Goal: Task Accomplishment & Management: Use online tool/utility

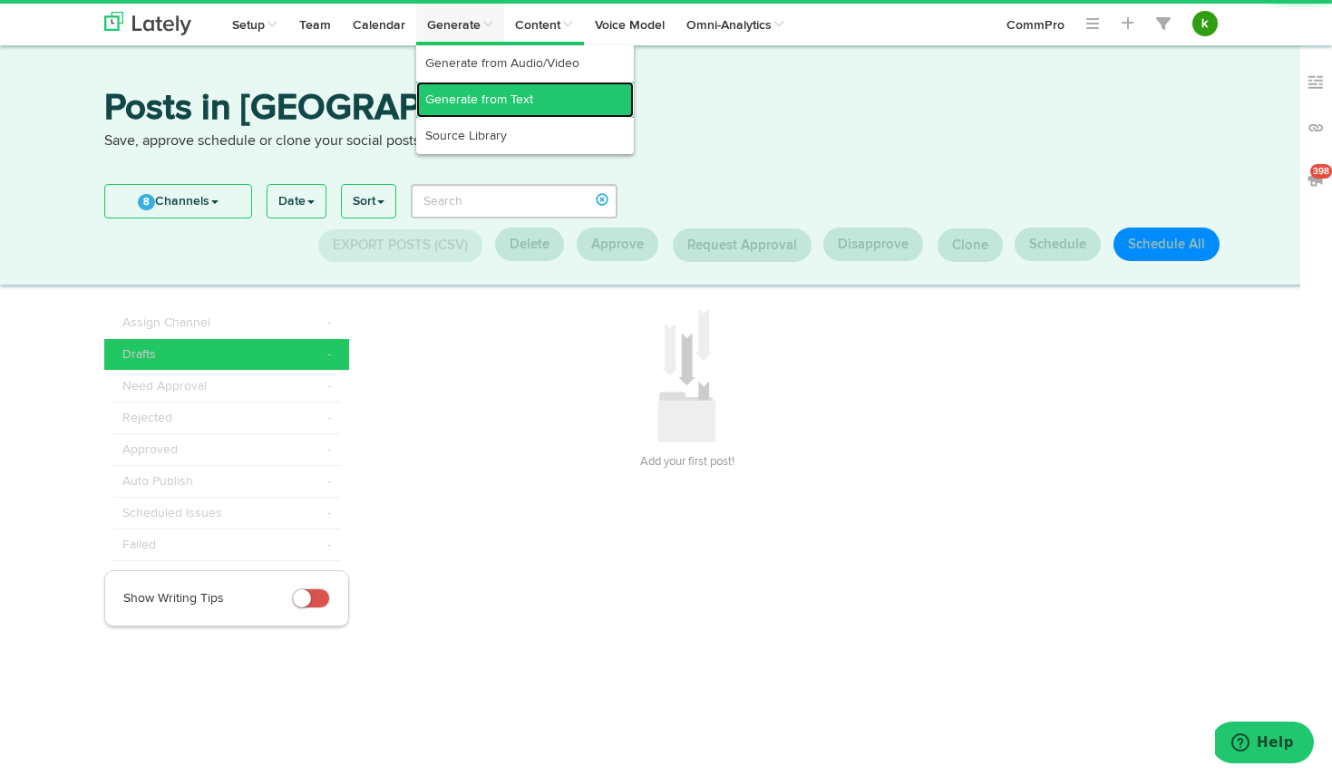
click at [482, 90] on link "Generate from Text" at bounding box center [525, 100] width 218 height 36
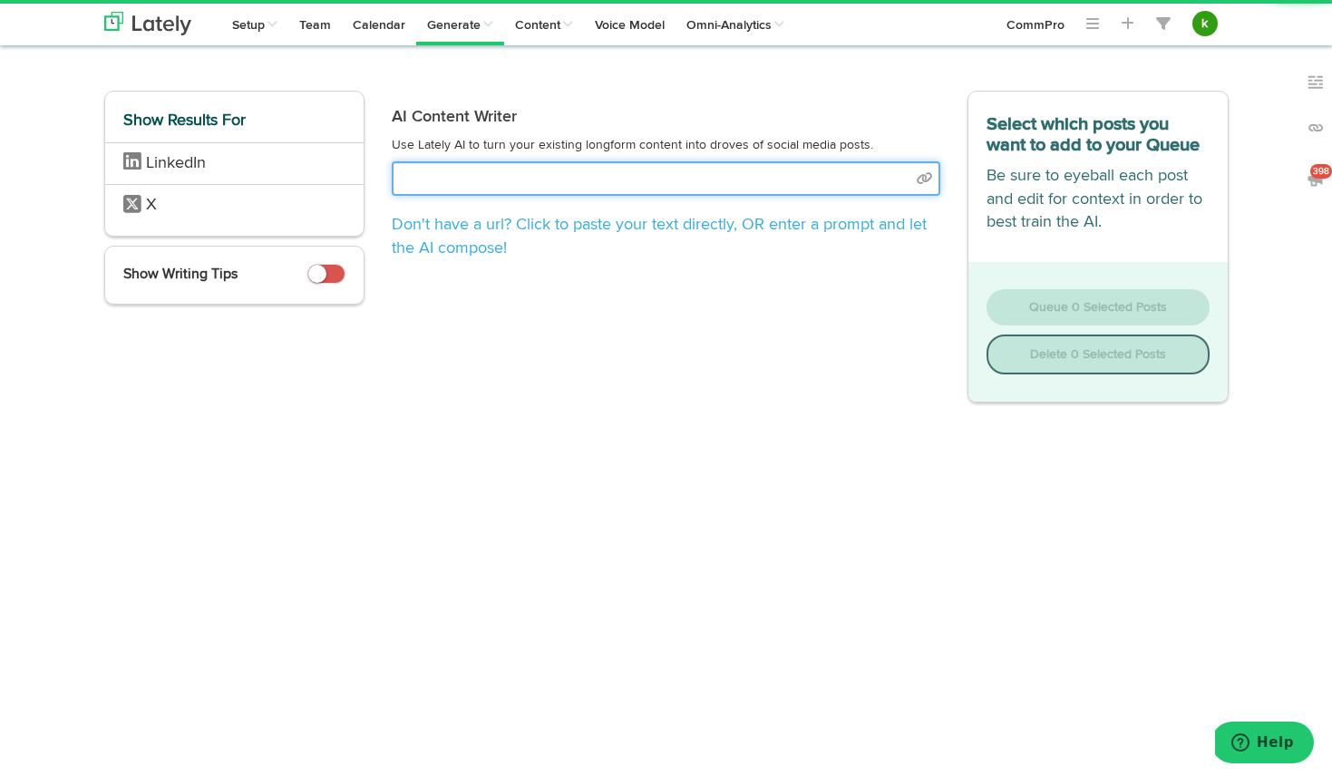
click at [509, 183] on input "text" at bounding box center [666, 178] width 549 height 34
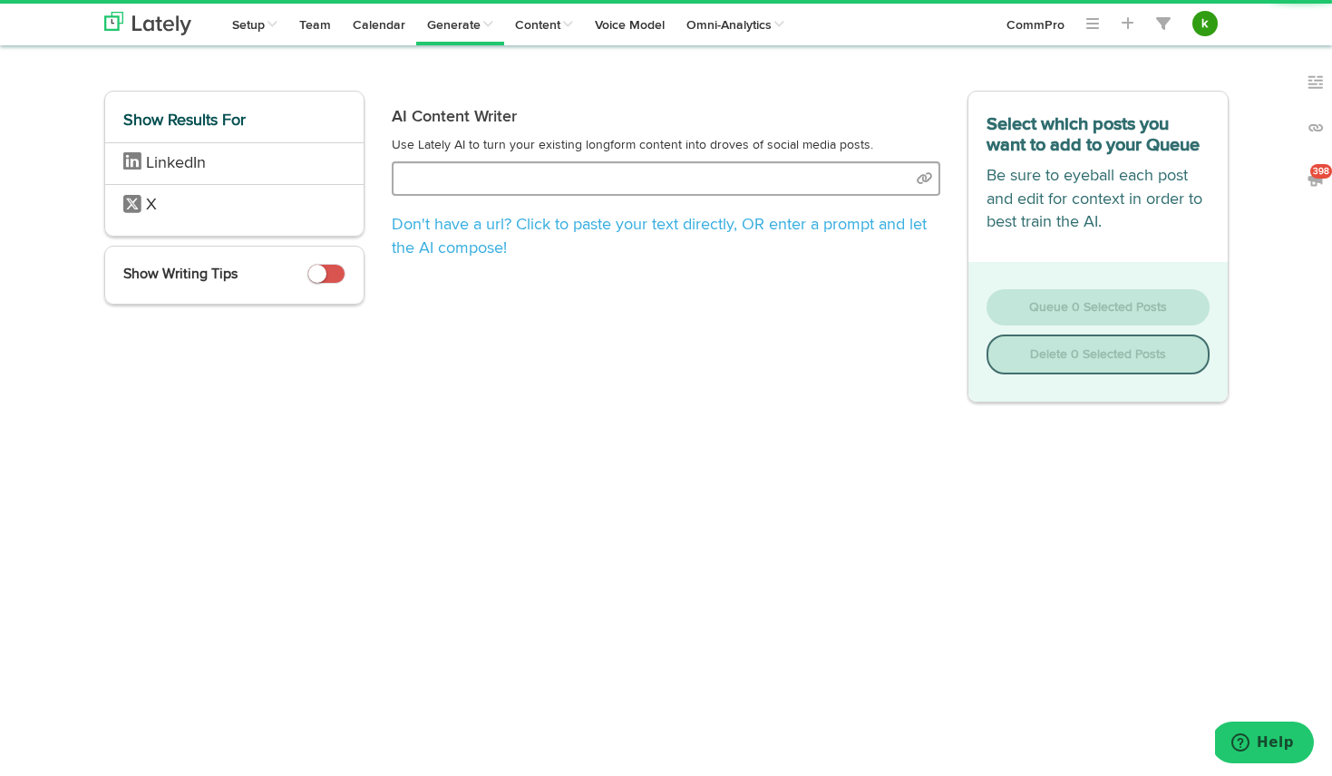
select select "natural"
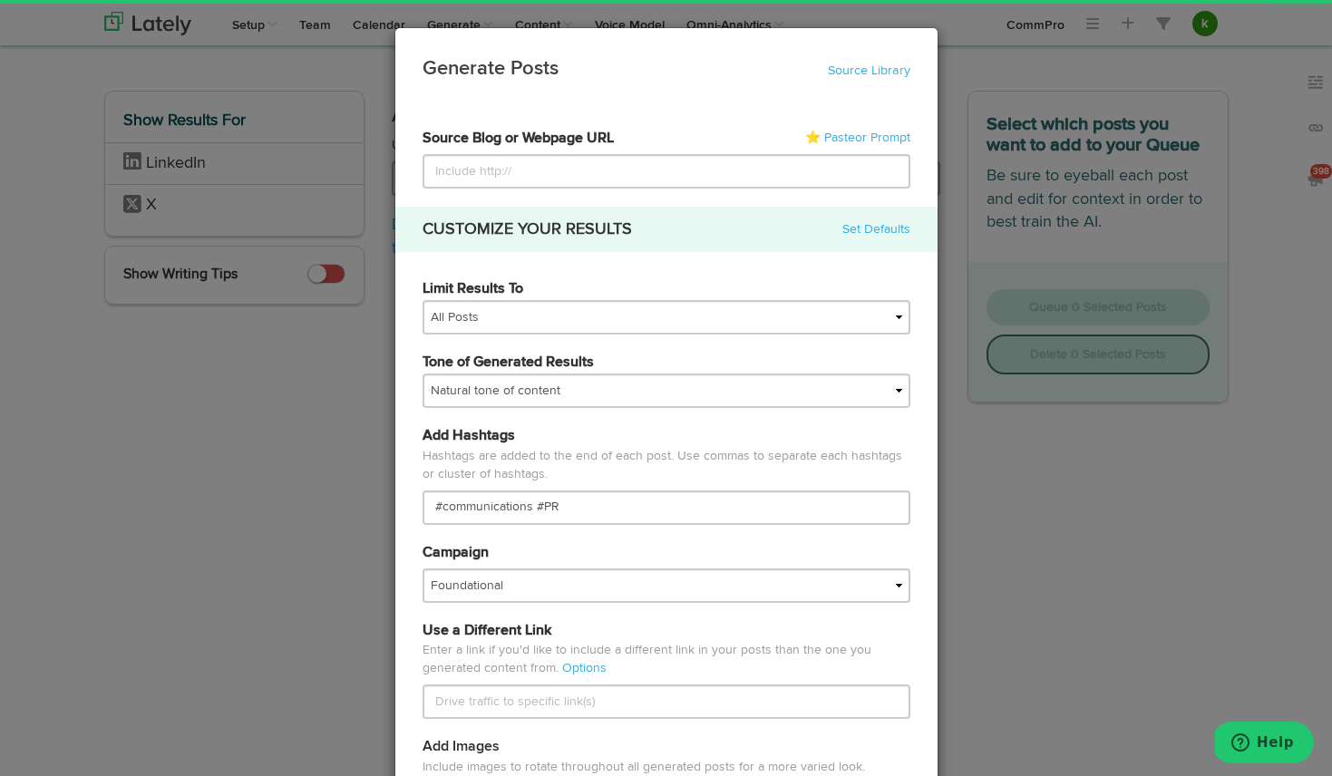
type input "[URL][DOMAIN_NAME][PERSON_NAME]"
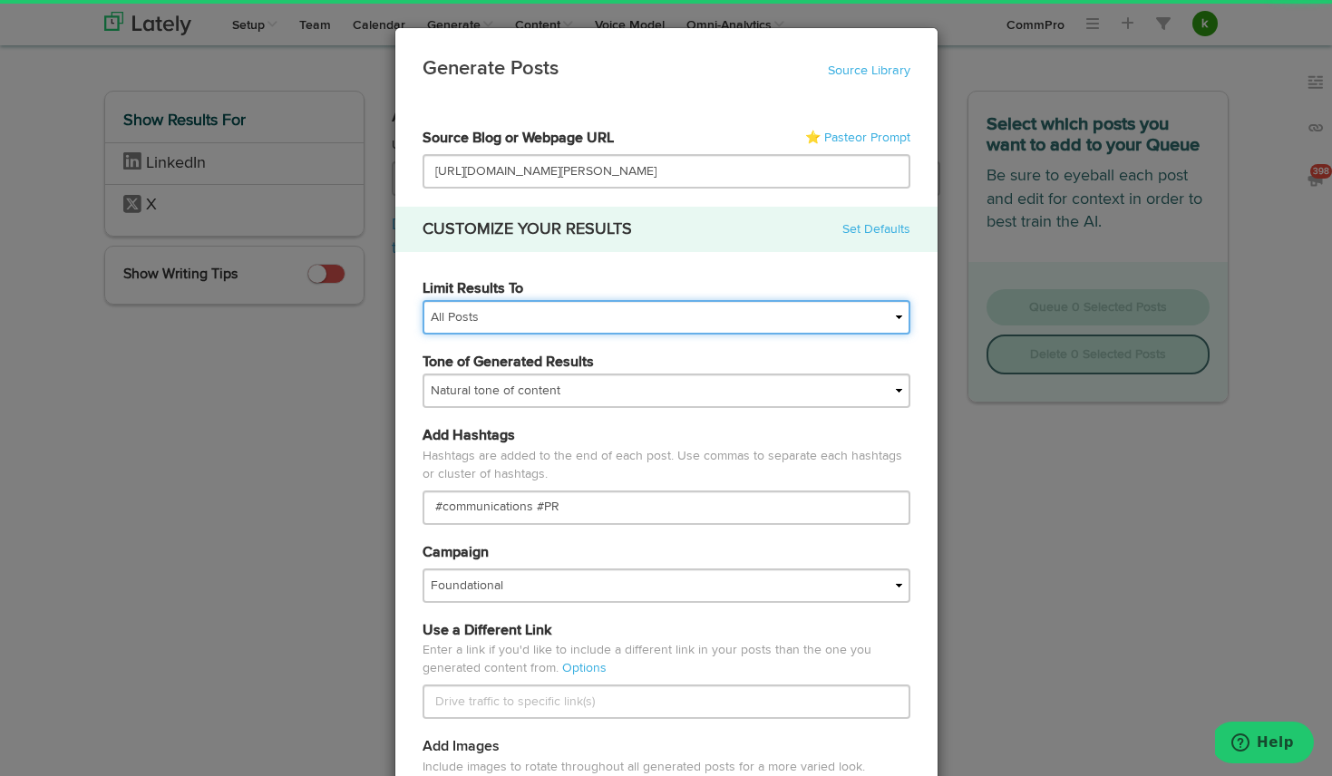
click at [482, 319] on select "All Posts Top 30 Posts Top 25 Posts Top 20 Posts Top 15 Posts Top 10 Posts" at bounding box center [667, 317] width 488 height 34
click at [476, 318] on select "All Posts Top 30 Posts Top 25 Posts Top 20 Posts Top 15 Posts Top 10 Posts" at bounding box center [667, 317] width 488 height 34
select select "10"
click at [423, 300] on select "All Posts Top 30 Posts Top 25 Posts Top 20 Posts Top 15 Posts Top 10 Posts" at bounding box center [667, 317] width 488 height 34
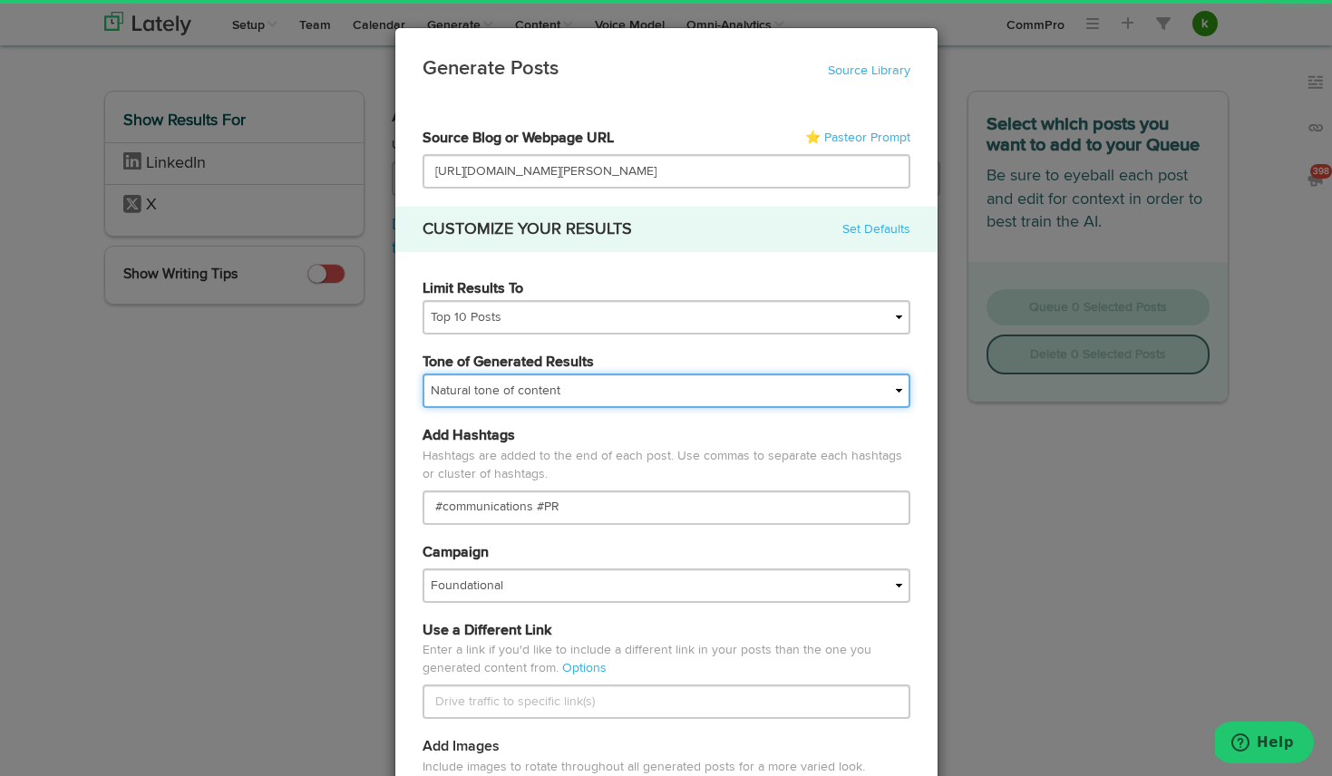
click at [474, 385] on select "My tone Official and professional Relaxed and conversational Light and humorous…" at bounding box center [667, 391] width 488 height 34
select select "professional"
click at [423, 374] on select "My tone Official and professional Relaxed and conversational Light and humorous…" at bounding box center [667, 391] width 488 height 34
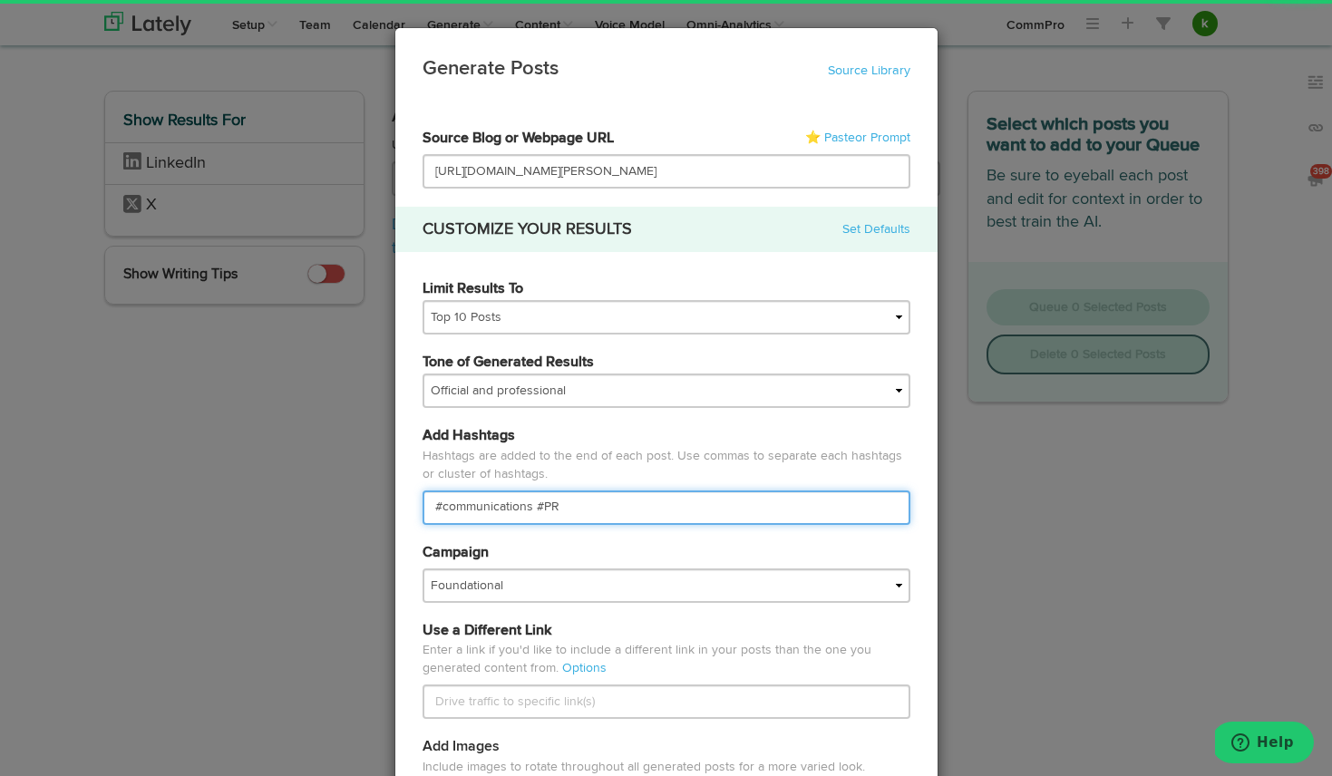
click at [491, 504] on input "#communications #PR" at bounding box center [667, 508] width 488 height 34
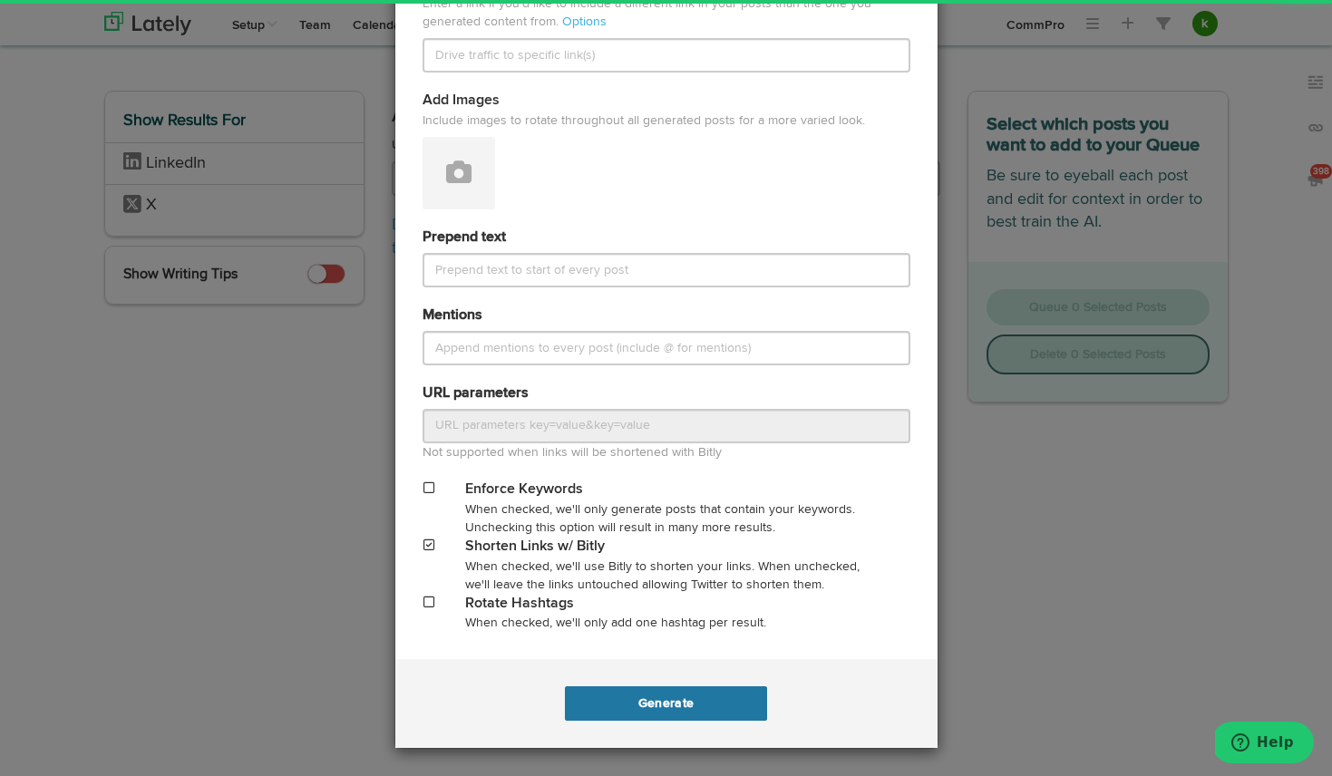
type input "#CommPRO #PR"
click at [703, 718] on button "Generate" at bounding box center [666, 703] width 202 height 34
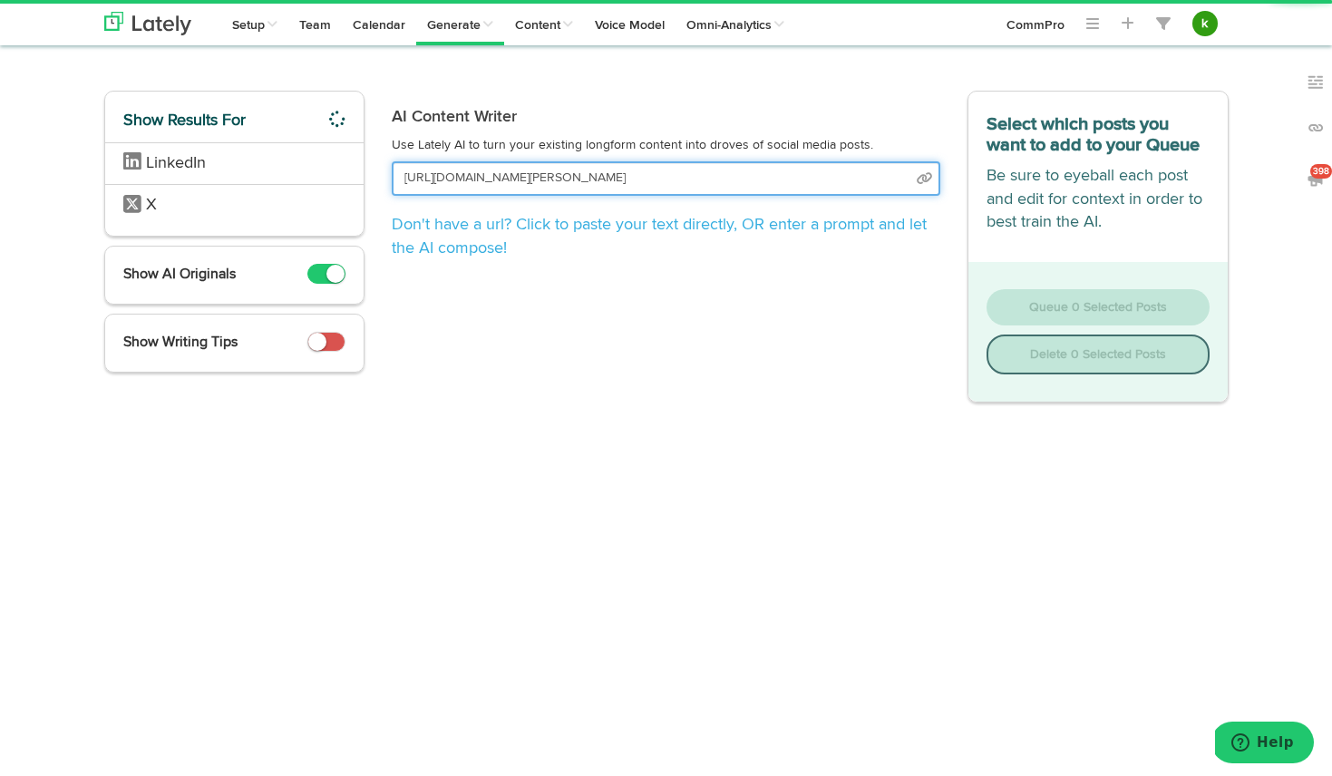
scroll to position [0, 51]
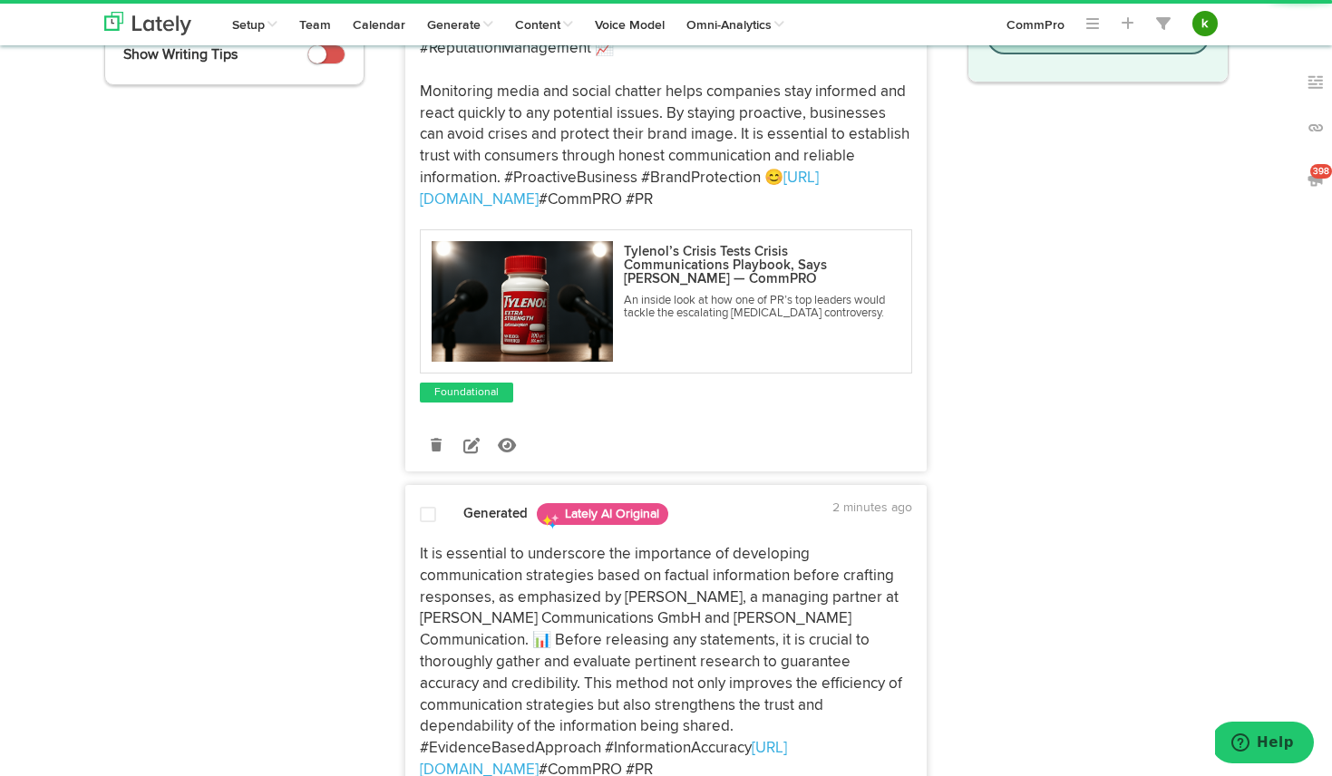
scroll to position [373, 0]
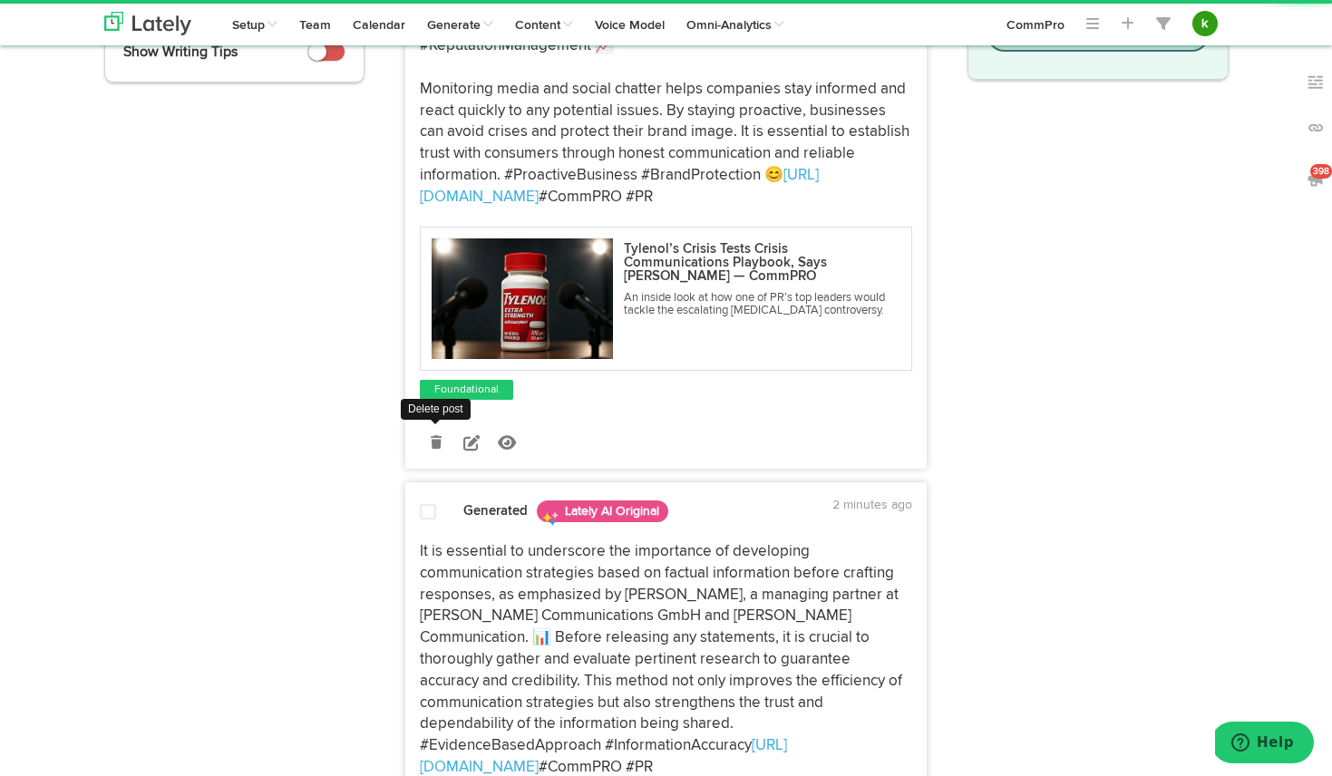
click at [433, 436] on icon at bounding box center [436, 442] width 11 height 13
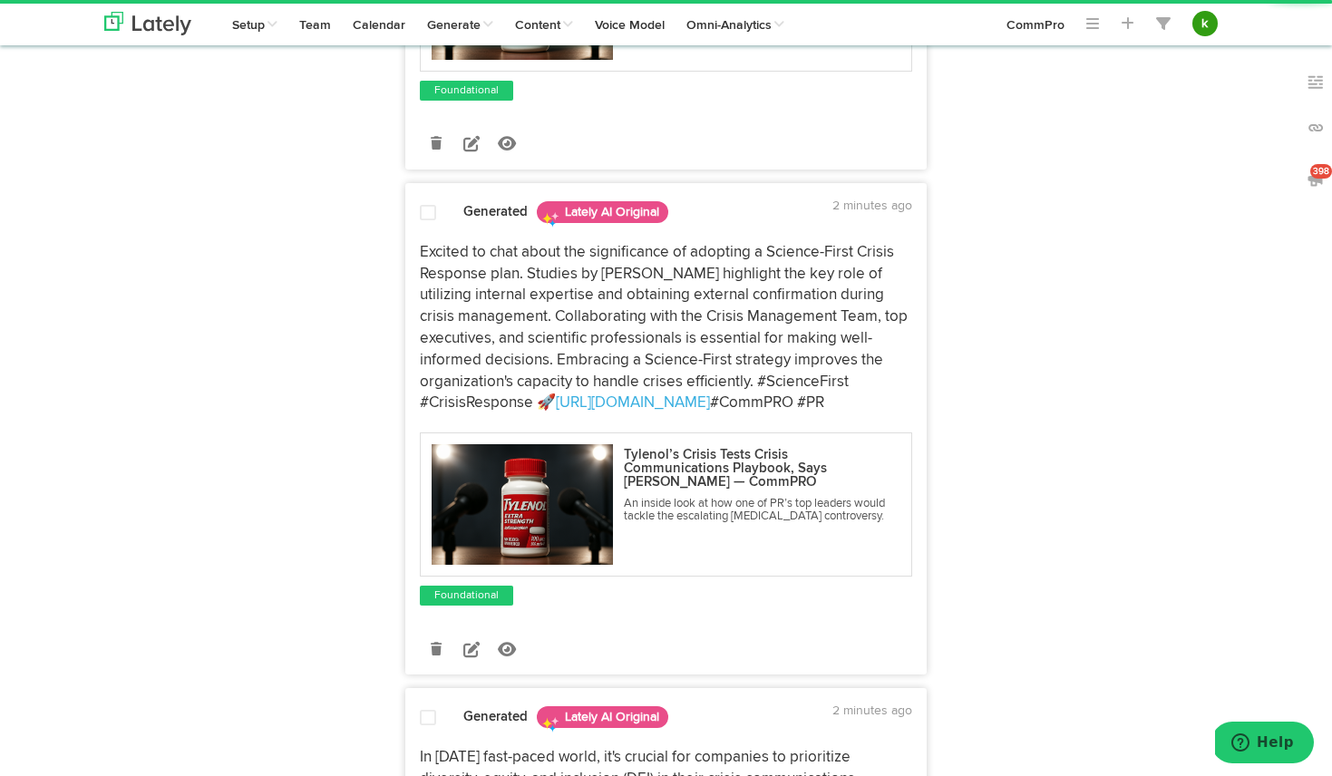
scroll to position [587, 0]
click at [436, 637] on link at bounding box center [436, 648] width 32 height 32
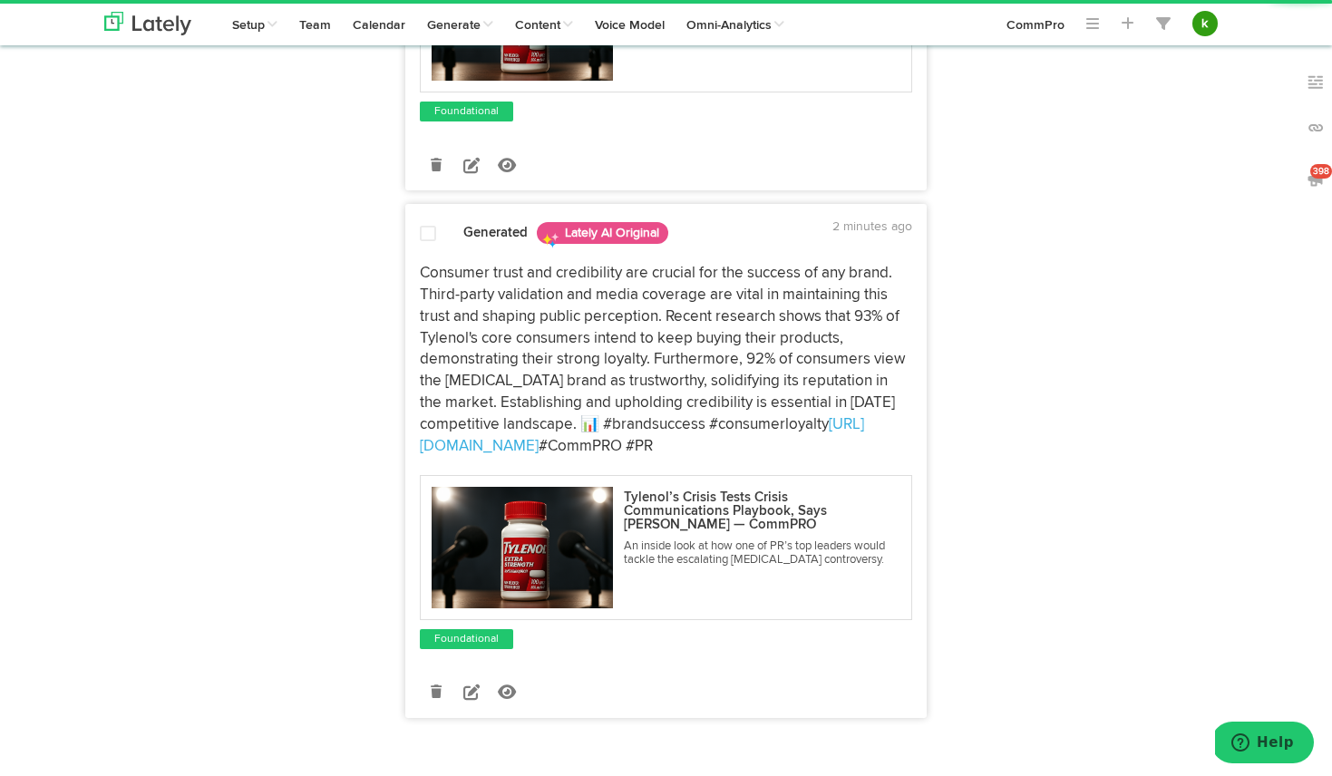
scroll to position [1107, 0]
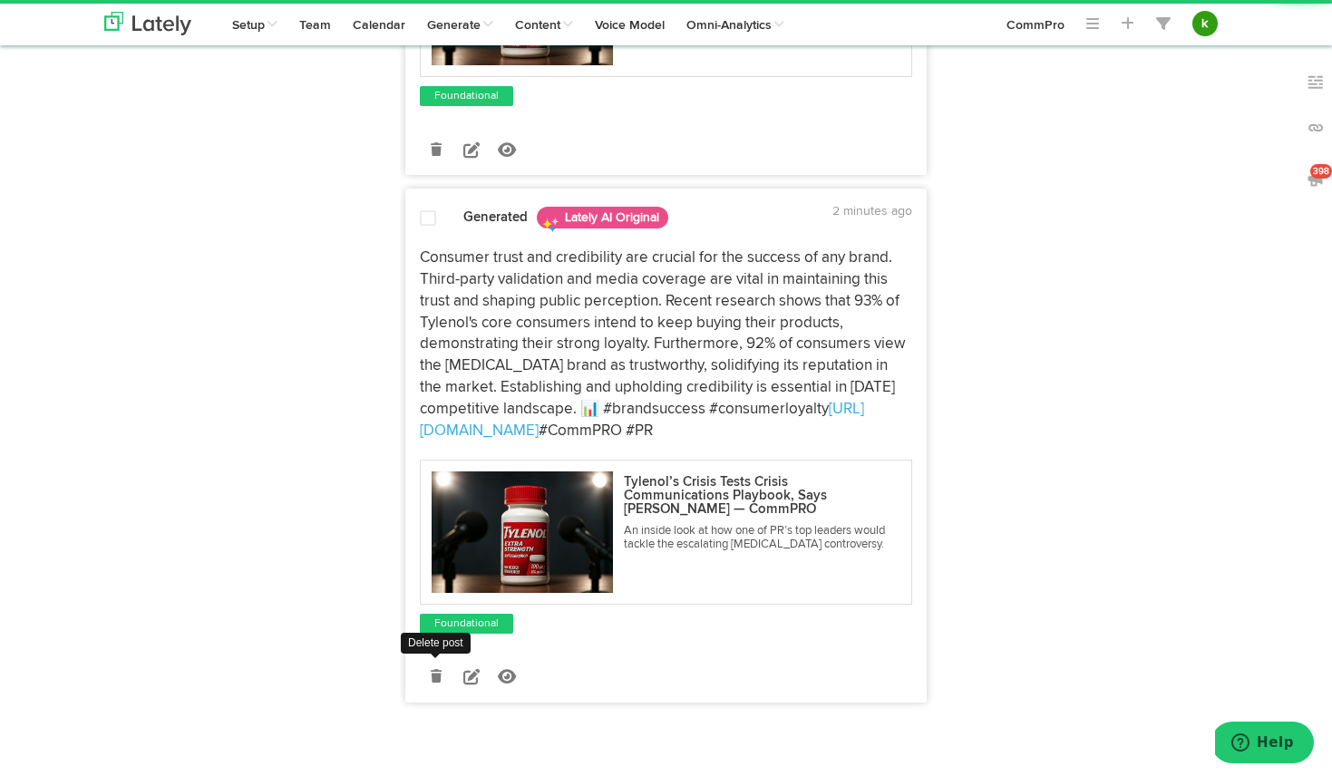
click at [440, 670] on icon at bounding box center [436, 676] width 11 height 13
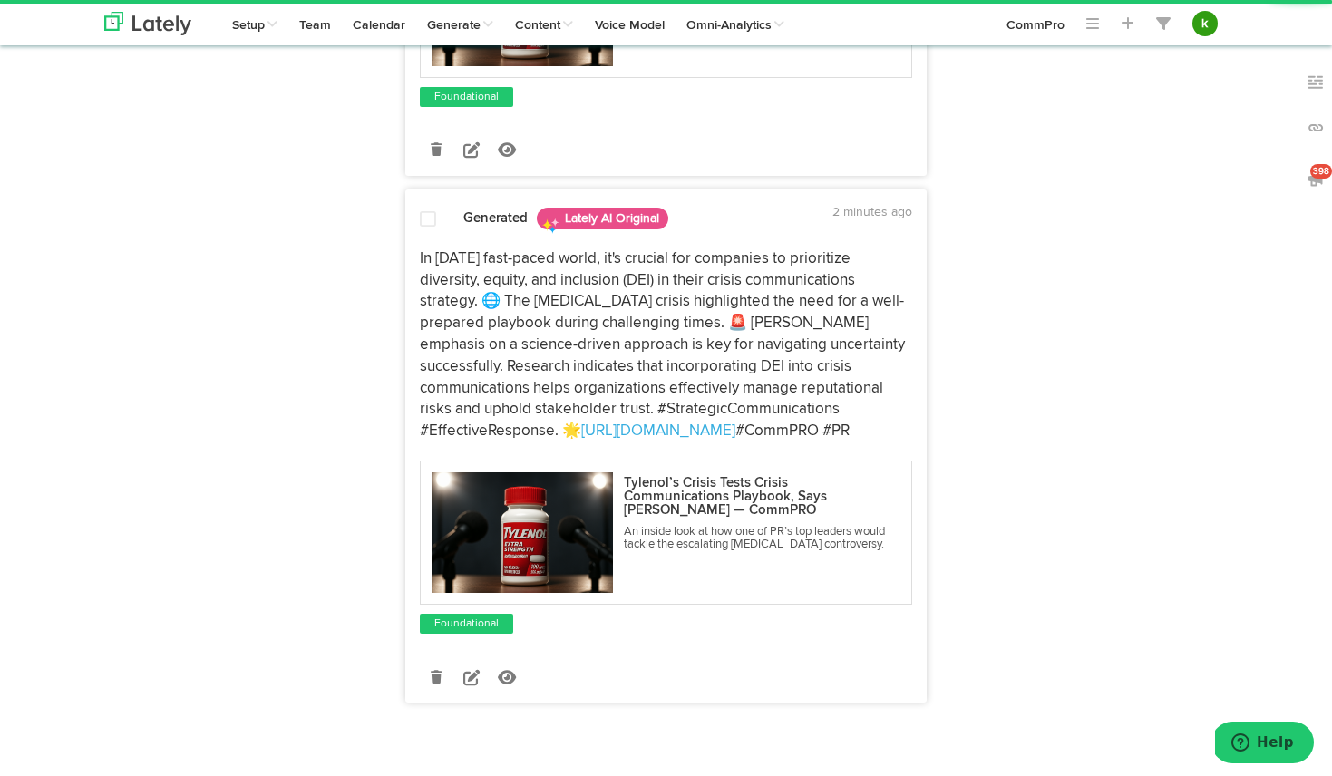
scroll to position [0, 0]
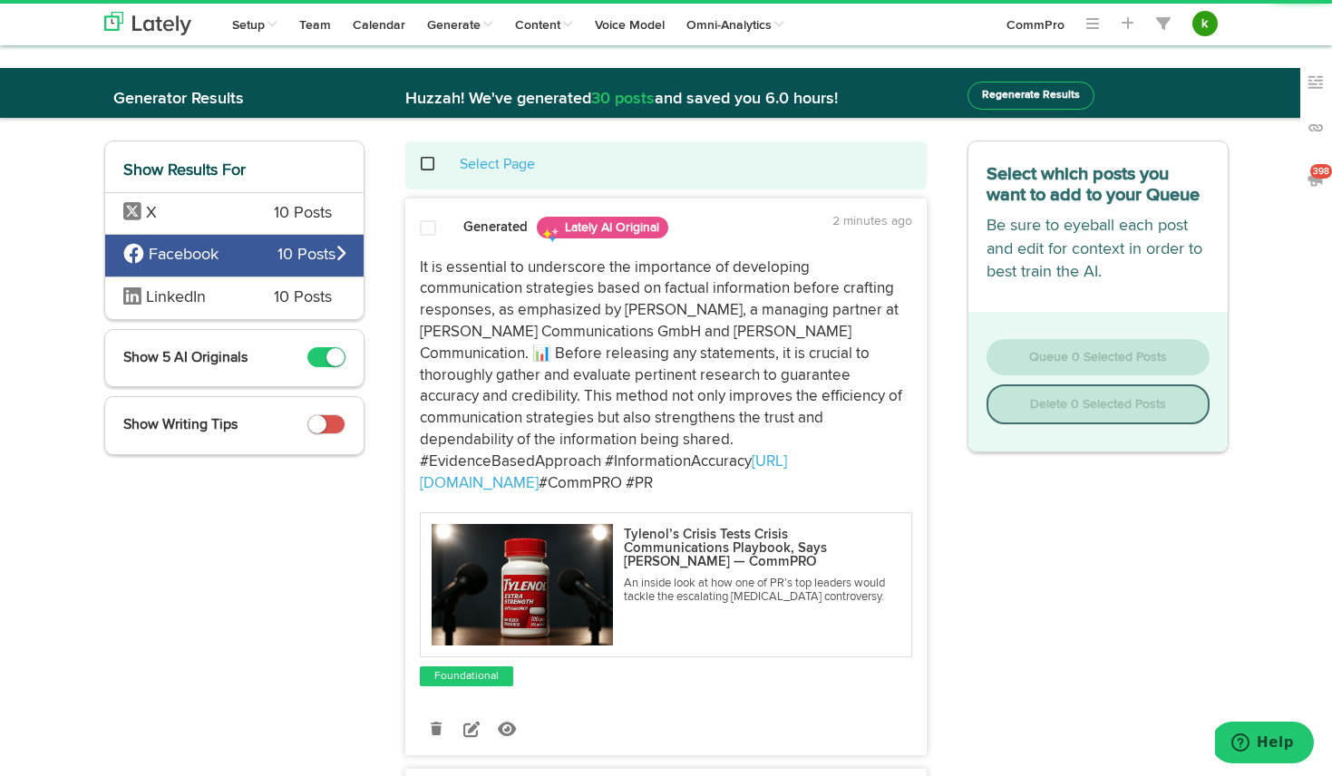
click at [425, 164] on span at bounding box center [437, 164] width 37 height 1
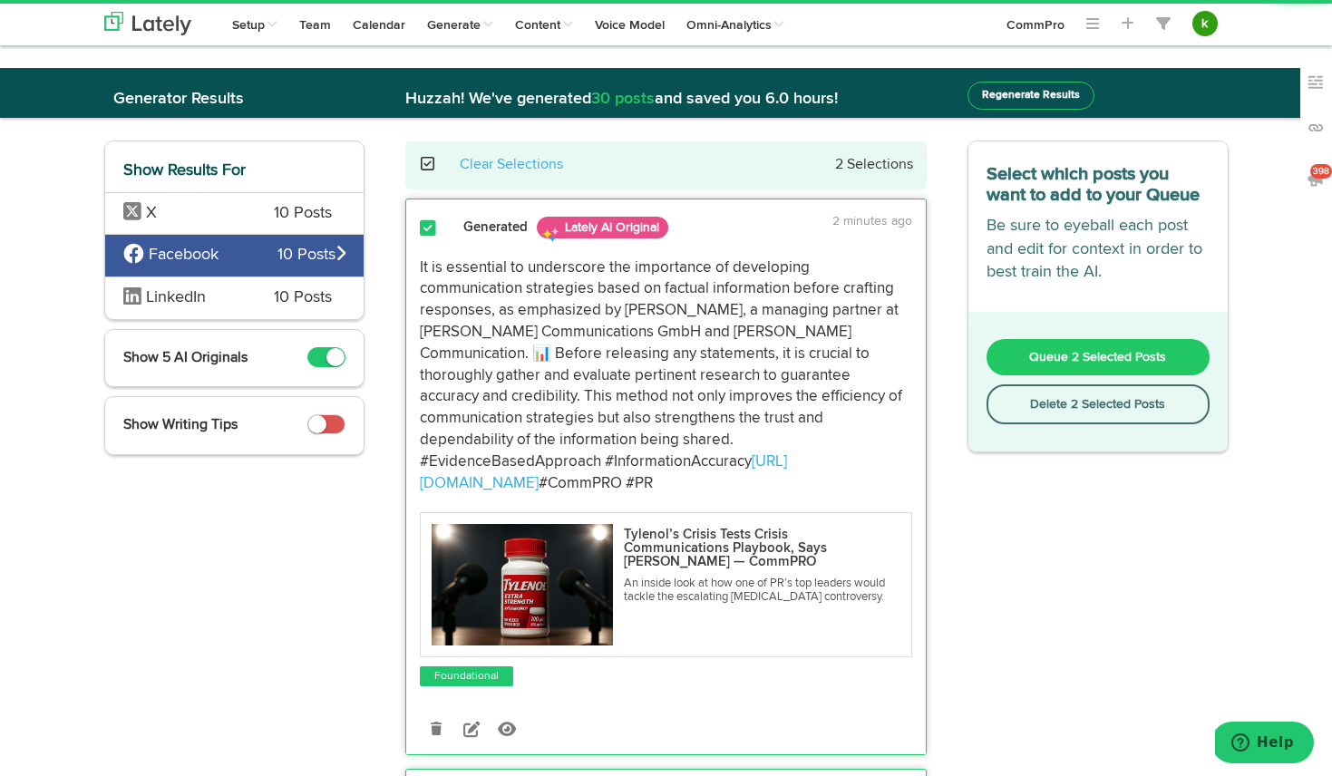
click at [1058, 355] on span "Queue 2 Selected Posts" at bounding box center [1097, 357] width 137 height 13
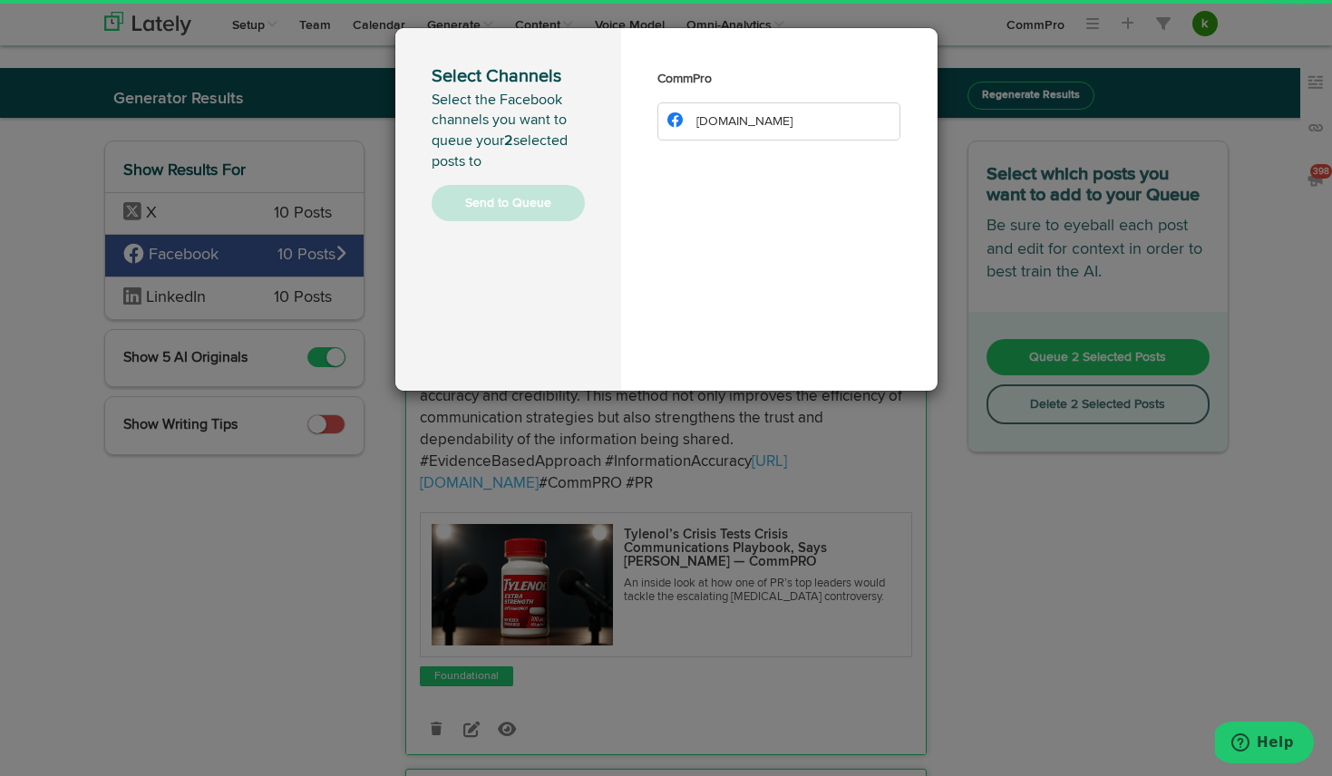
click at [731, 129] on li "[DOMAIN_NAME]" at bounding box center [779, 121] width 244 height 38
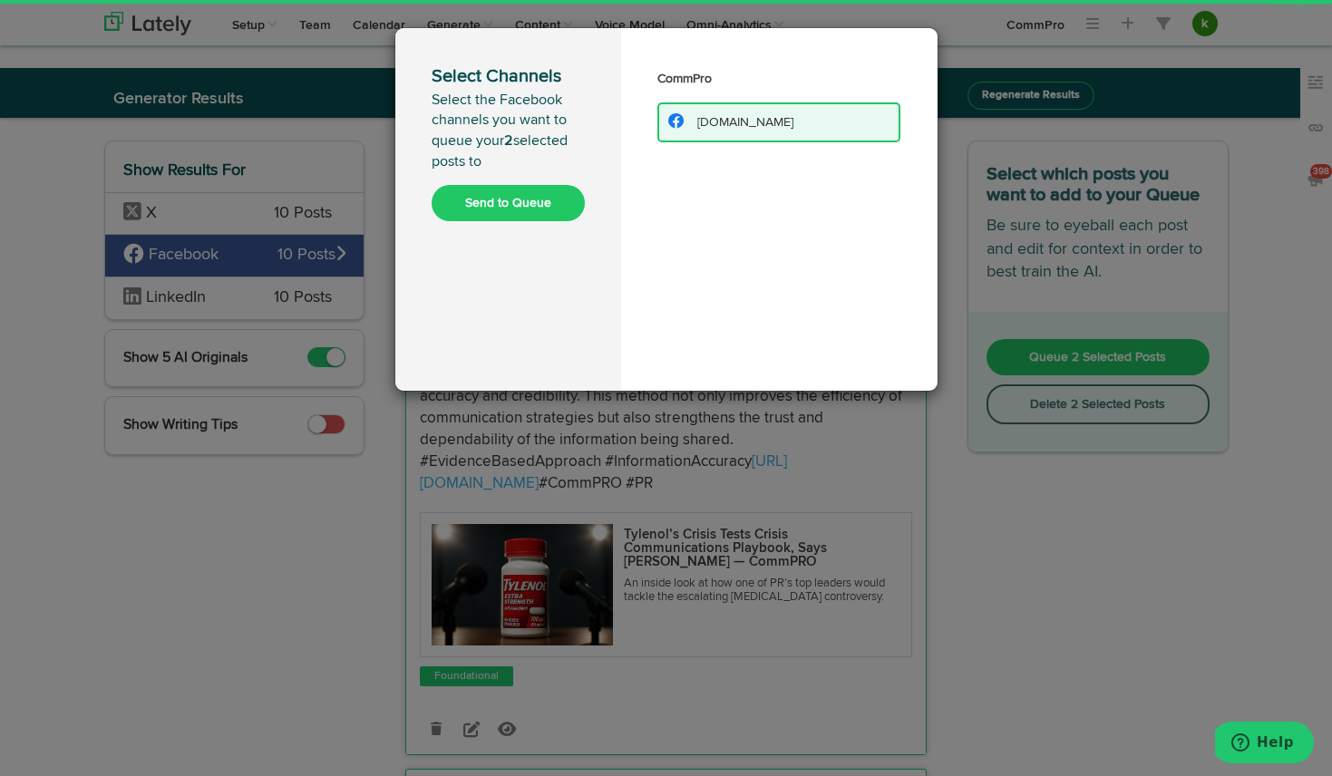
click at [533, 202] on button "Send to Queue" at bounding box center [508, 203] width 153 height 36
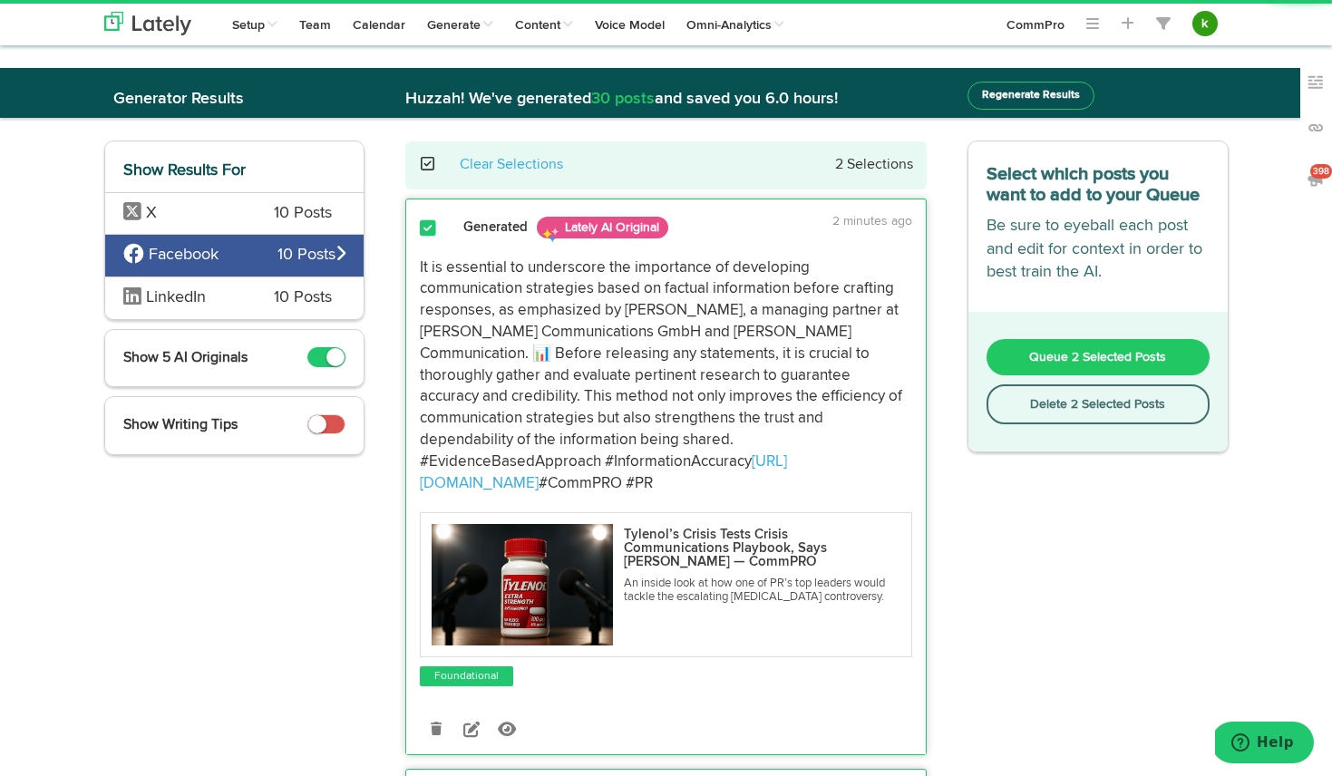
click at [270, 301] on div "LinkedIn 10 Posts" at bounding box center [234, 298] width 259 height 43
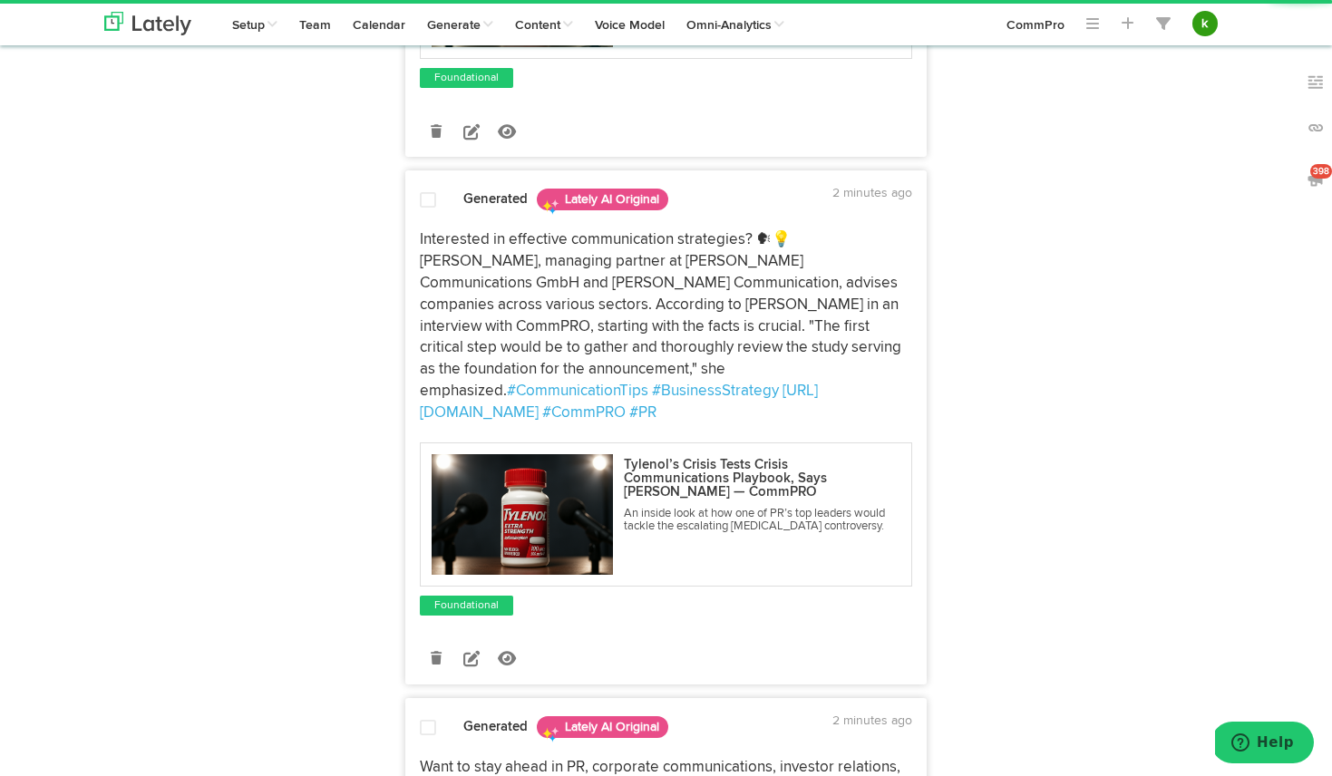
scroll to position [546, 0]
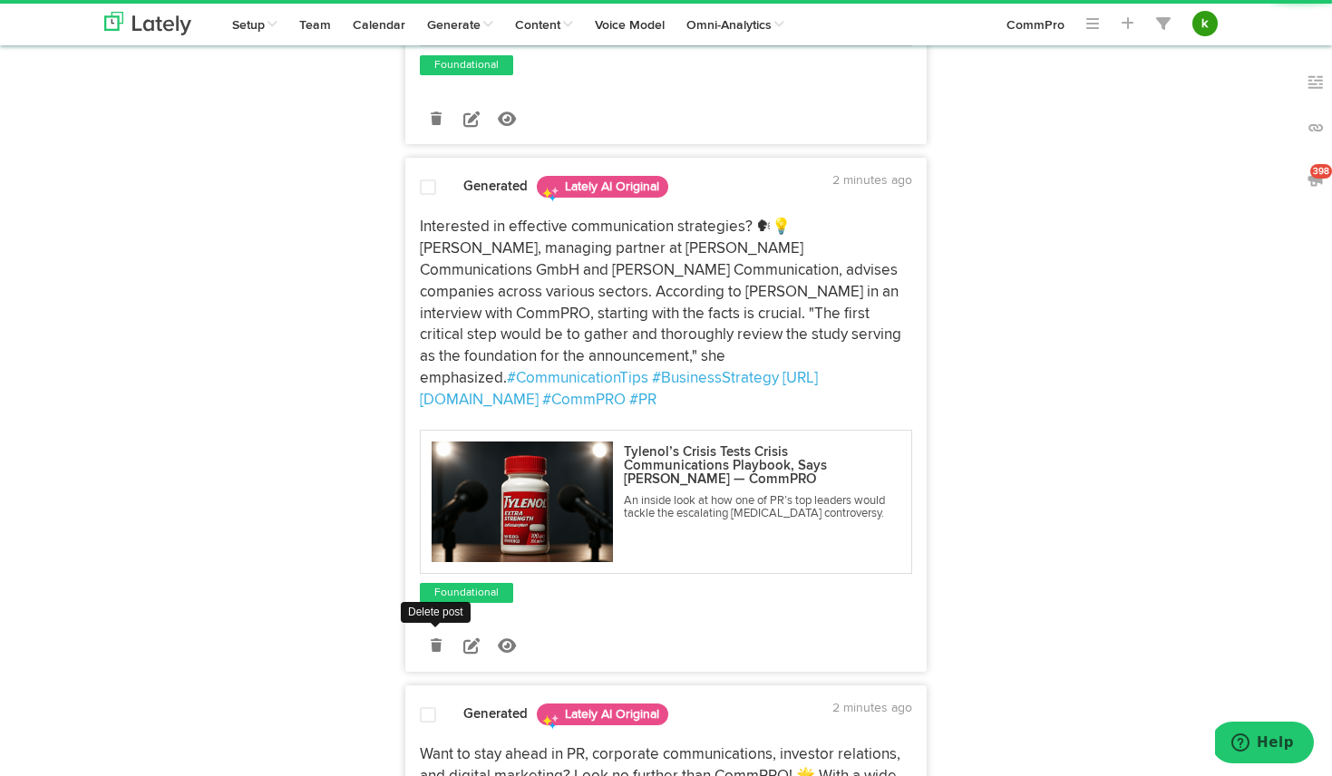
click at [437, 639] on icon at bounding box center [436, 645] width 11 height 13
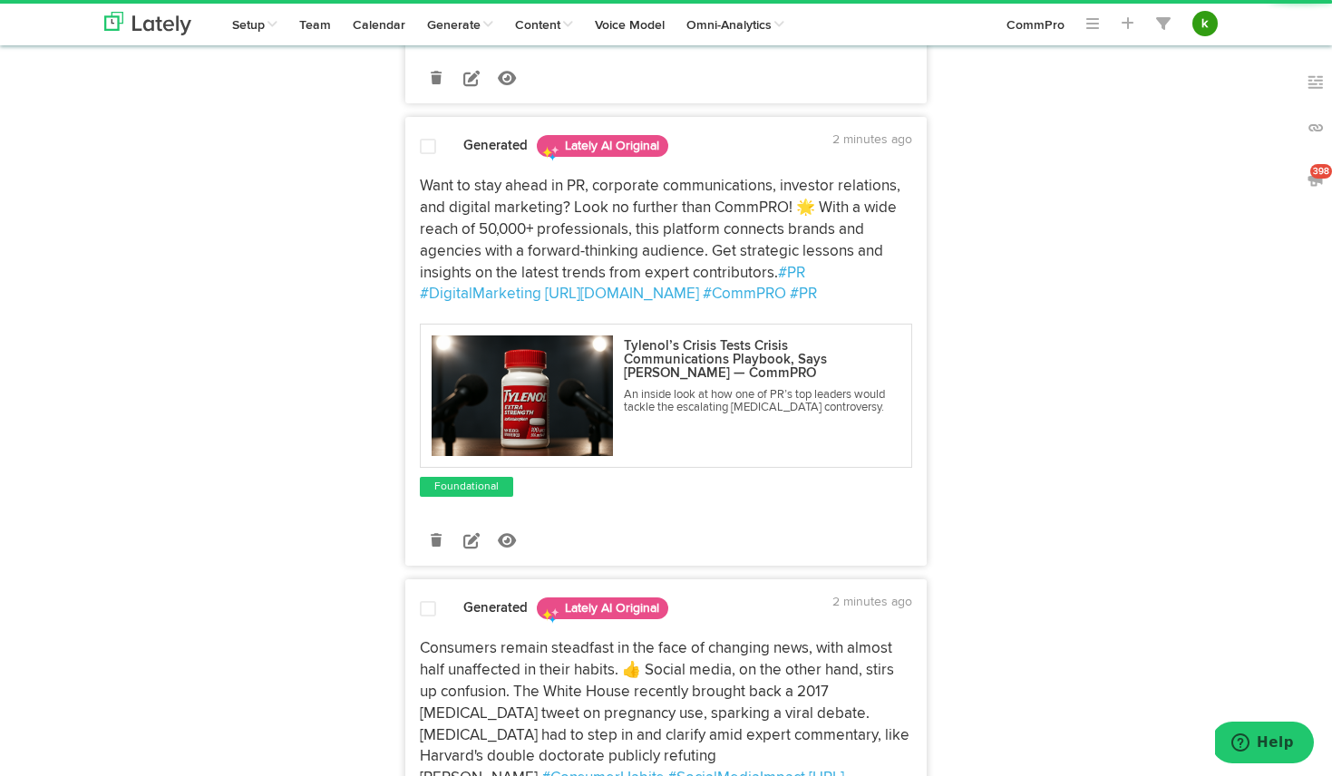
scroll to position [600, 0]
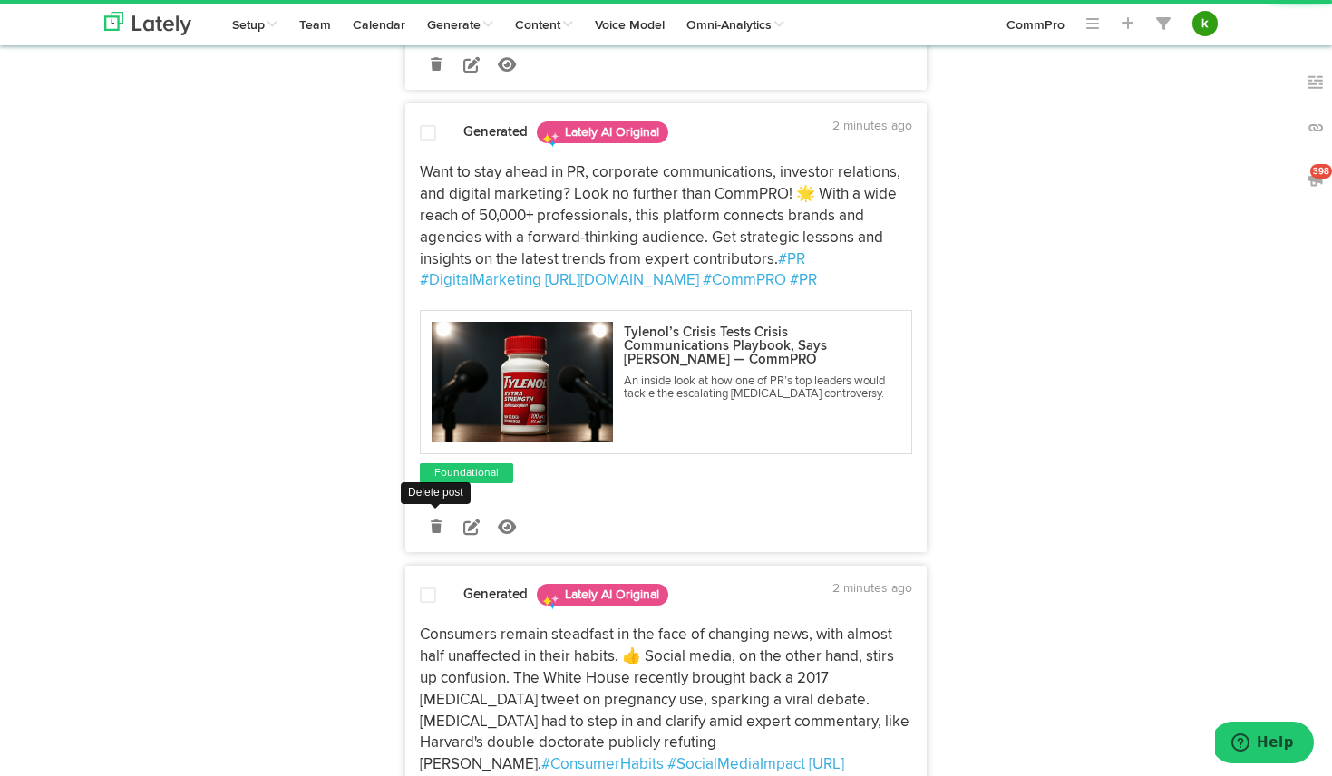
click at [436, 527] on icon at bounding box center [436, 526] width 11 height 13
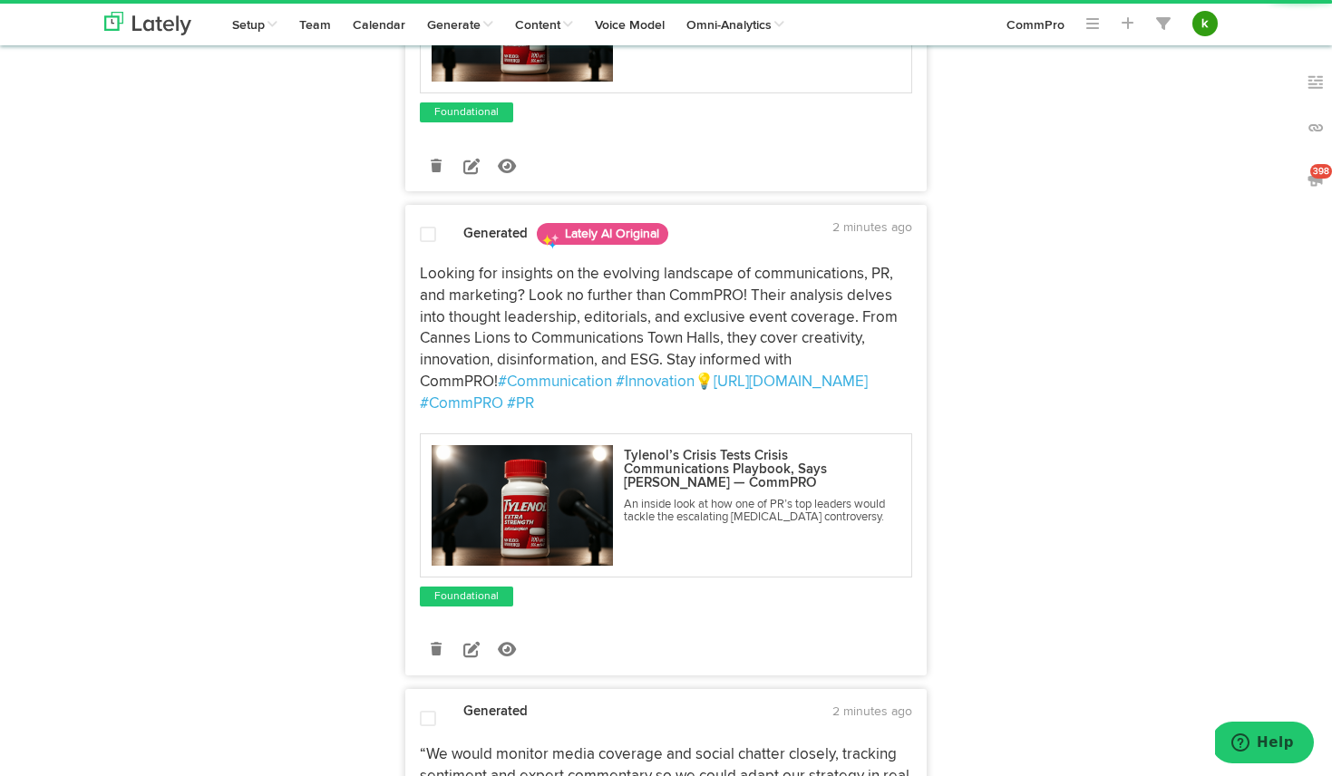
scroll to position [1028, 0]
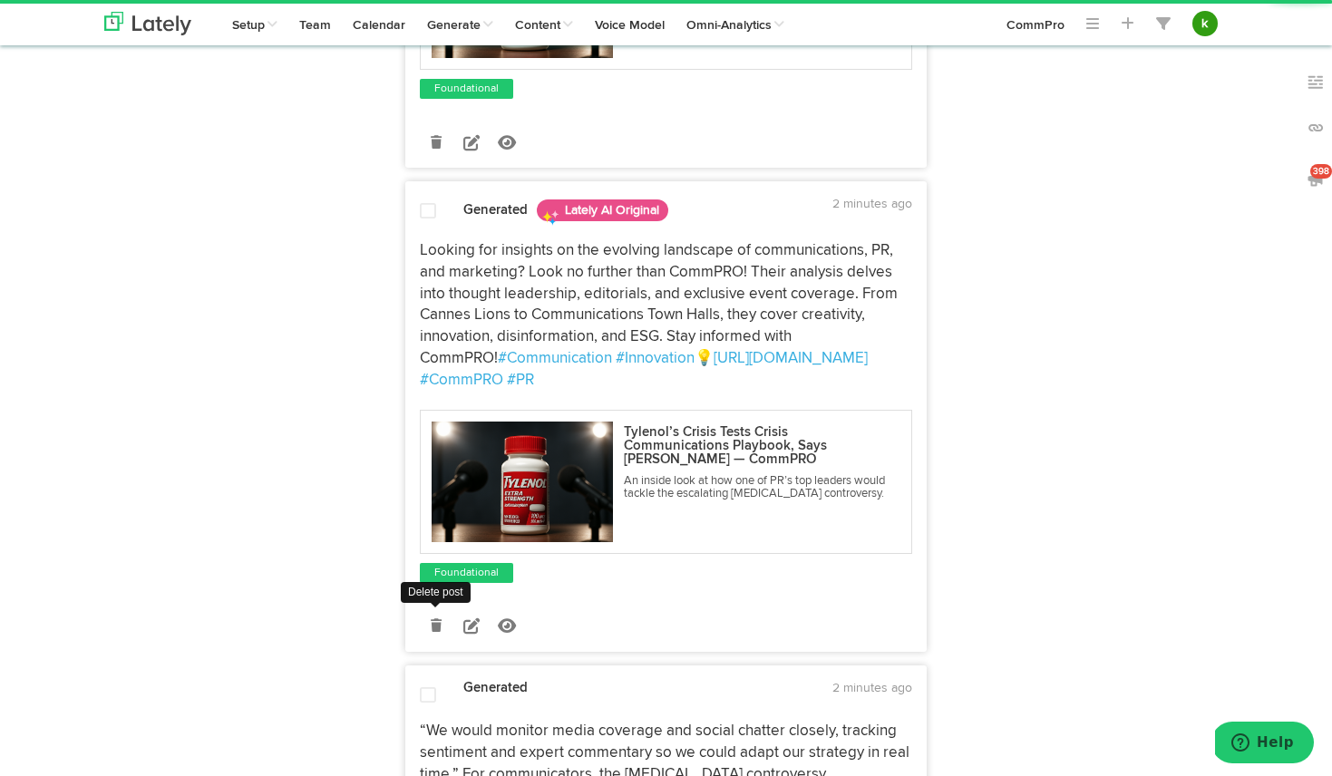
click at [434, 619] on icon at bounding box center [436, 625] width 11 height 13
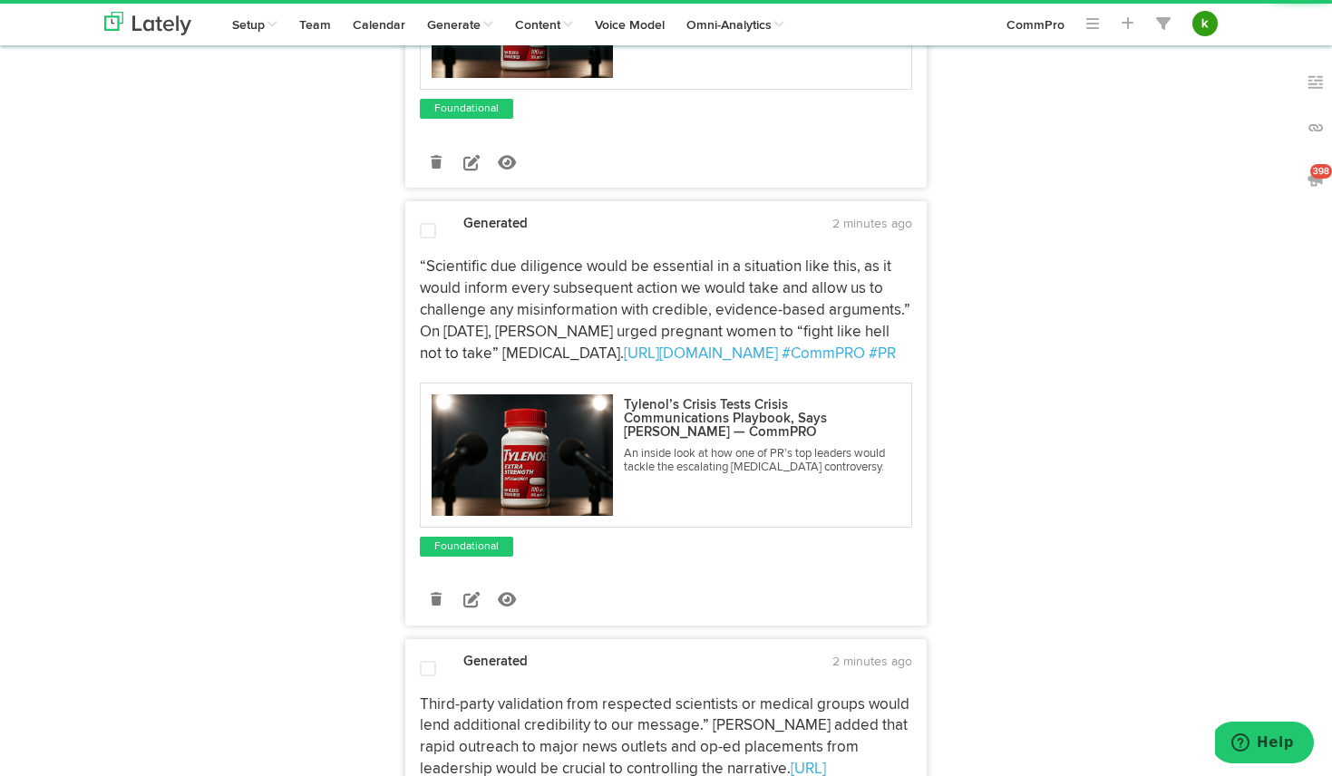
scroll to position [1452, 0]
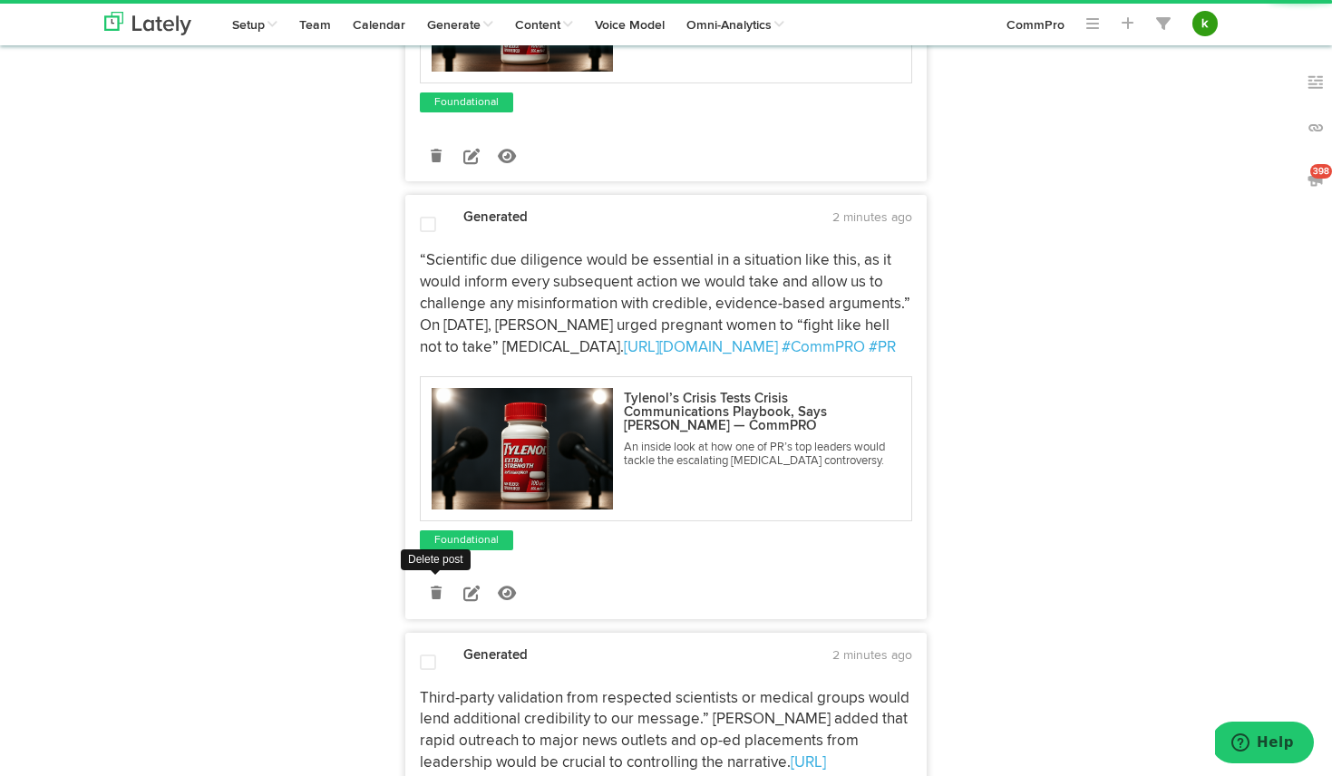
click at [441, 587] on icon at bounding box center [436, 593] width 11 height 13
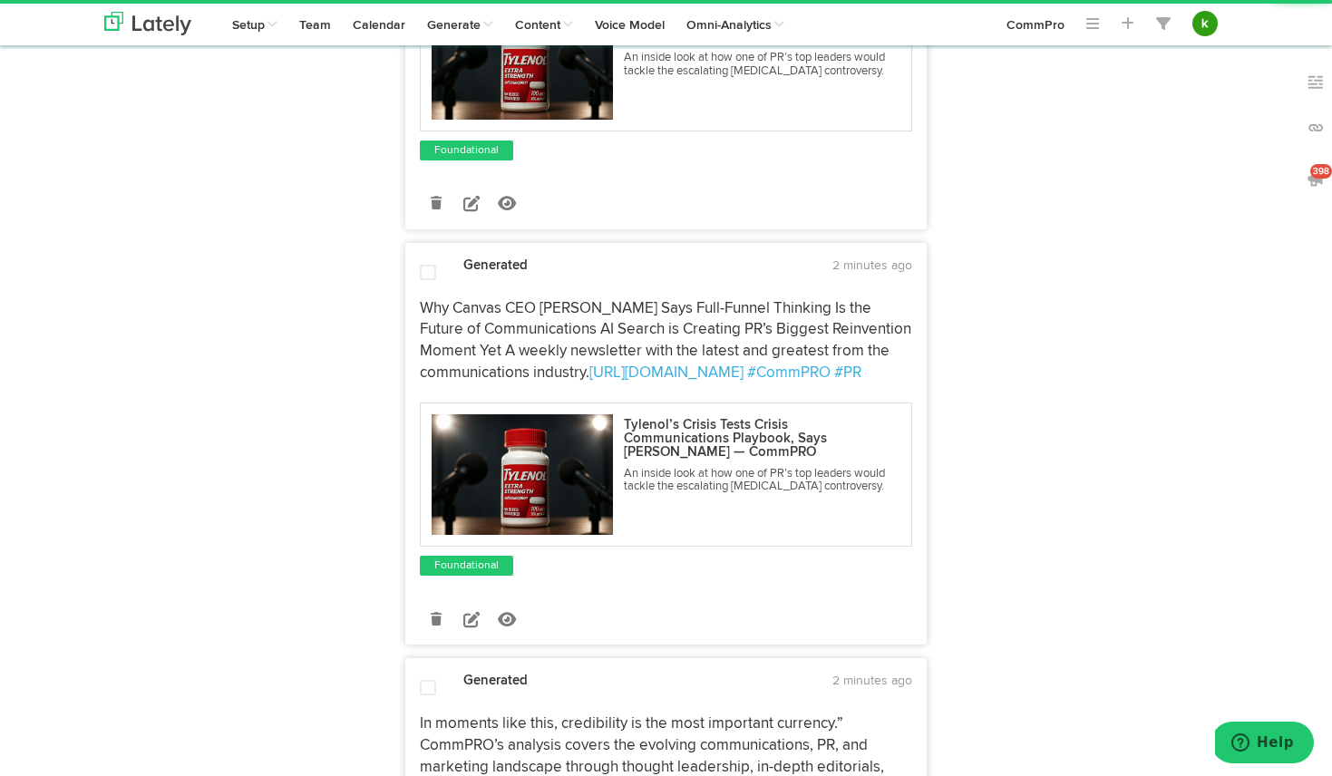
scroll to position [1880, 0]
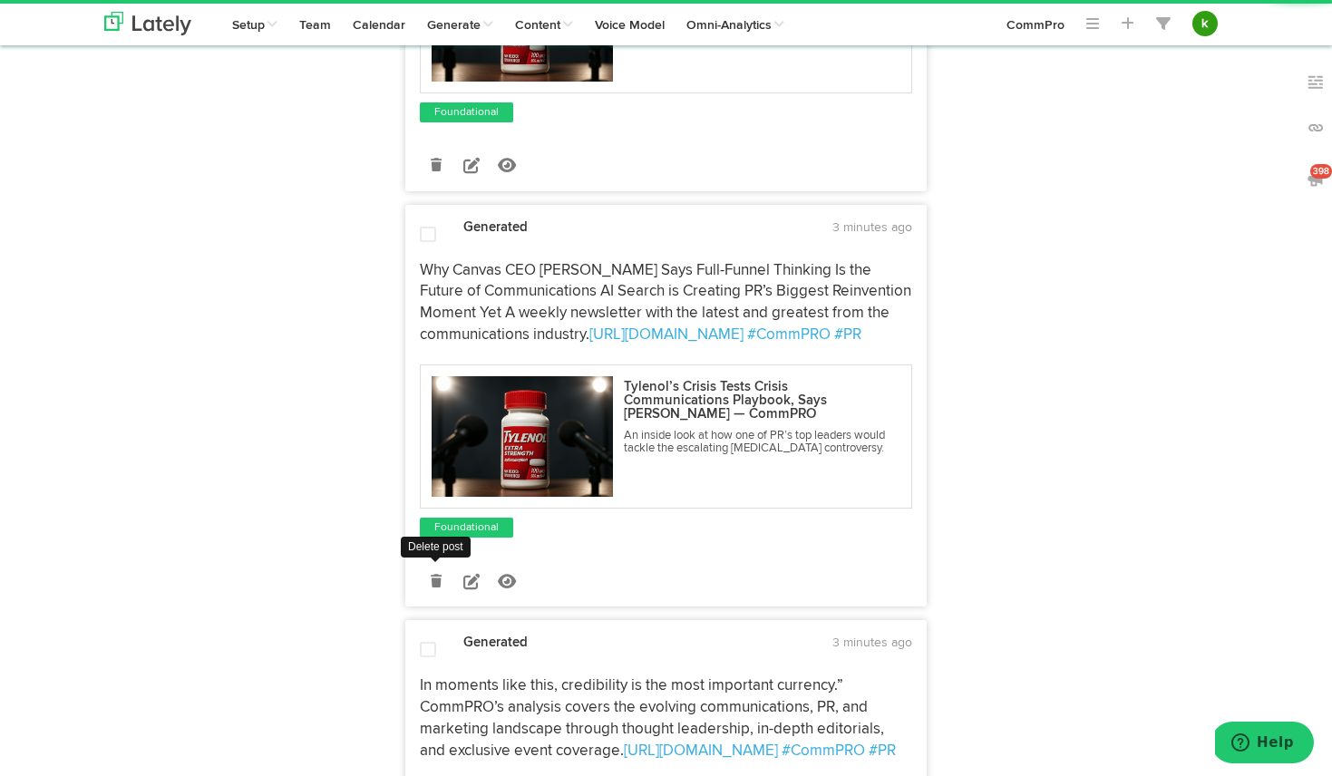
click at [438, 590] on link at bounding box center [436, 581] width 32 height 32
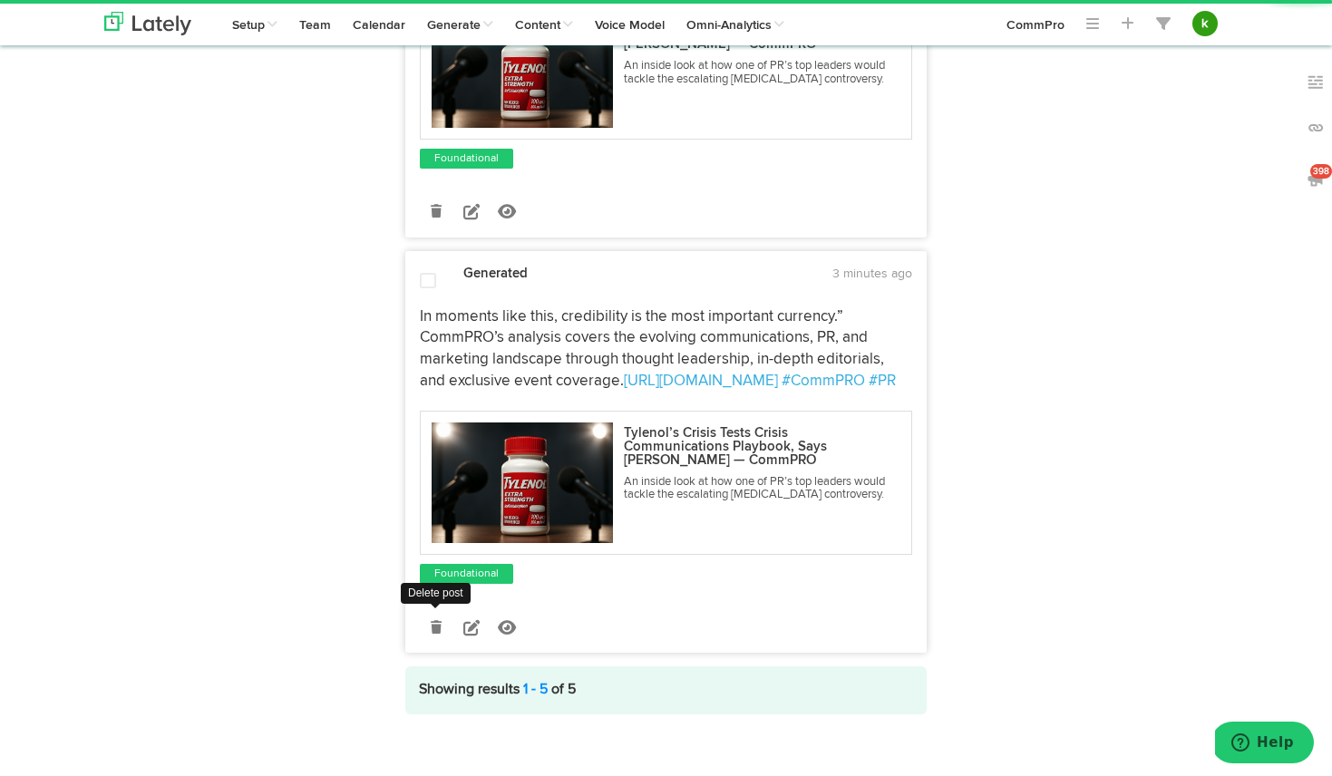
click at [438, 611] on link at bounding box center [436, 627] width 32 height 32
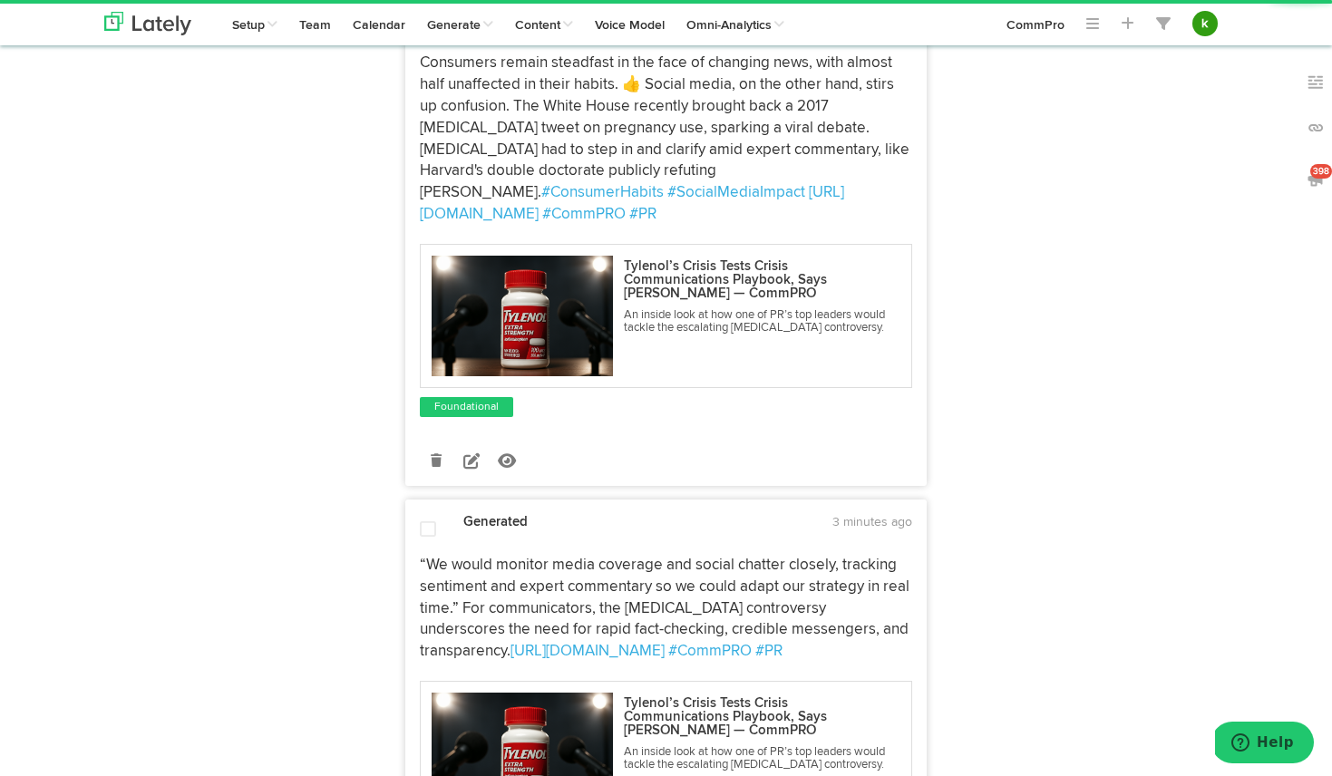
scroll to position [0, 0]
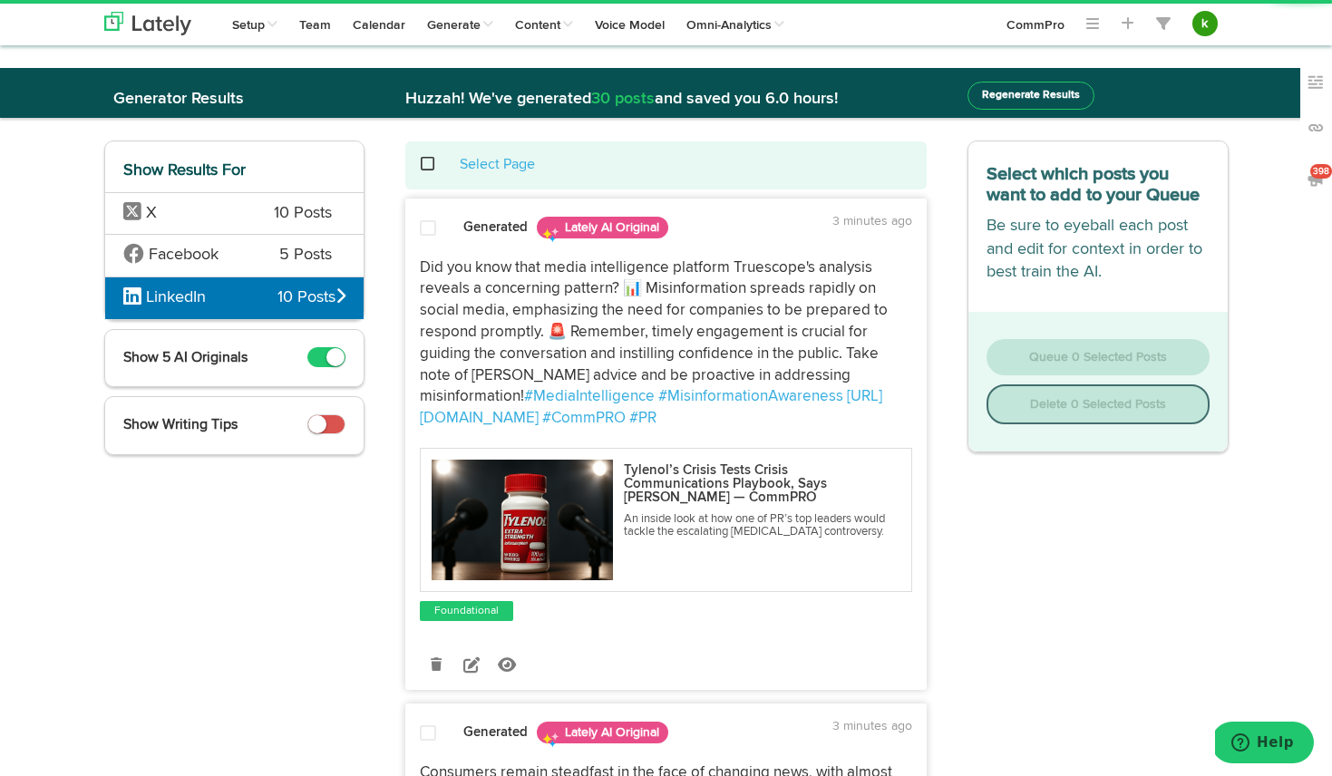
click at [418, 160] on div "Select Page" at bounding box center [665, 165] width 521 height 21
click at [429, 164] on span at bounding box center [437, 164] width 37 height 1
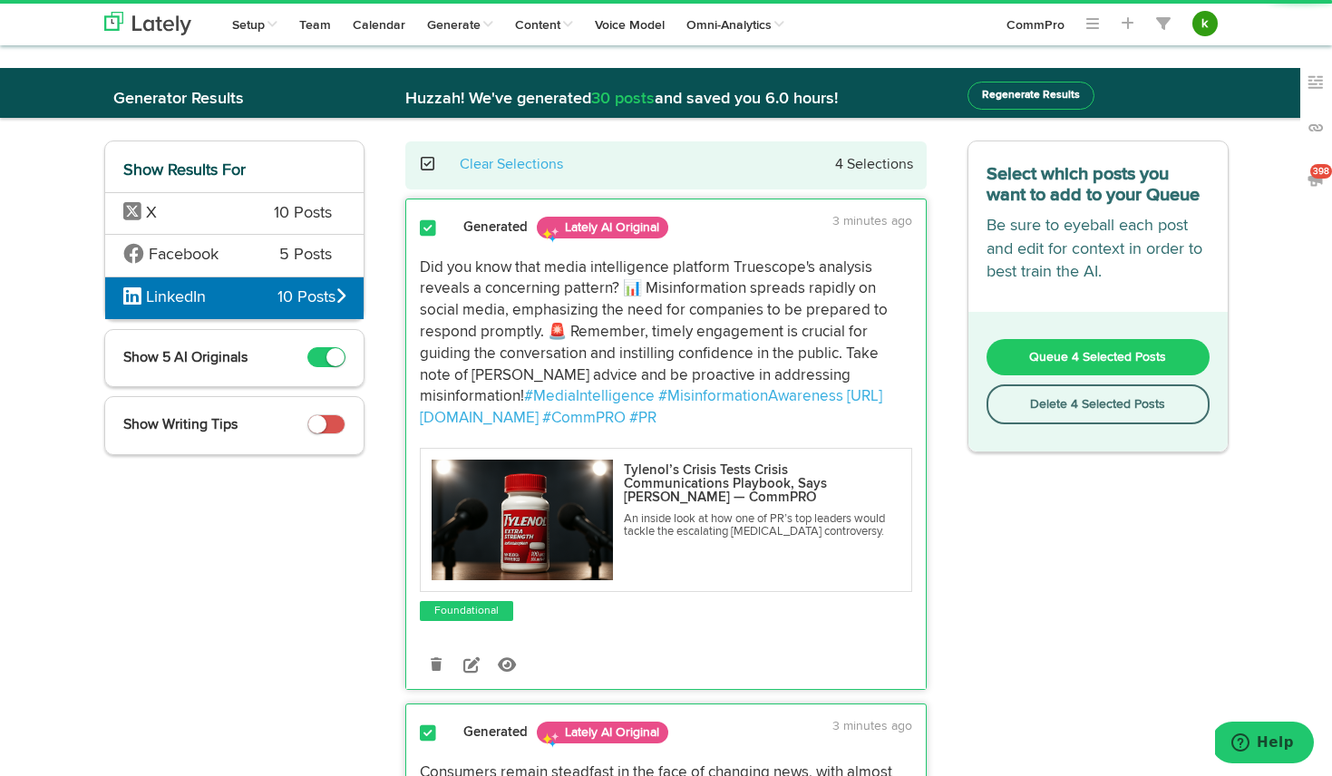
click at [1056, 349] on button "Queue 4 Selected Posts" at bounding box center [1098, 357] width 223 height 36
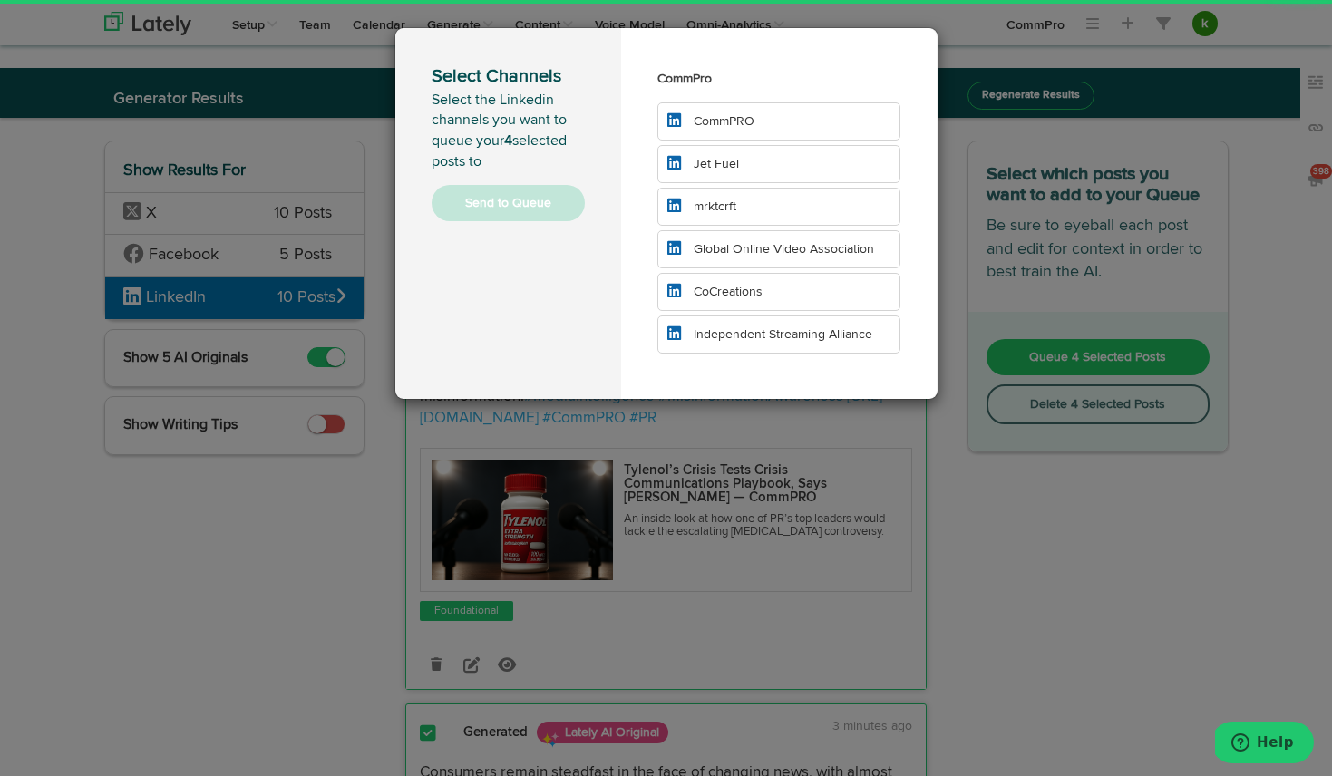
click at [783, 127] on li "CommPRO" at bounding box center [779, 121] width 244 height 38
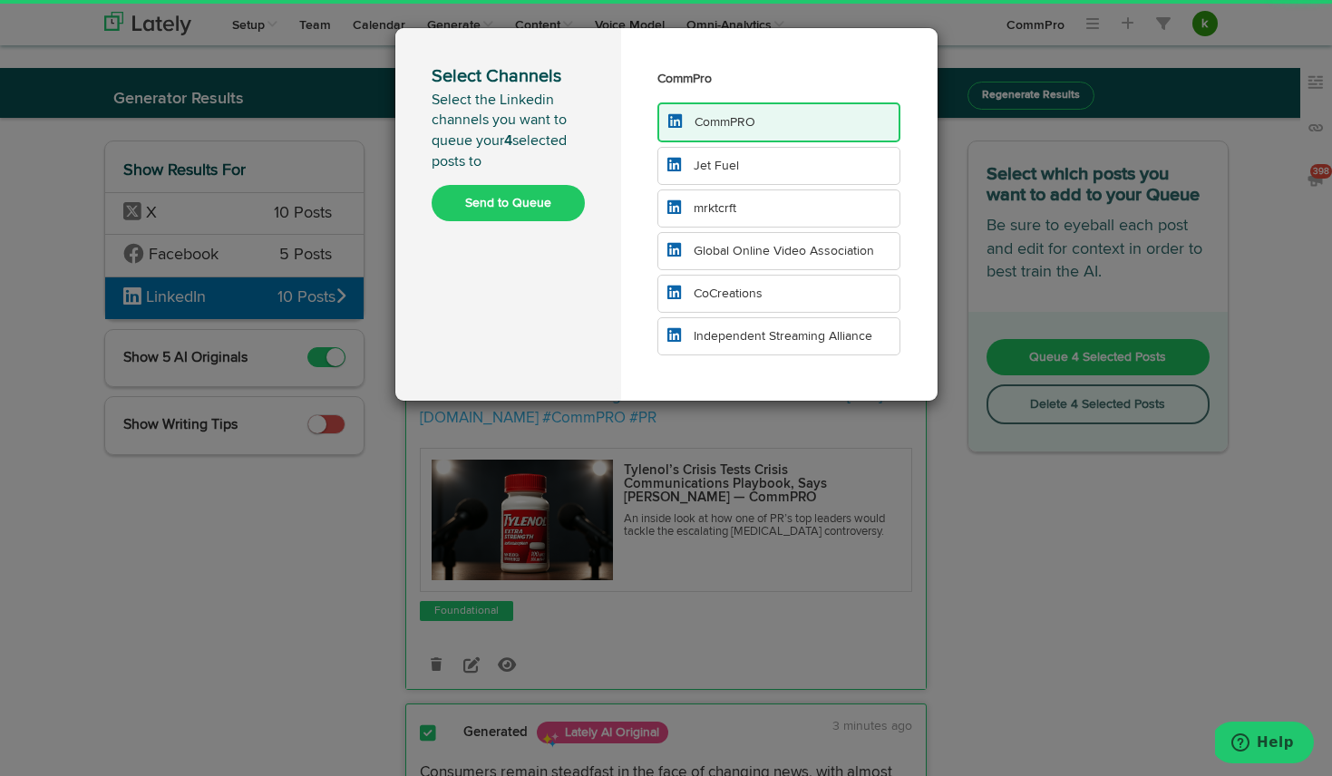
click at [778, 162] on li "Jet Fuel" at bounding box center [779, 166] width 244 height 38
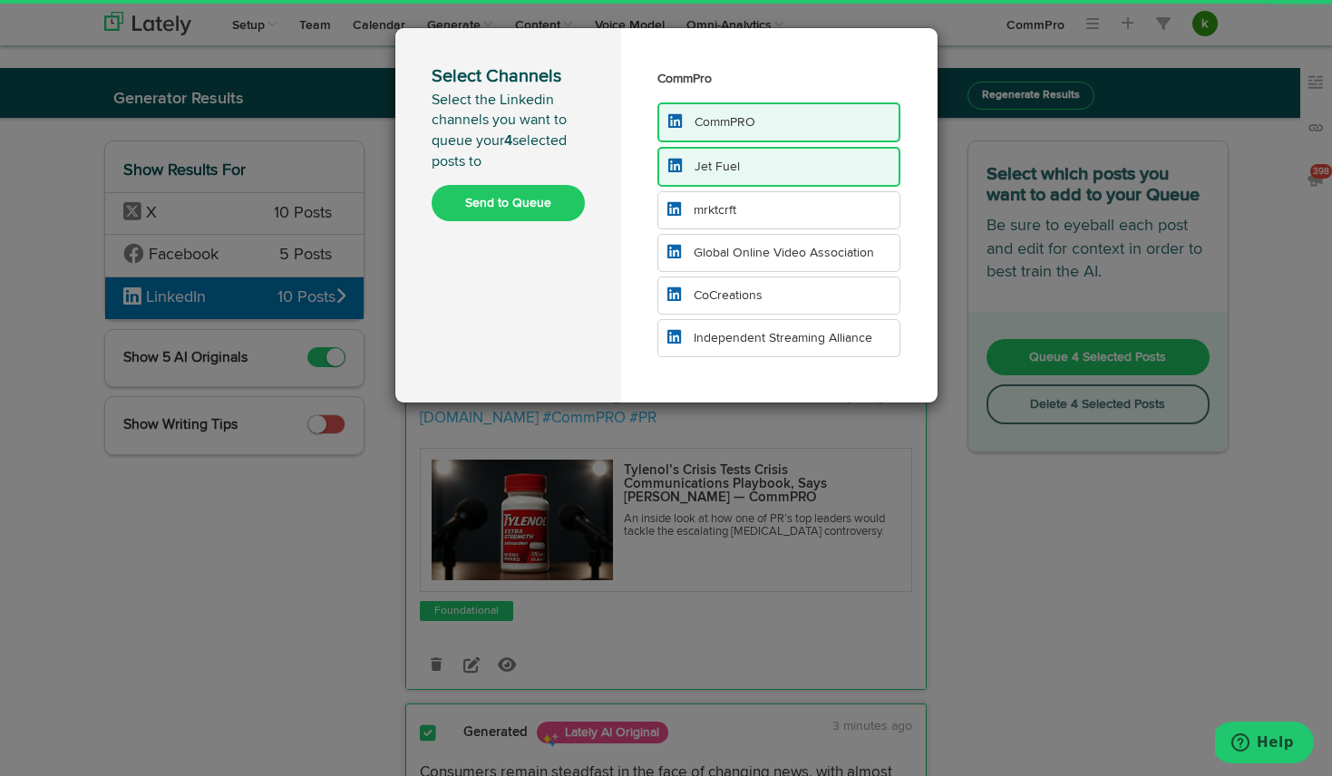
click at [775, 207] on li "mrktcrft" at bounding box center [779, 210] width 244 height 38
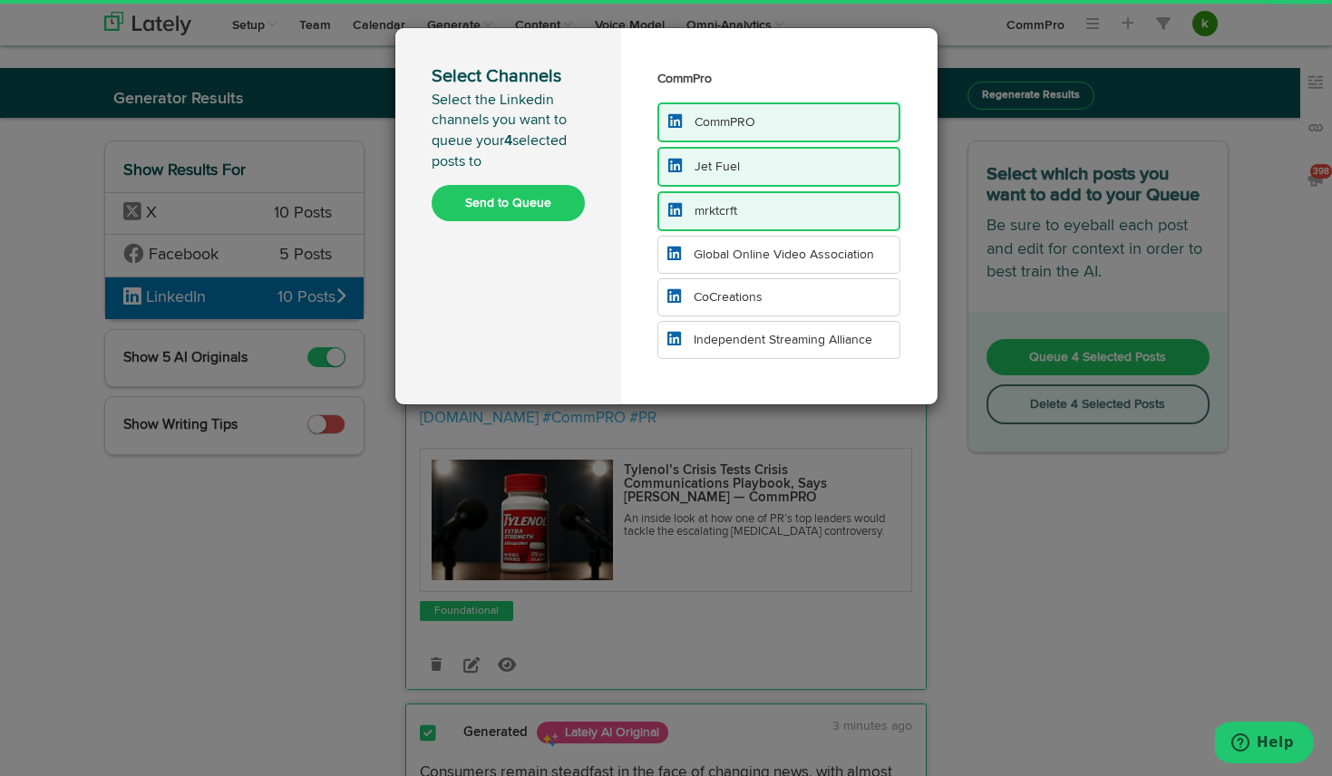
click at [526, 209] on button "Send to Queue" at bounding box center [508, 203] width 153 height 36
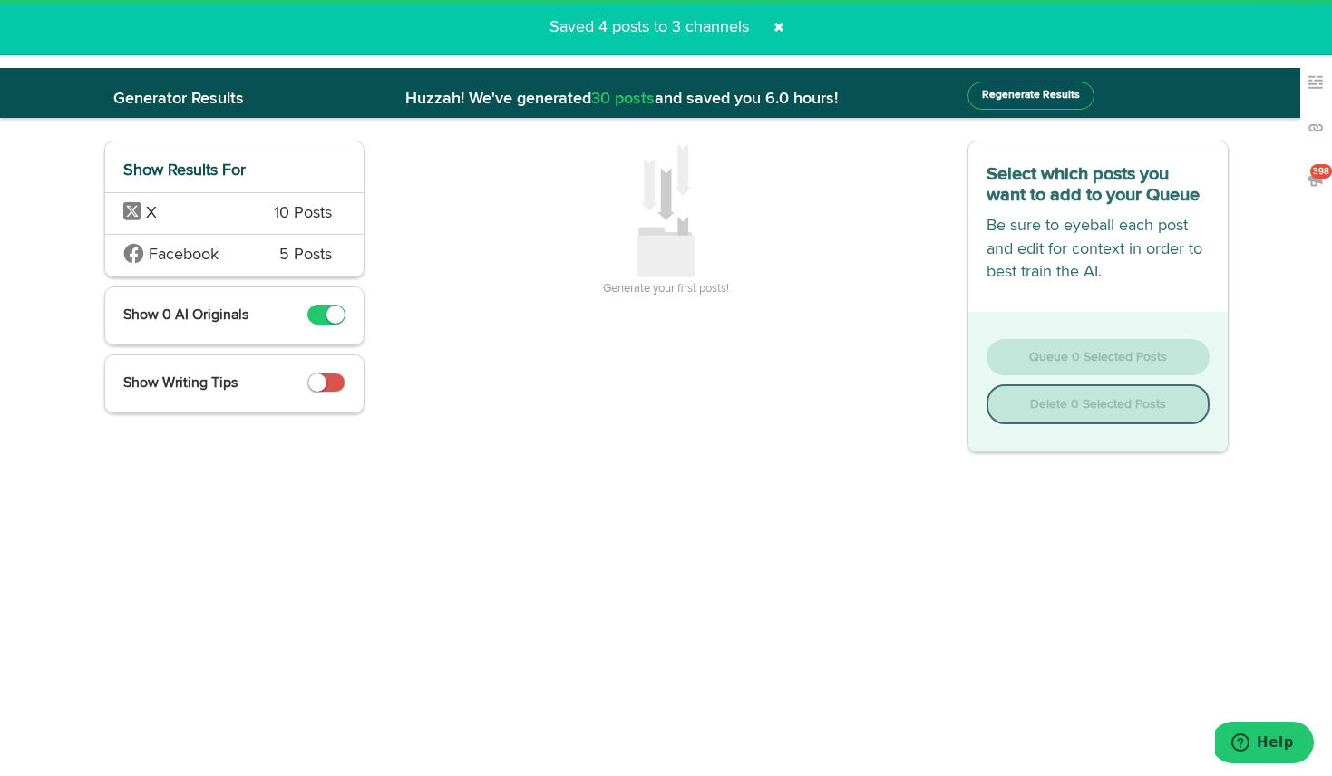
click at [292, 210] on span "10 Posts" at bounding box center [303, 214] width 58 height 24
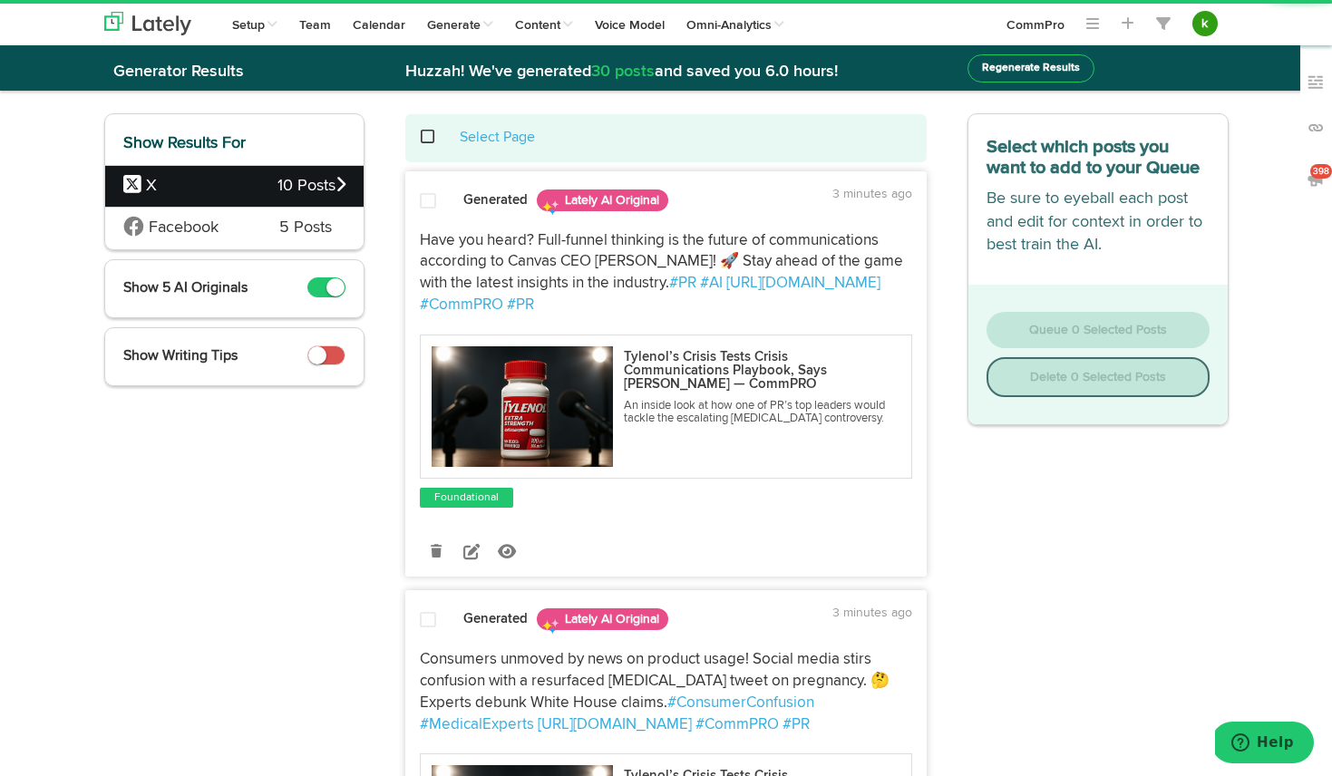
scroll to position [39, 0]
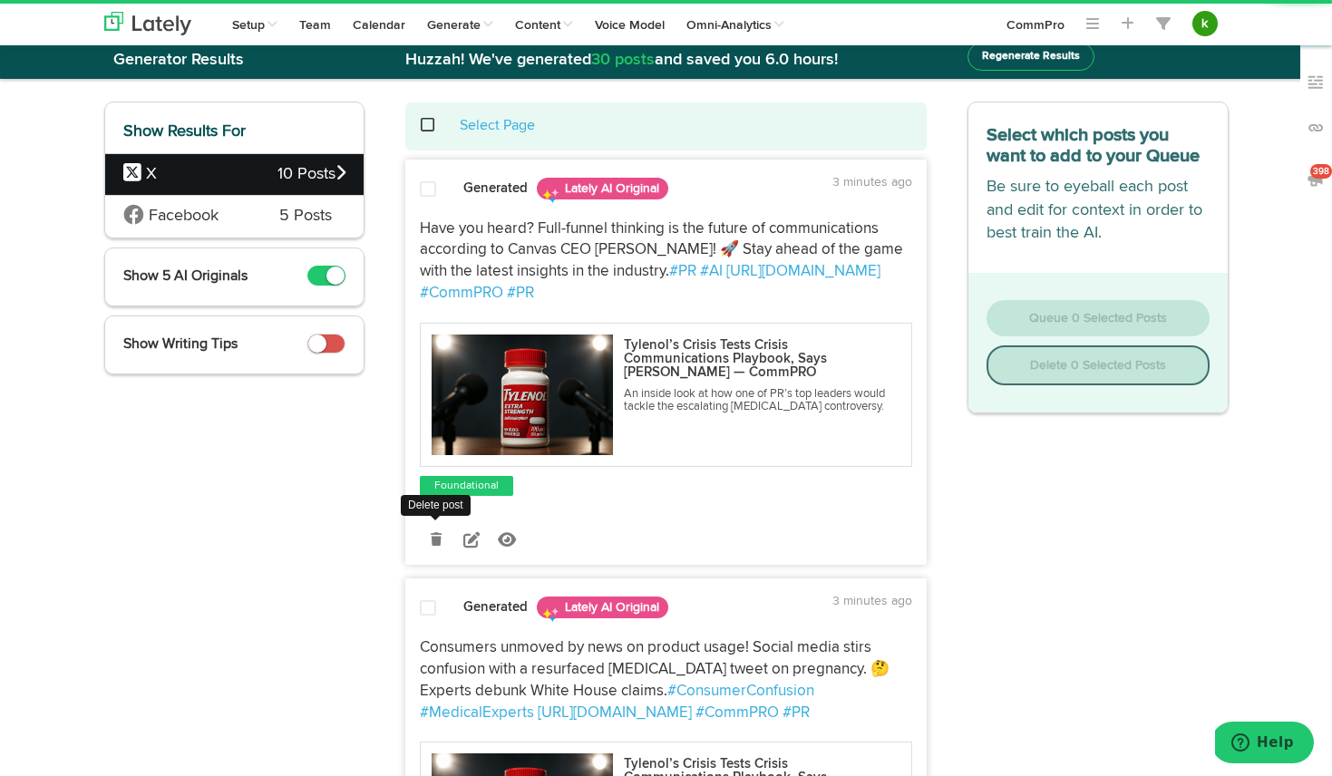
click at [433, 538] on icon at bounding box center [436, 539] width 11 height 13
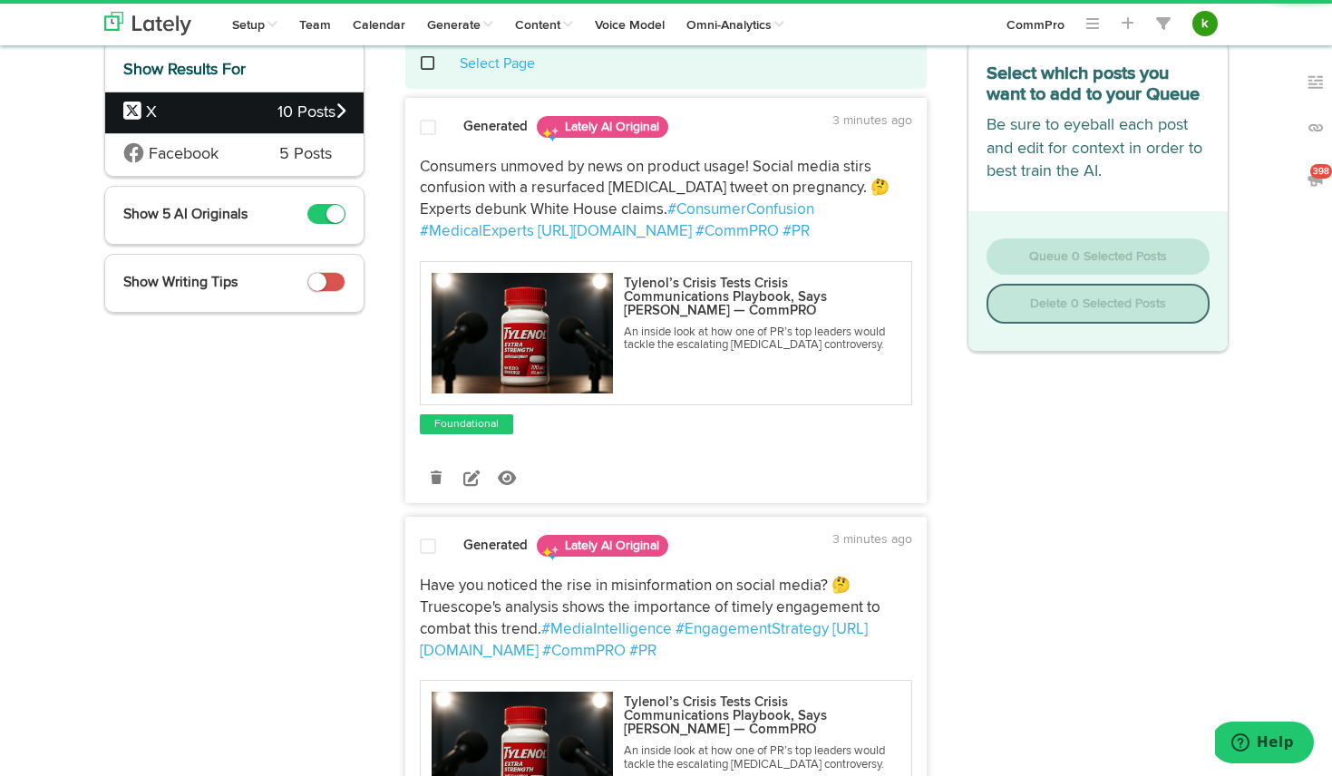
scroll to position [115, 0]
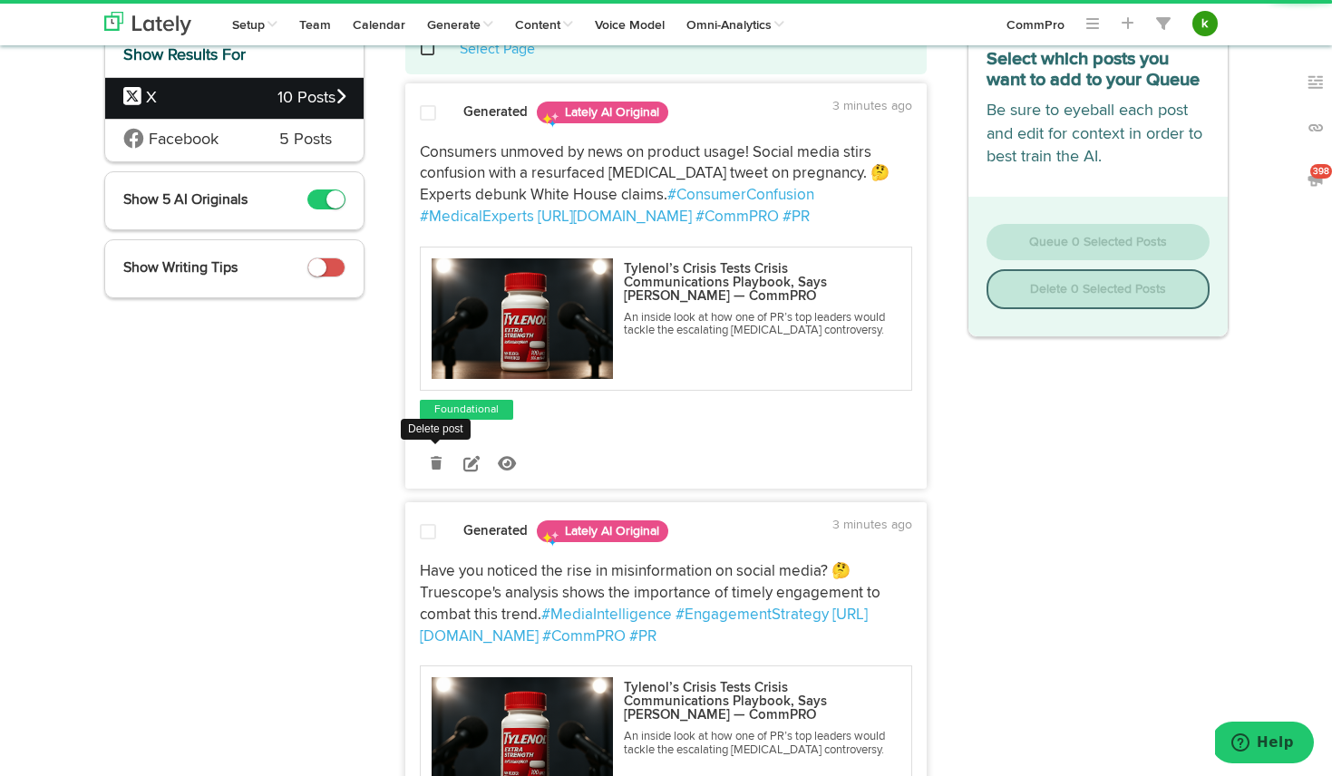
click at [431, 457] on icon at bounding box center [436, 463] width 11 height 13
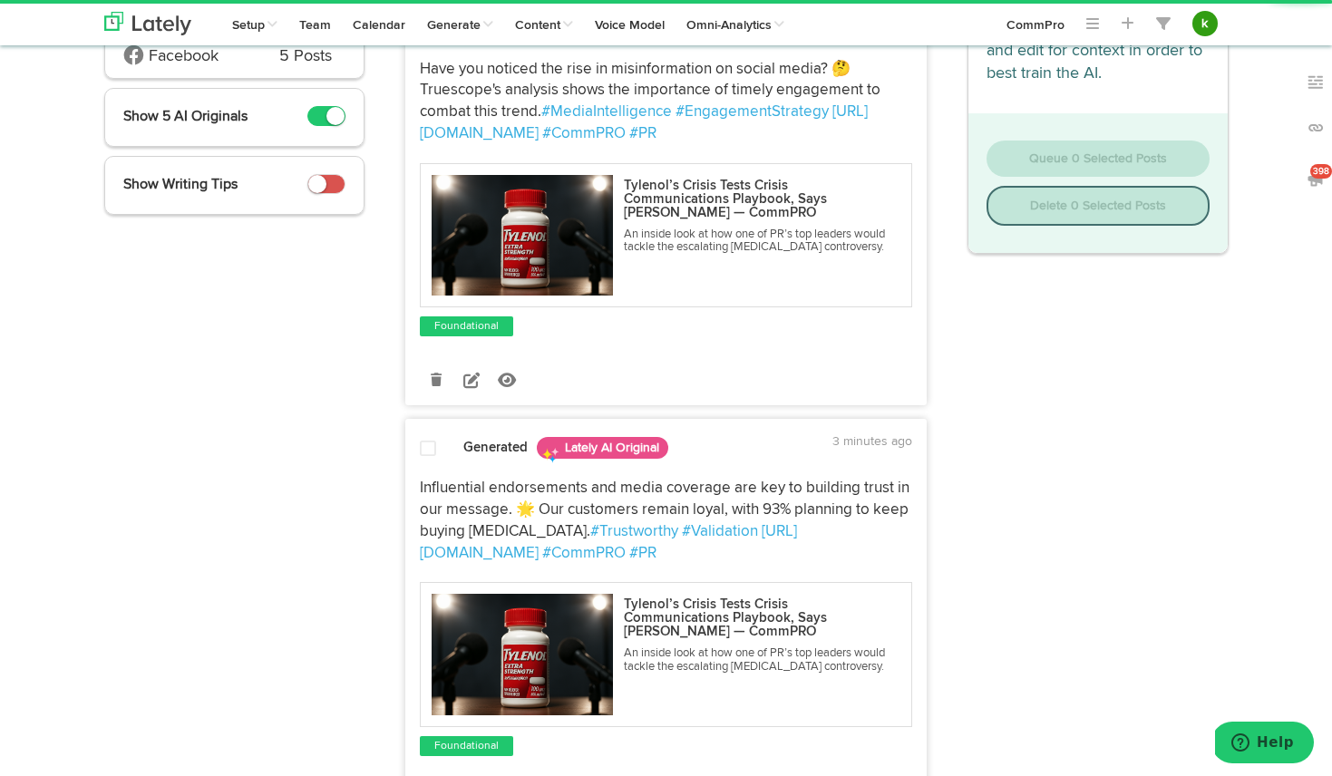
scroll to position [201, 0]
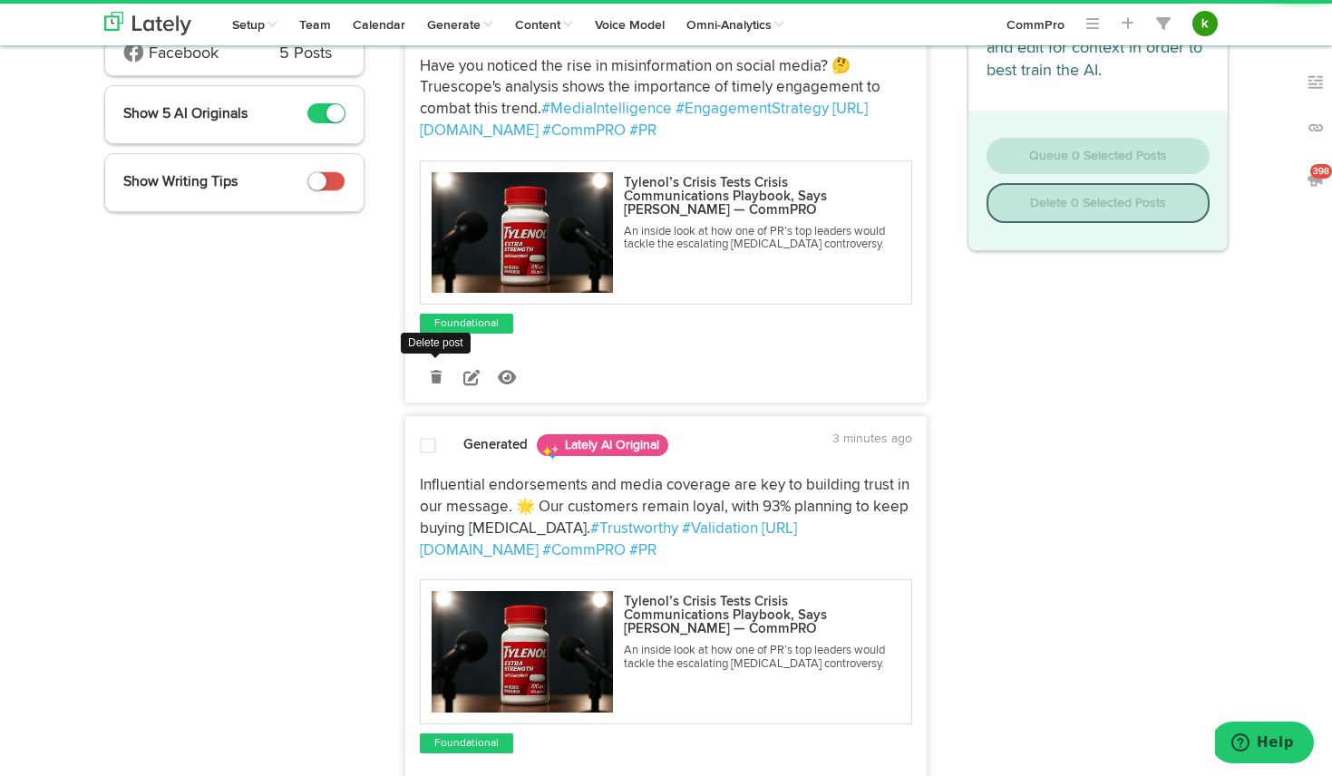
click at [434, 375] on icon at bounding box center [436, 377] width 11 height 13
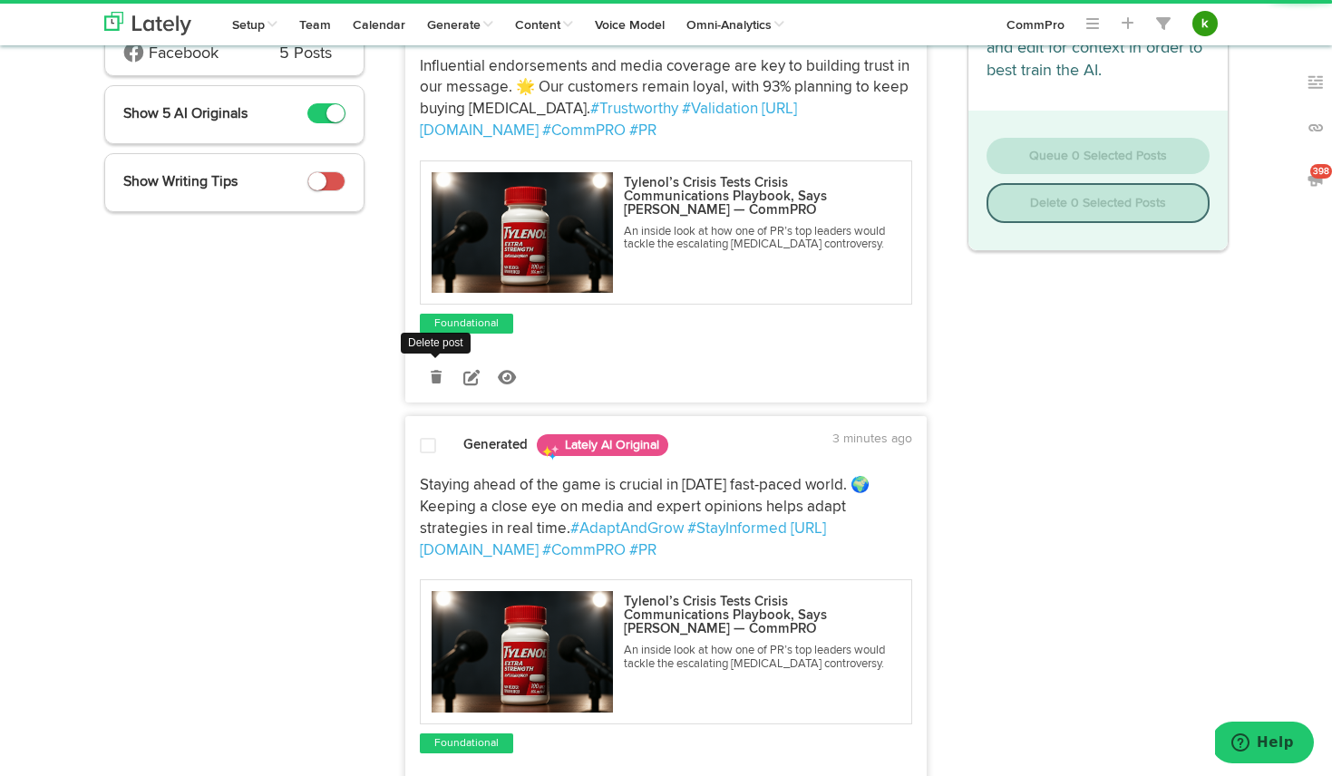
click at [435, 381] on icon at bounding box center [436, 377] width 11 height 13
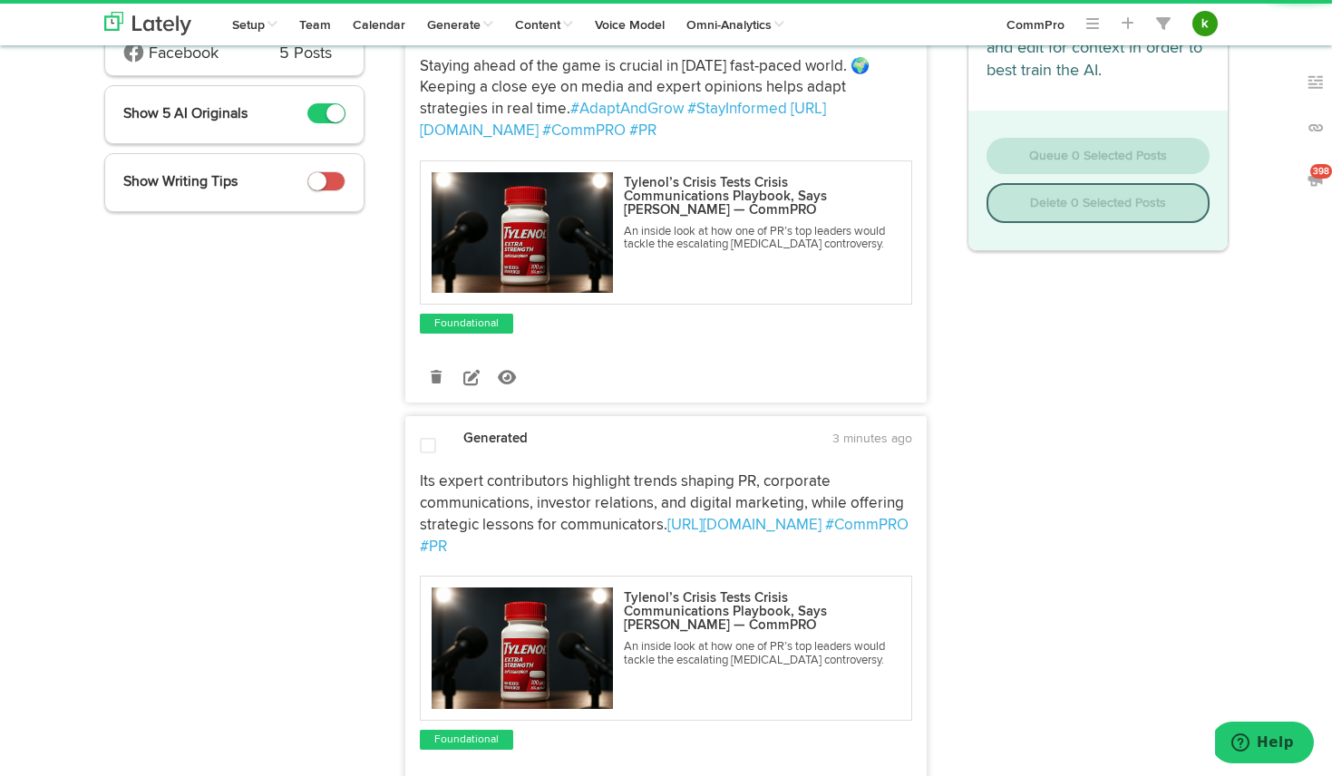
scroll to position [189, 0]
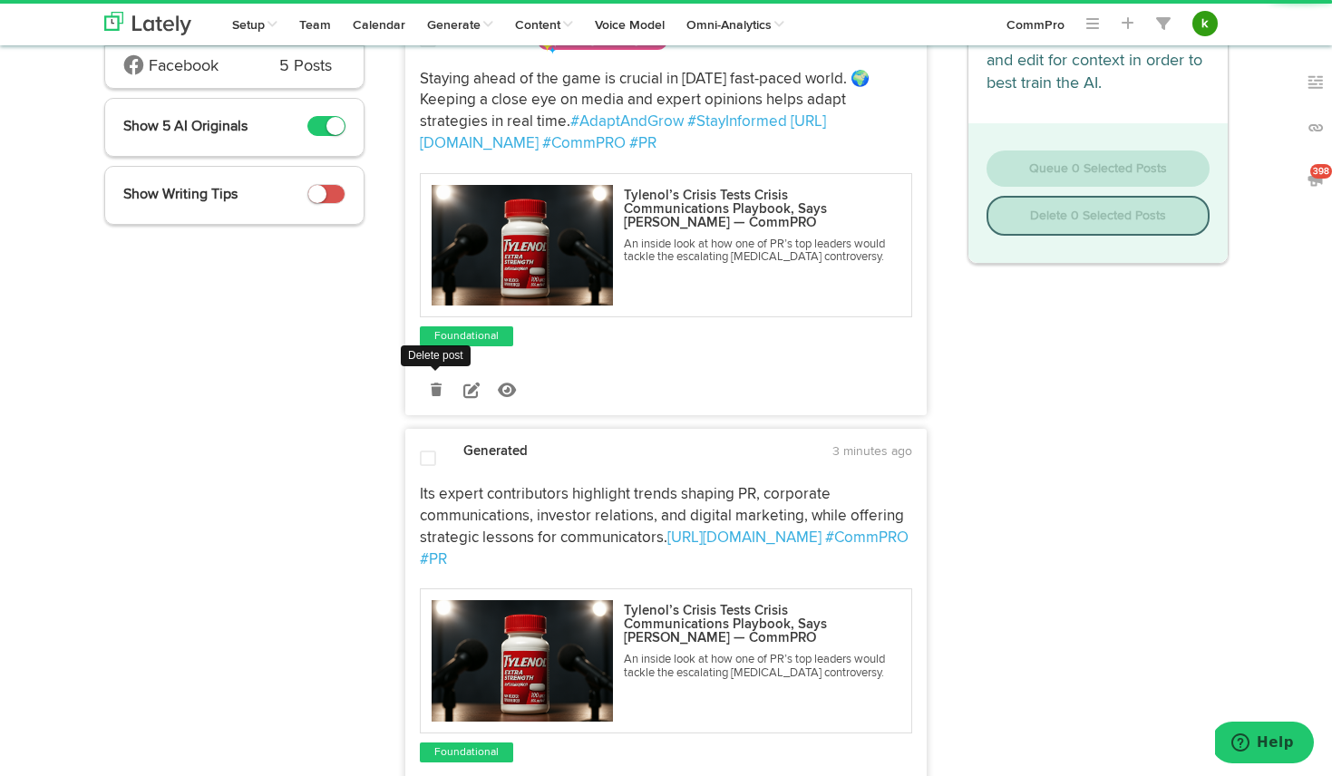
click at [431, 388] on icon at bounding box center [436, 390] width 11 height 13
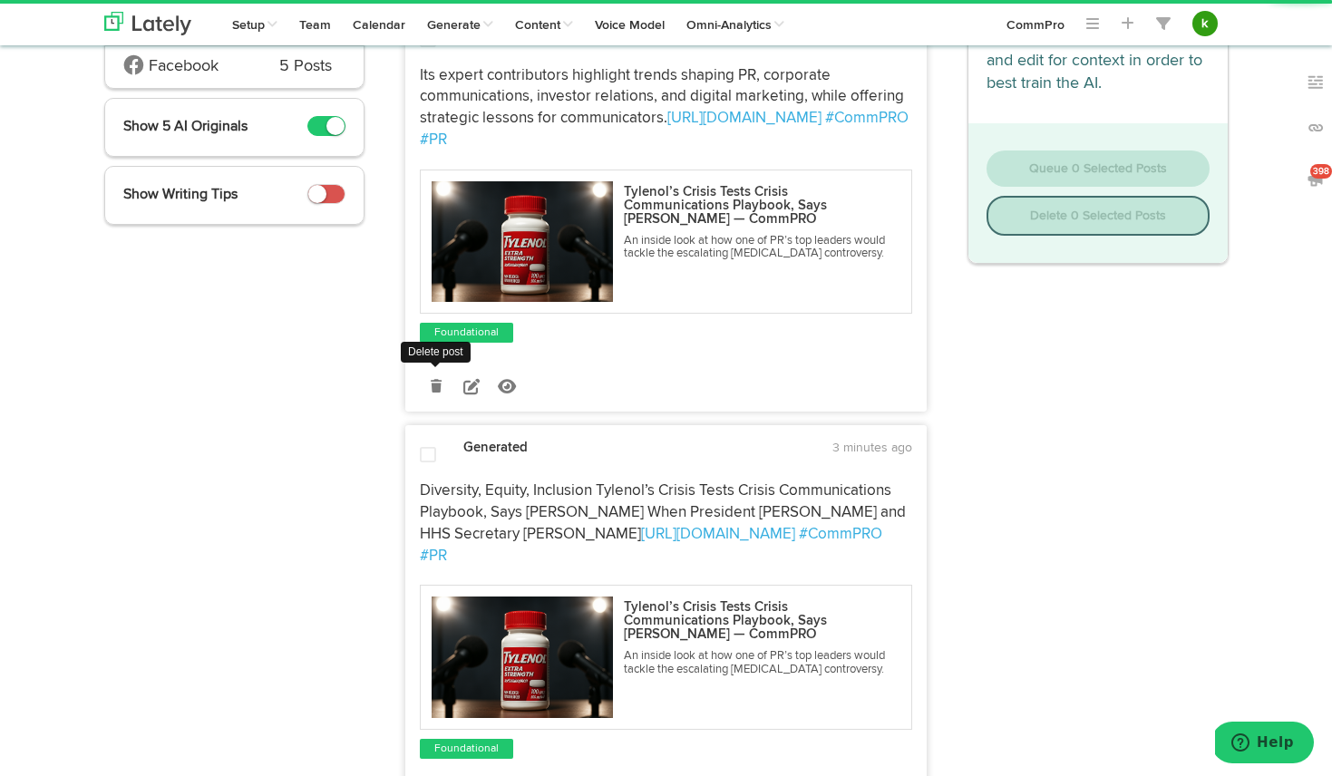
click at [427, 392] on link at bounding box center [436, 386] width 32 height 32
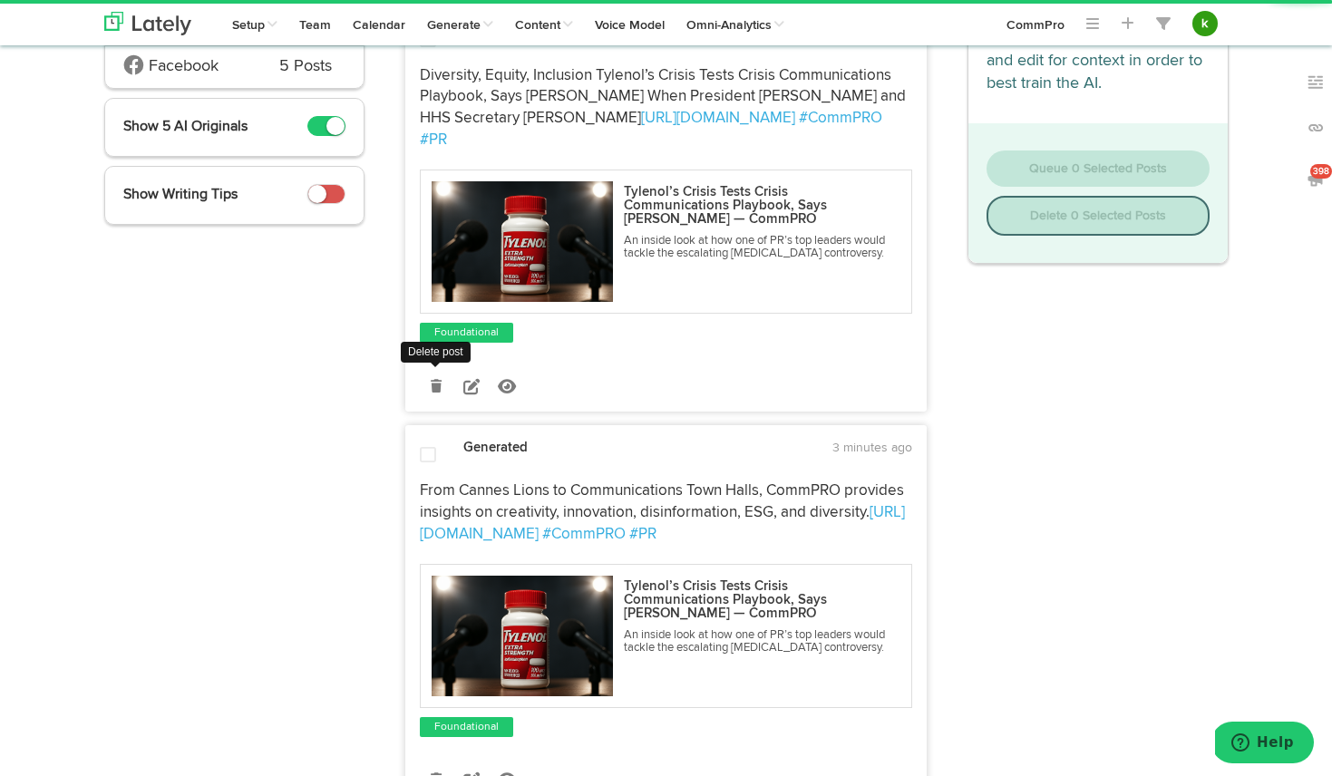
click at [433, 380] on icon at bounding box center [436, 386] width 11 height 13
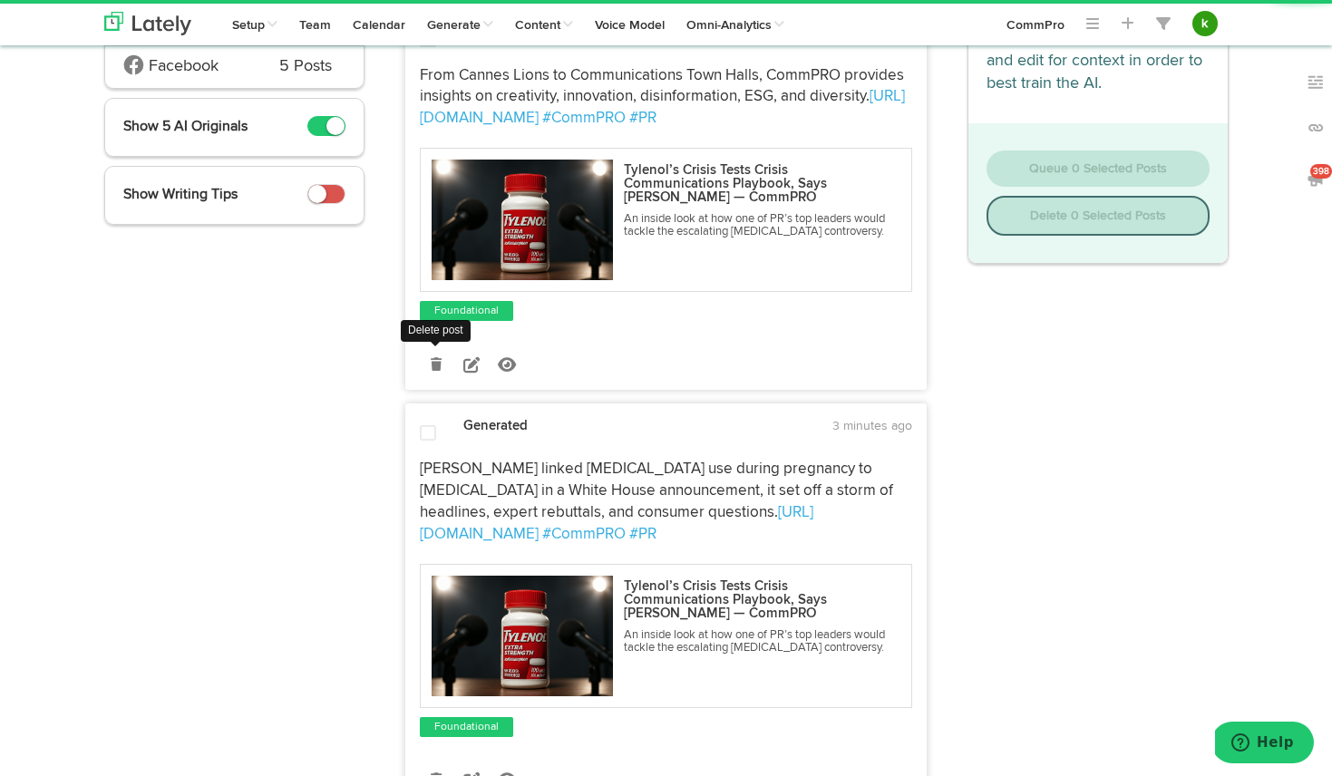
click at [432, 361] on icon at bounding box center [436, 364] width 11 height 13
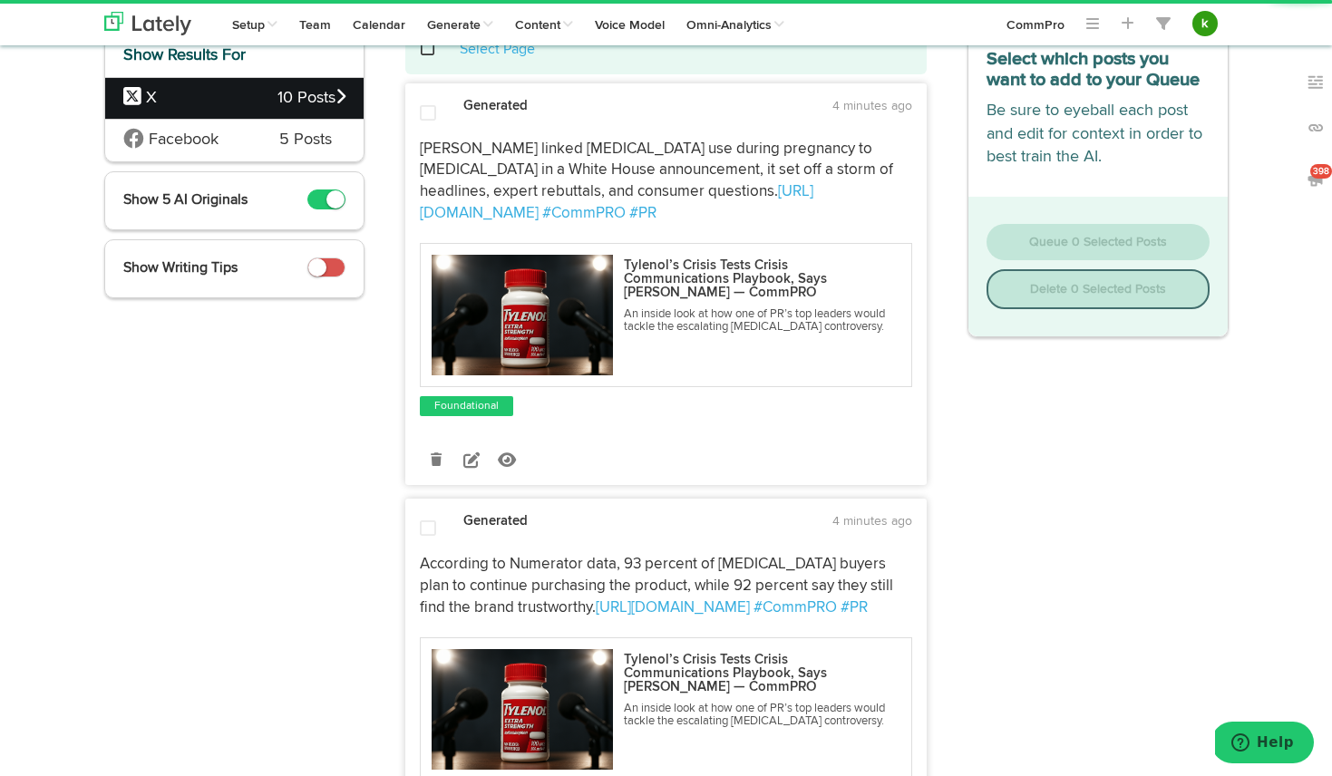
scroll to position [0, 0]
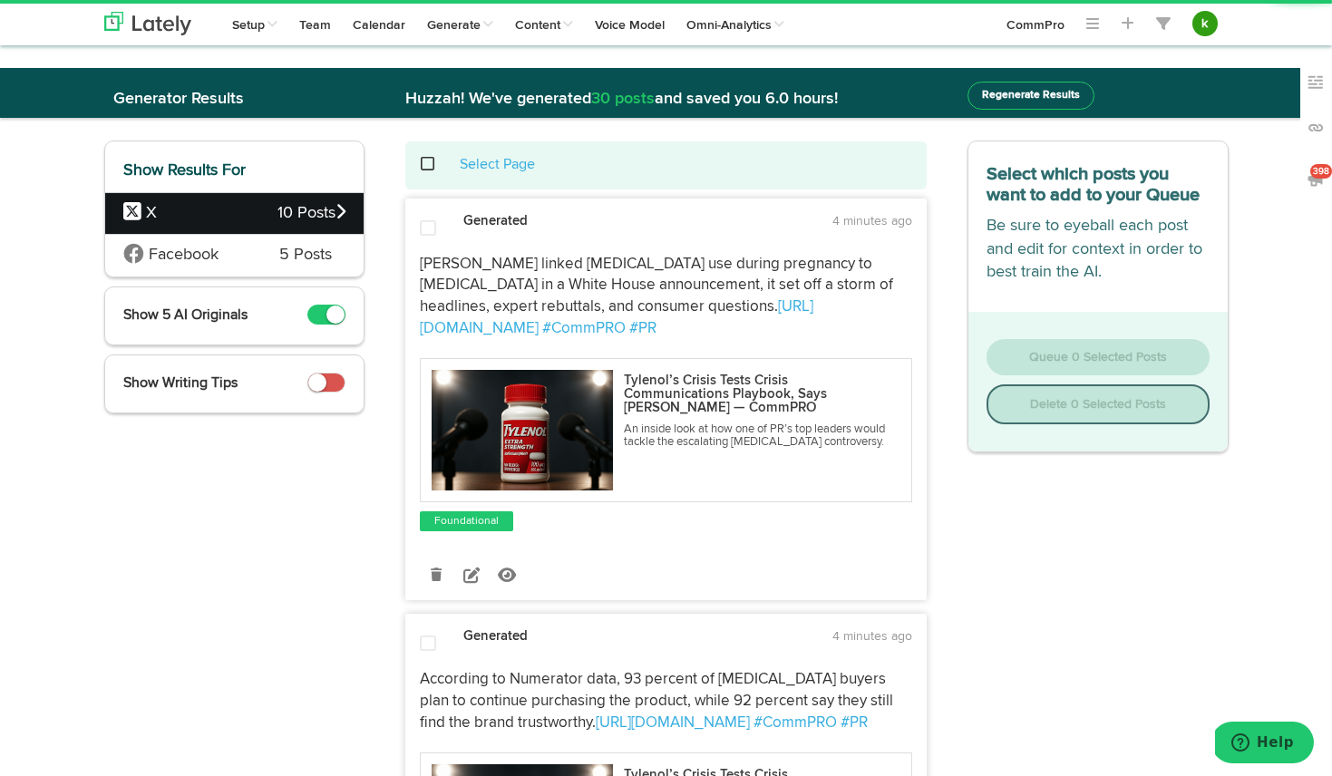
click at [426, 164] on span at bounding box center [437, 164] width 37 height 1
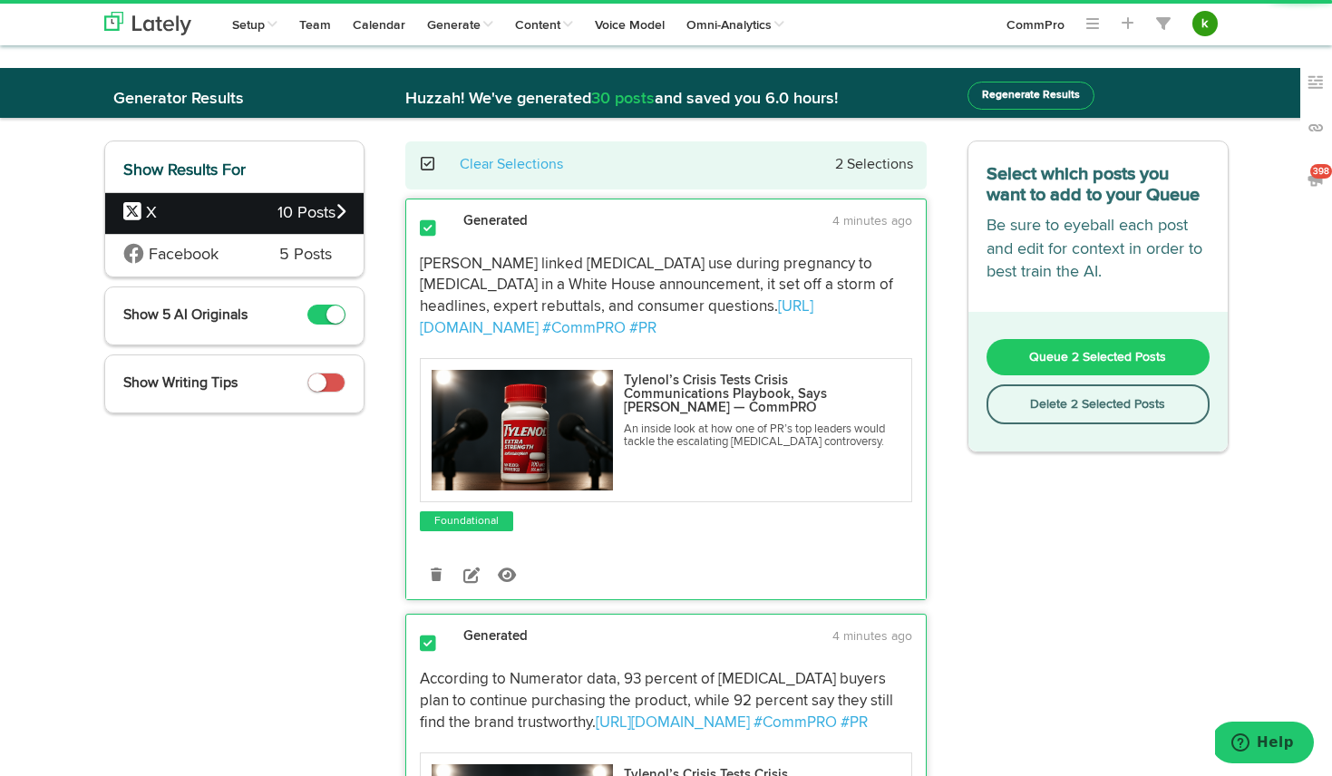
click at [1099, 365] on button "Queue 2 Selected Posts" at bounding box center [1098, 357] width 223 height 36
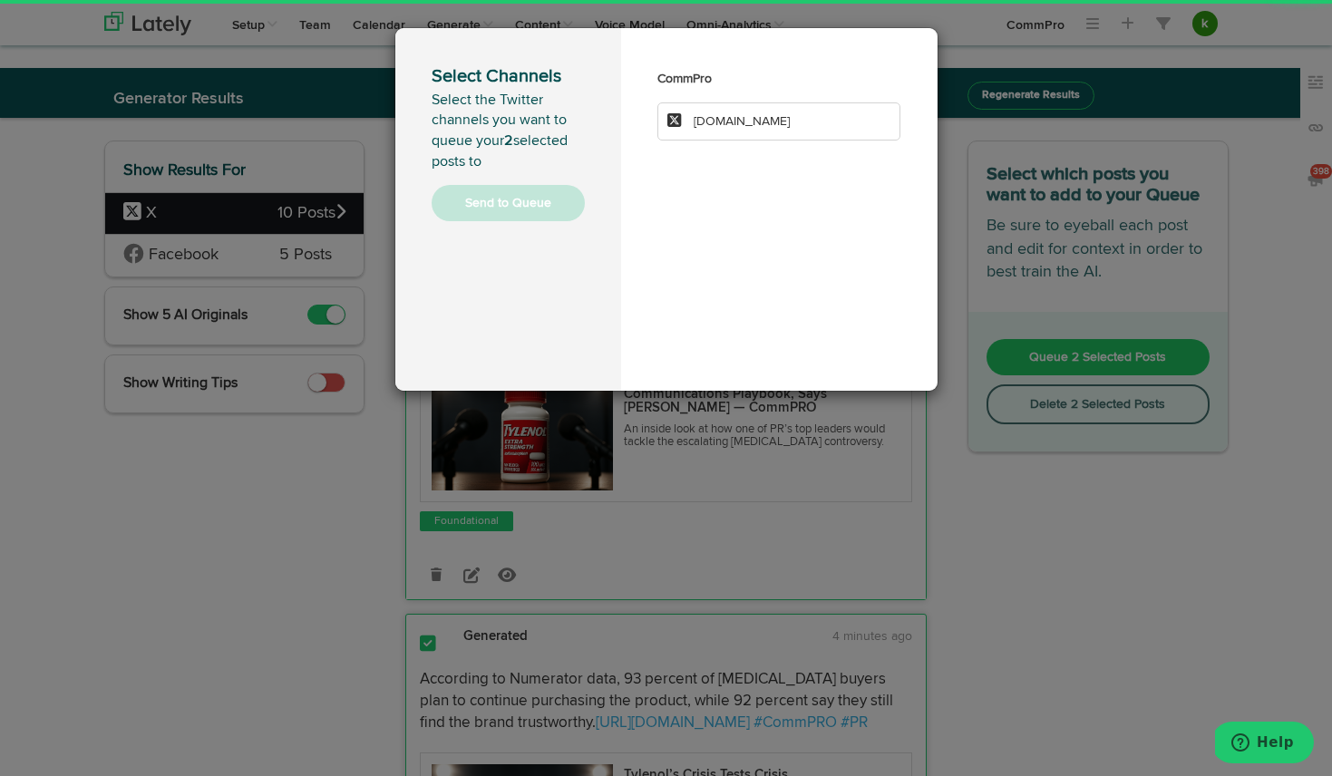
click at [773, 126] on li "[DOMAIN_NAME]" at bounding box center [779, 121] width 244 height 38
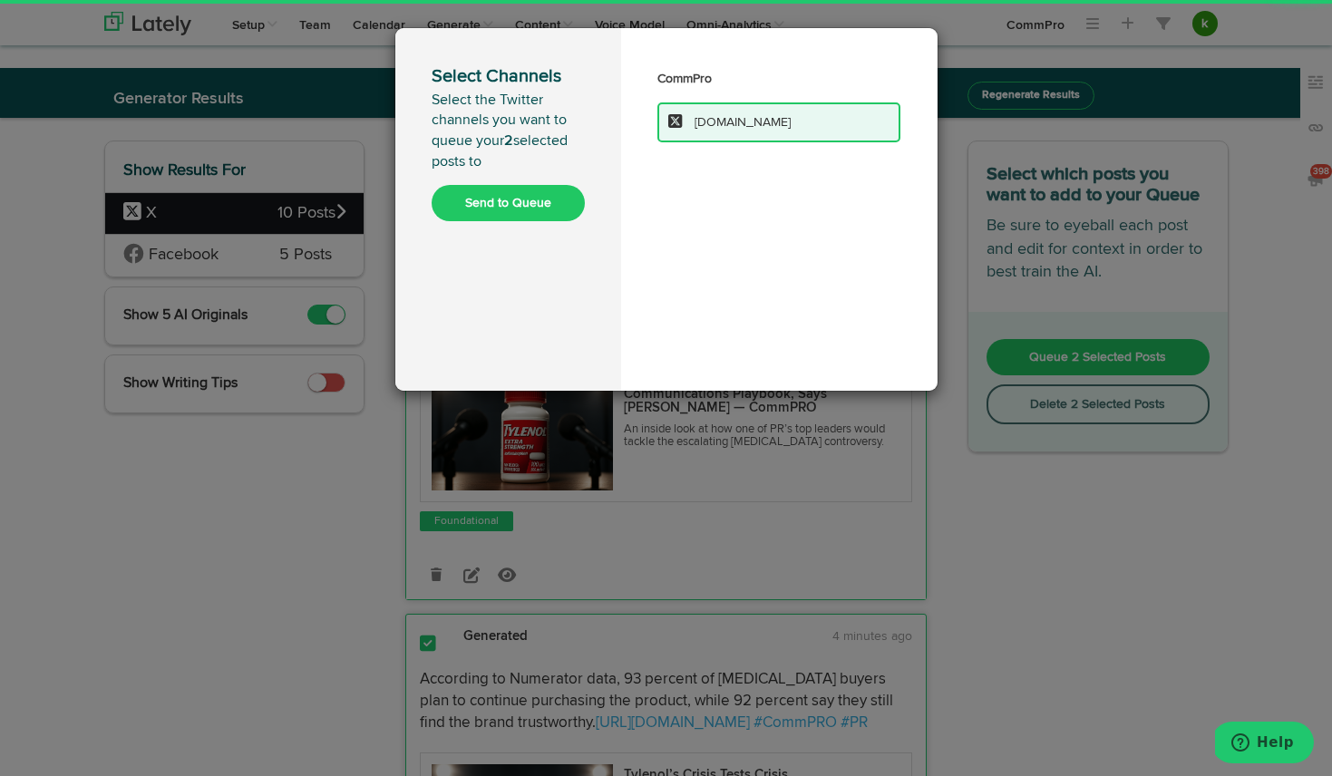
click at [515, 202] on button "Send to Queue" at bounding box center [508, 203] width 153 height 36
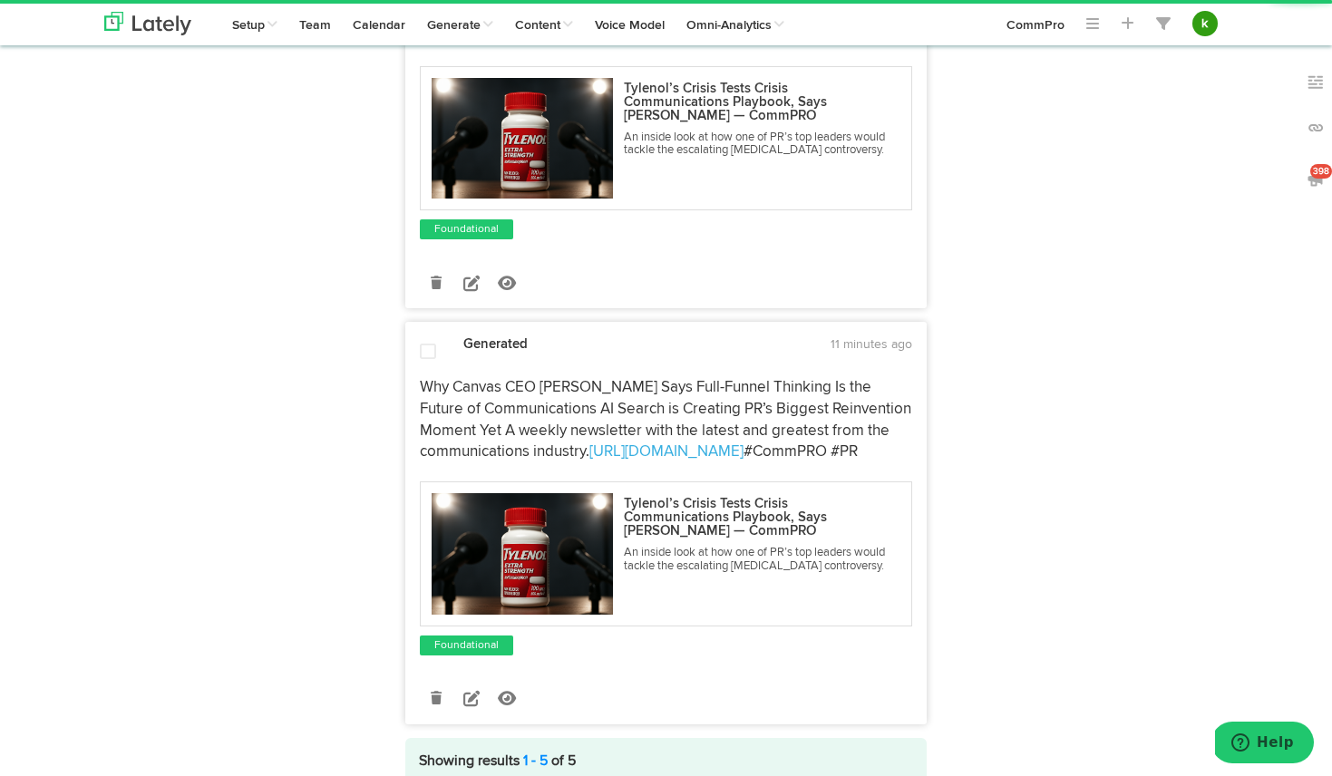
scroll to position [1719, 0]
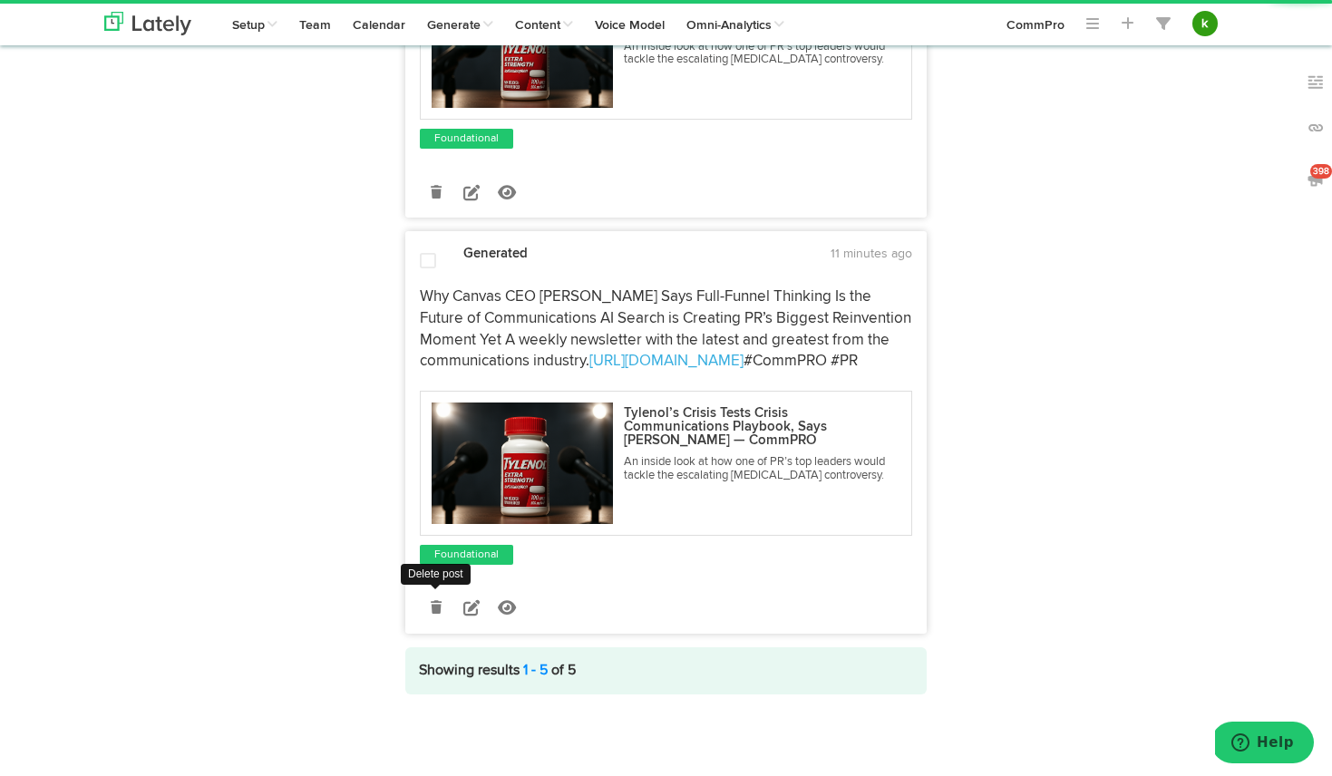
click at [438, 606] on icon at bounding box center [436, 607] width 11 height 13
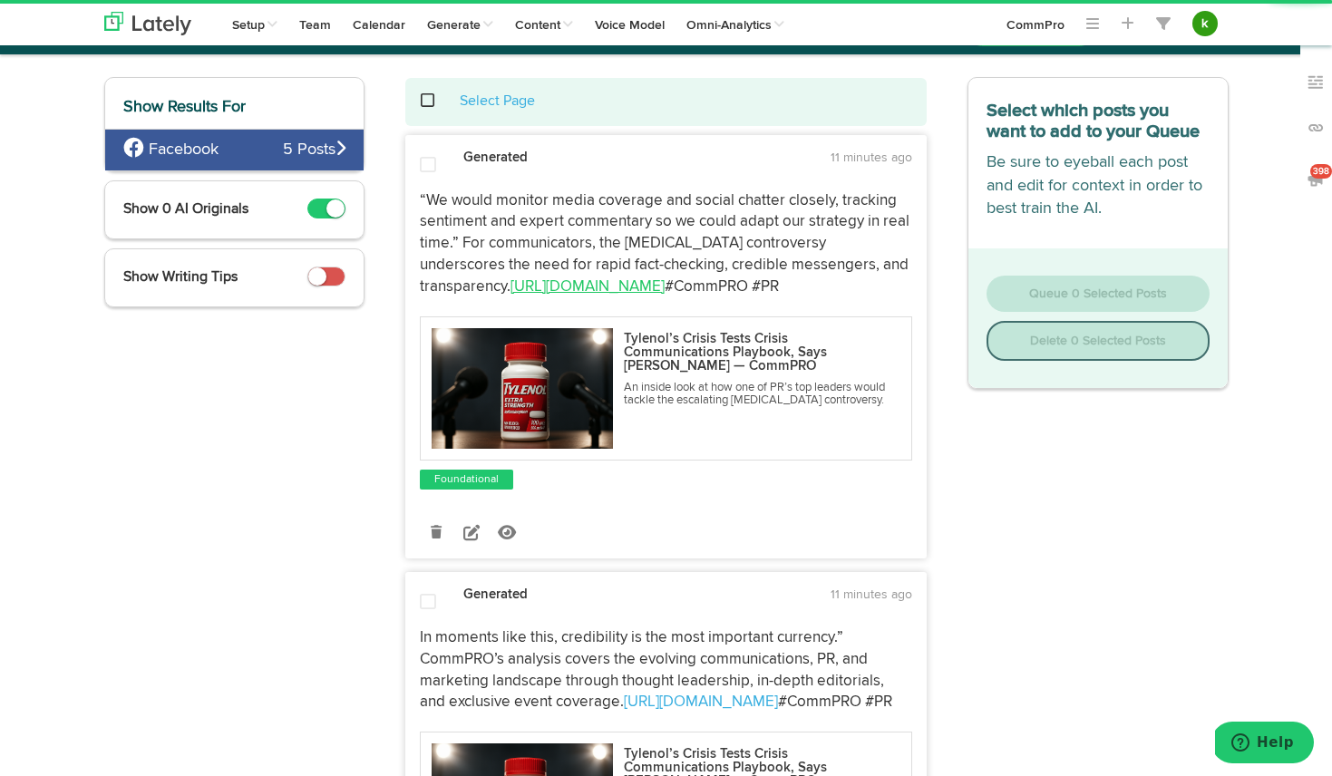
scroll to position [0, 0]
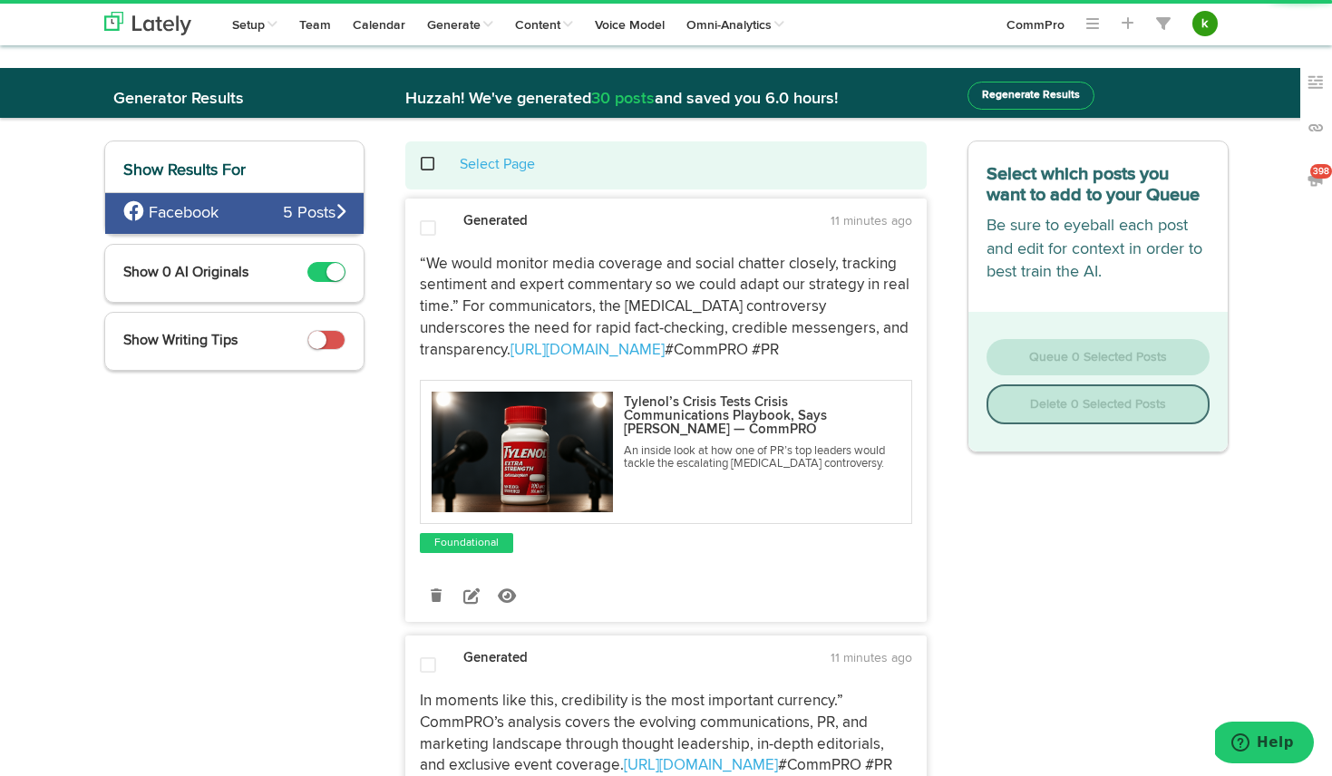
click at [433, 165] on span at bounding box center [437, 164] width 37 height 1
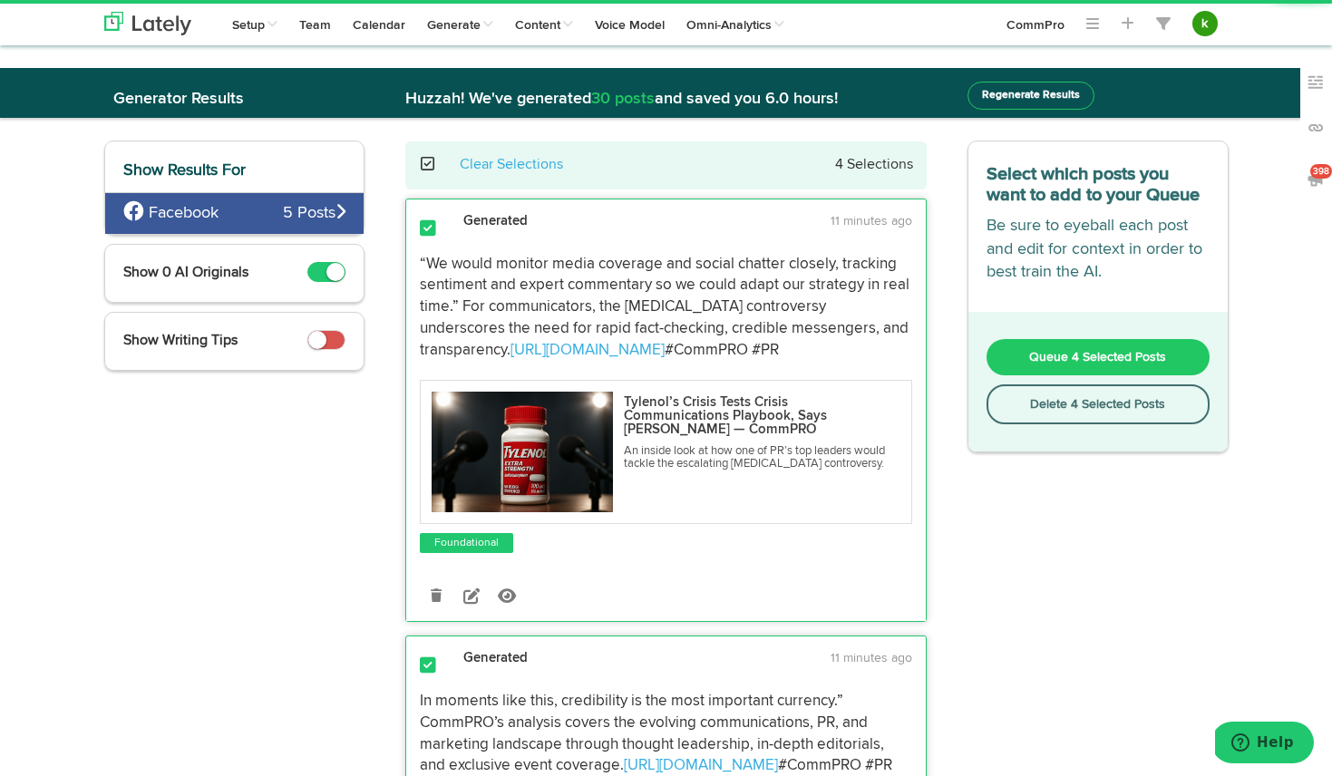
click at [1074, 363] on span "Queue 4 Selected Posts" at bounding box center [1097, 357] width 137 height 13
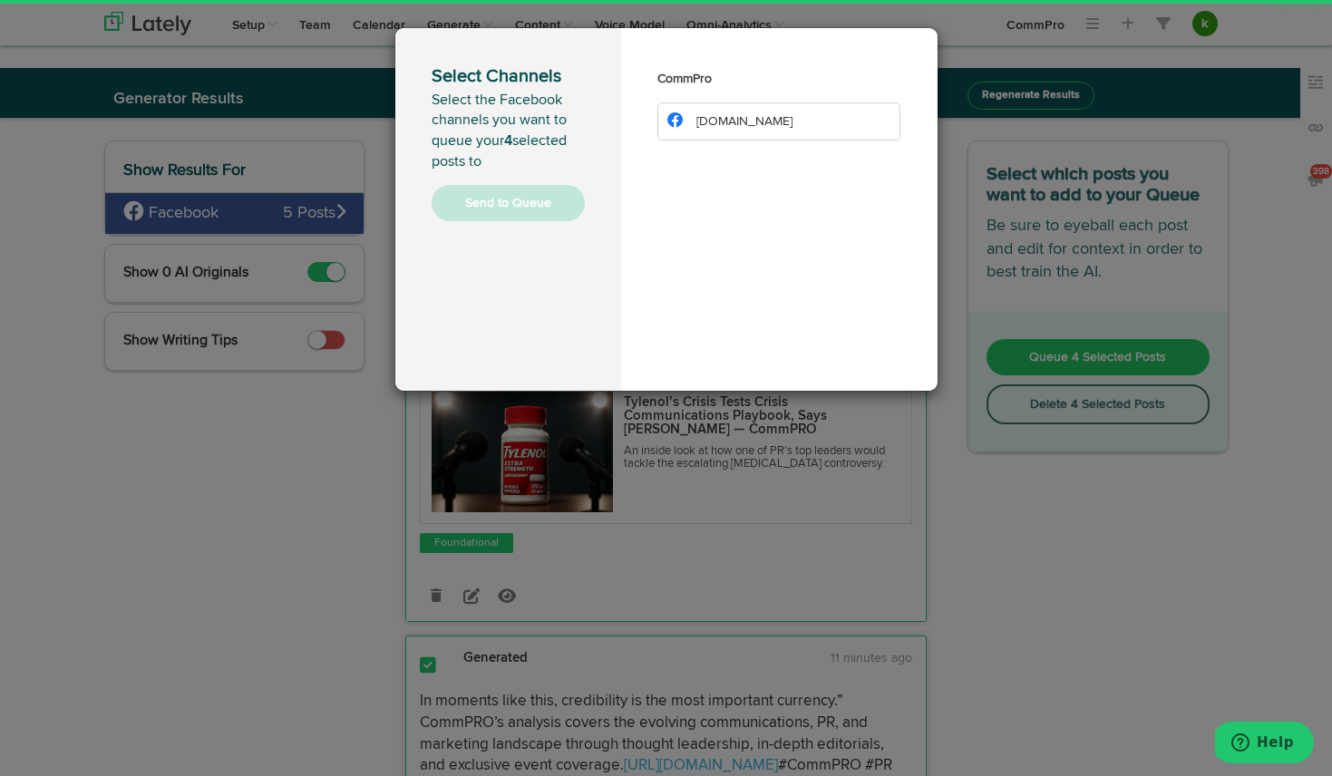
click at [807, 119] on li "[DOMAIN_NAME]" at bounding box center [779, 121] width 244 height 38
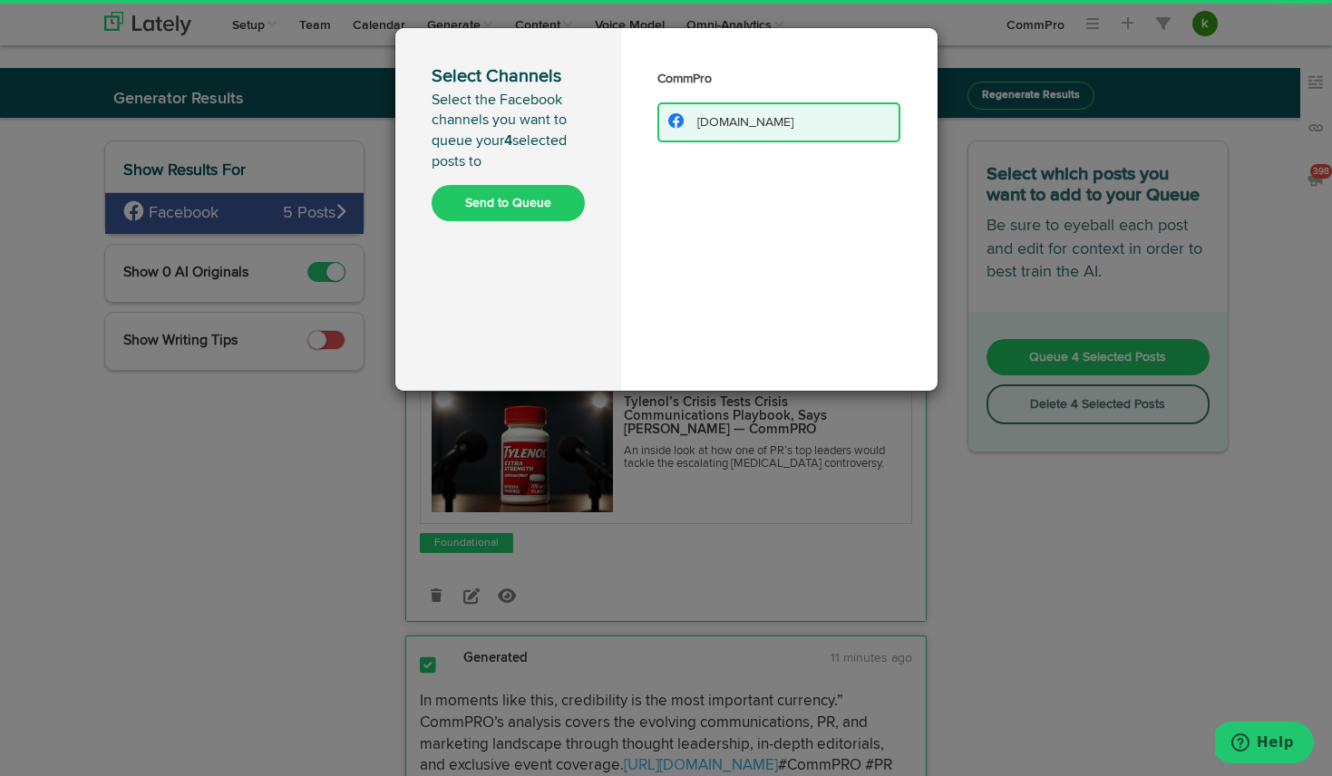
click at [521, 208] on button "Send to Queue" at bounding box center [508, 203] width 153 height 36
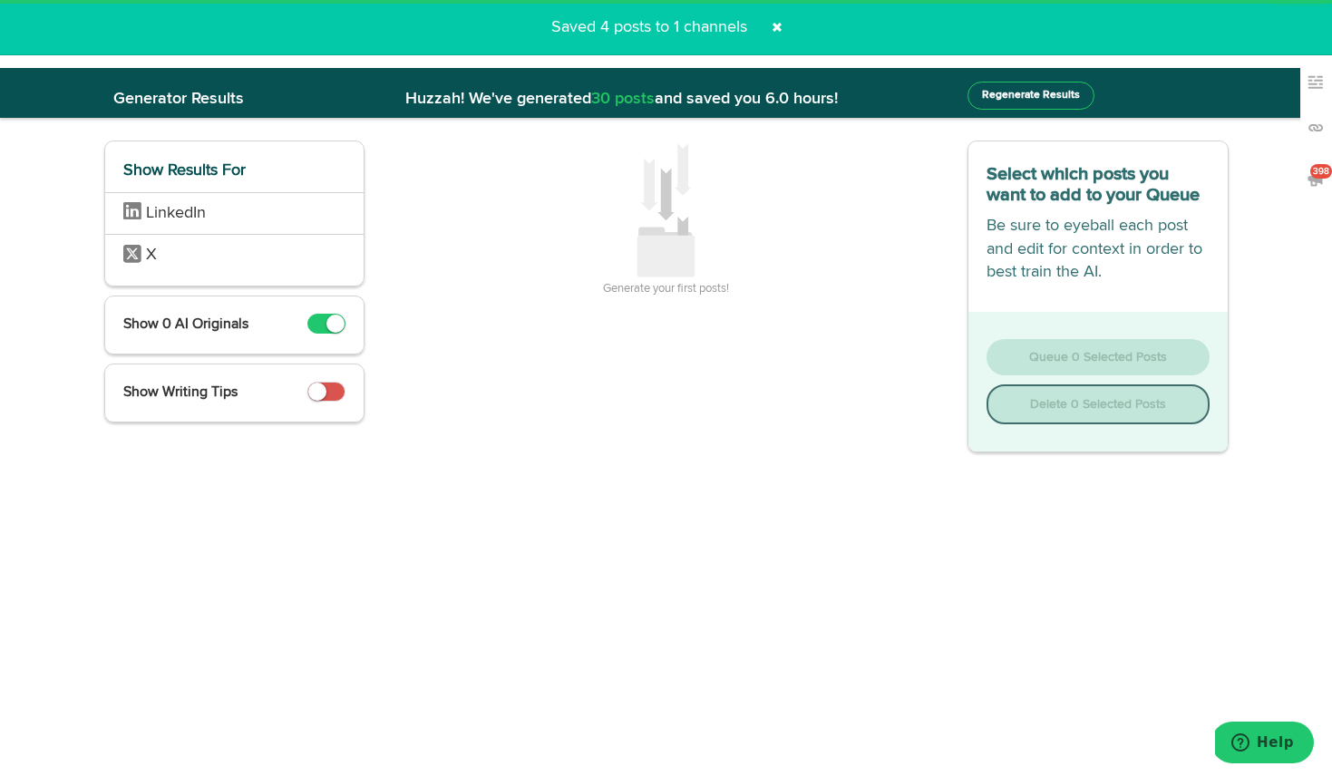
click at [777, 27] on span at bounding box center [777, 27] width 29 height 29
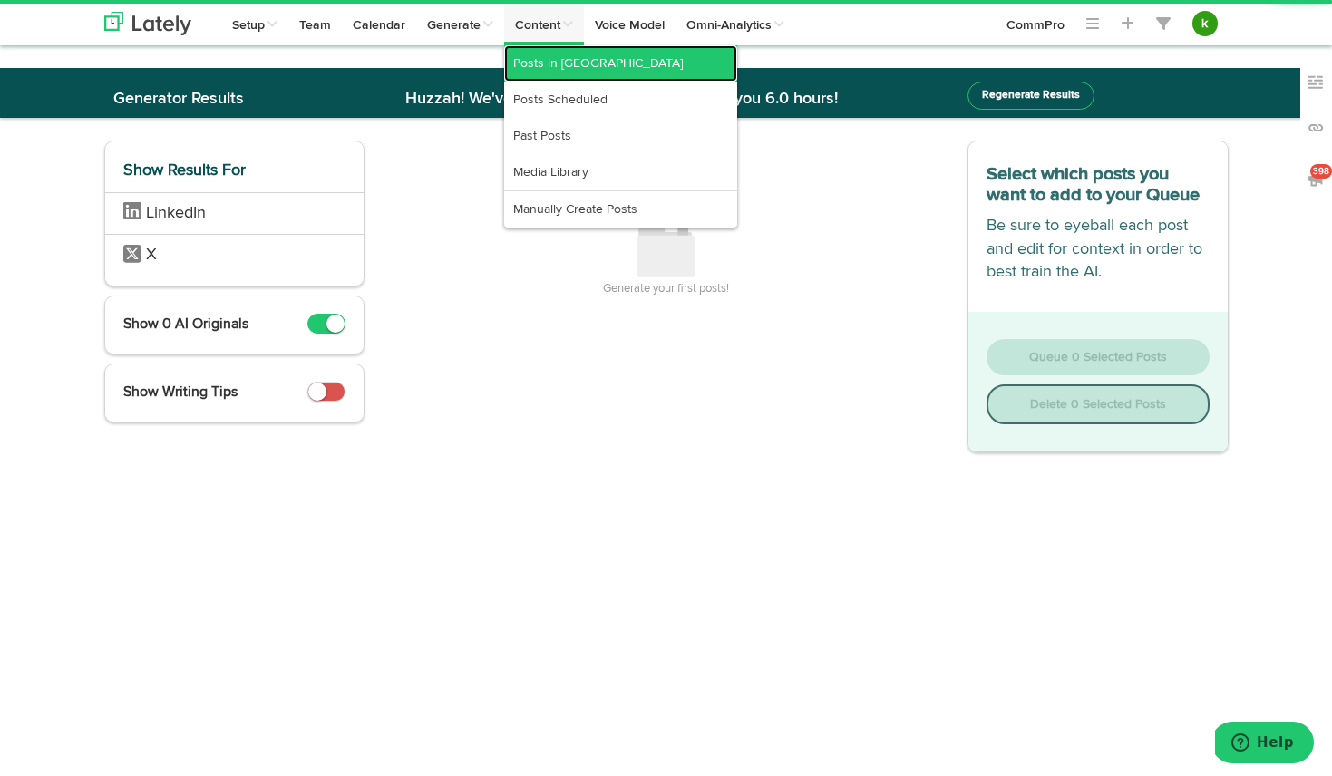
click at [532, 52] on link "Posts in [GEOGRAPHIC_DATA]" at bounding box center [620, 63] width 233 height 36
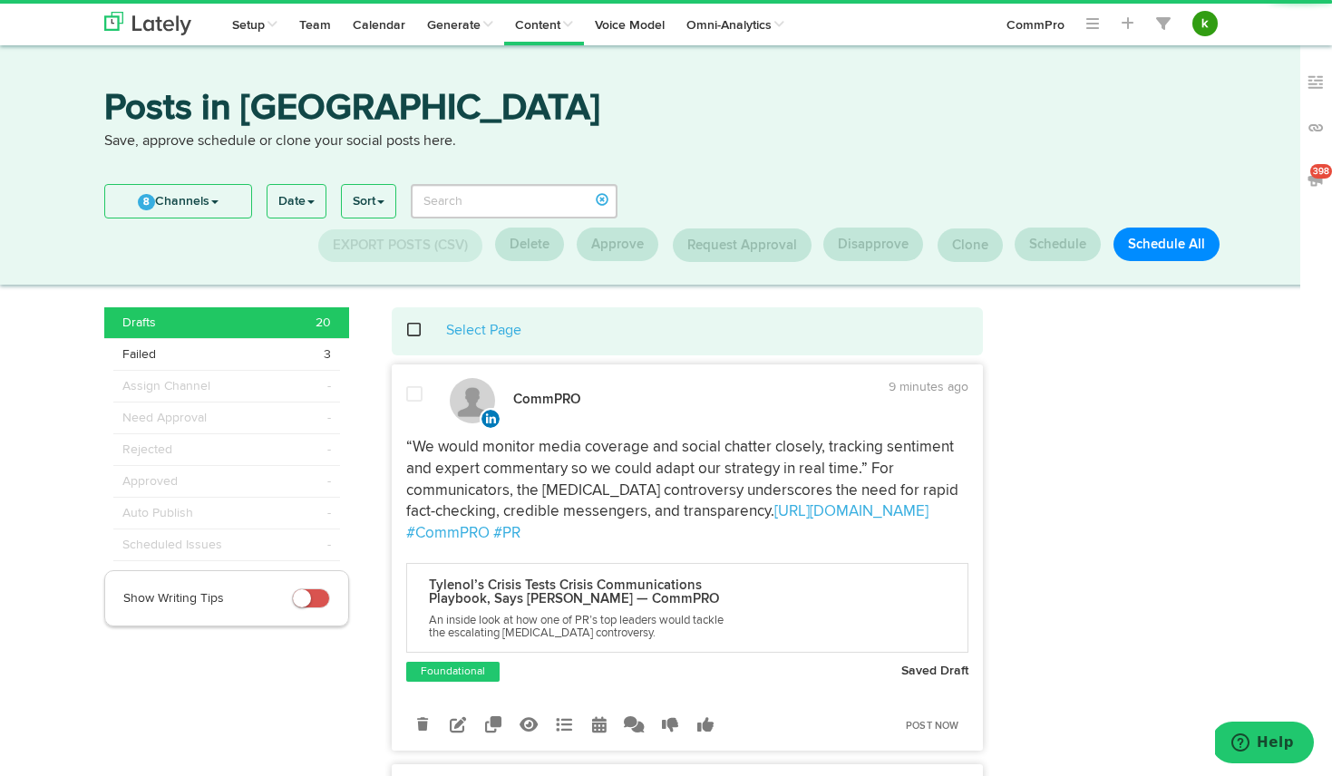
click at [411, 330] on span at bounding box center [423, 330] width 37 height 1
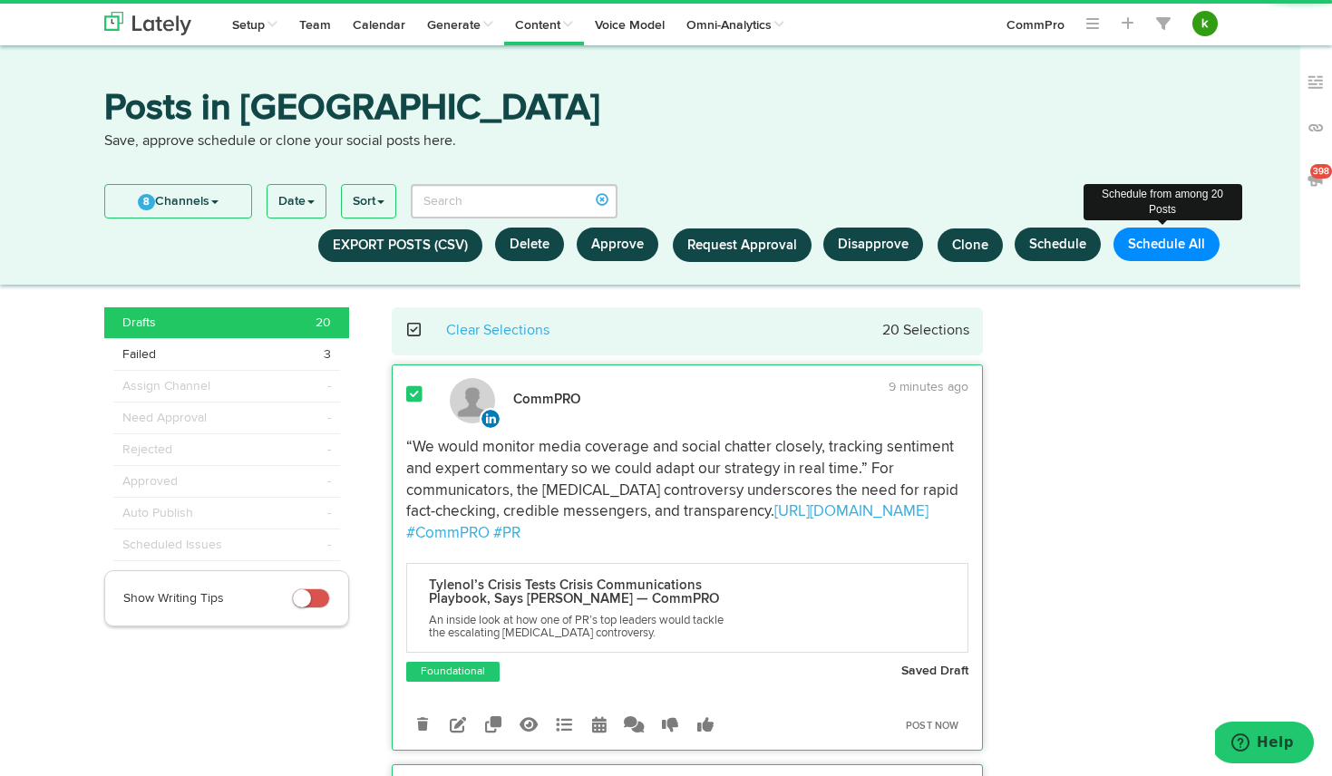
click at [1197, 237] on button "Schedule All" at bounding box center [1167, 245] width 106 height 34
select select "11"
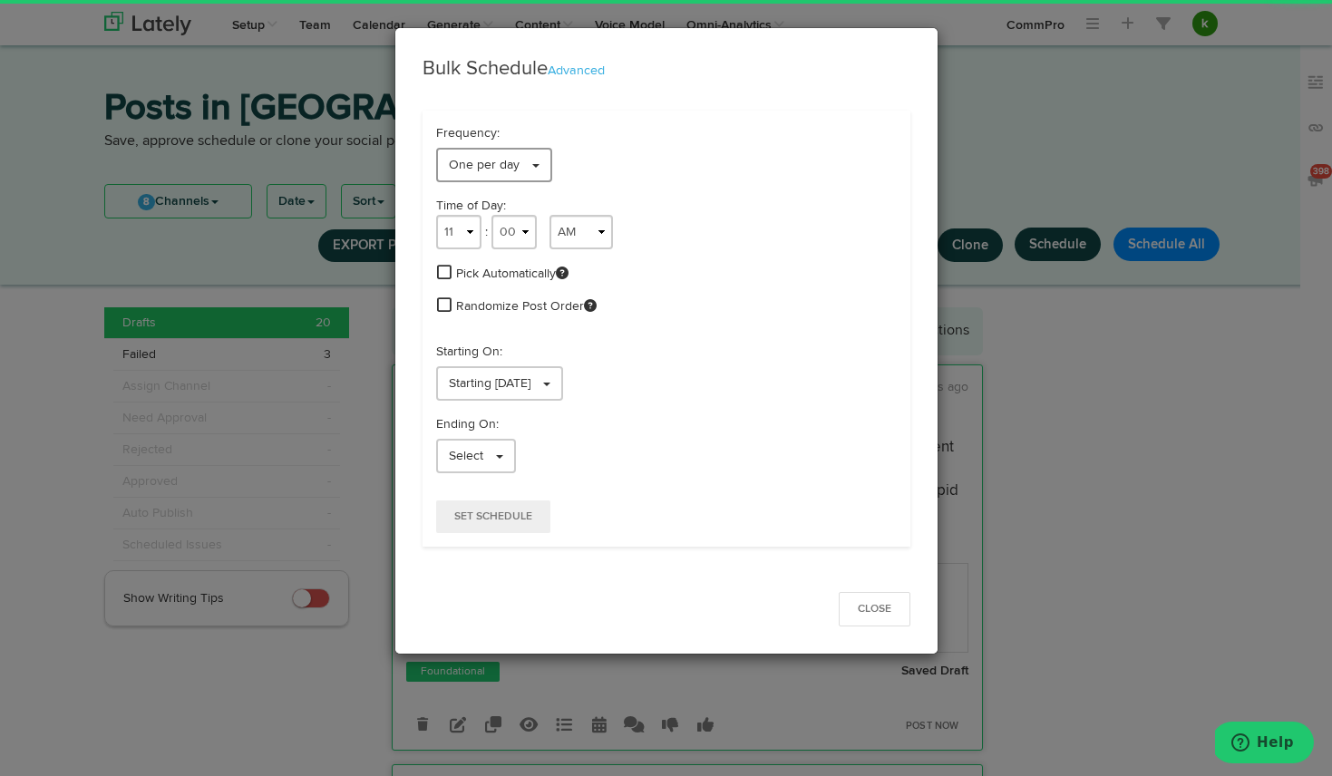
click at [476, 169] on span "One per day" at bounding box center [484, 165] width 71 height 13
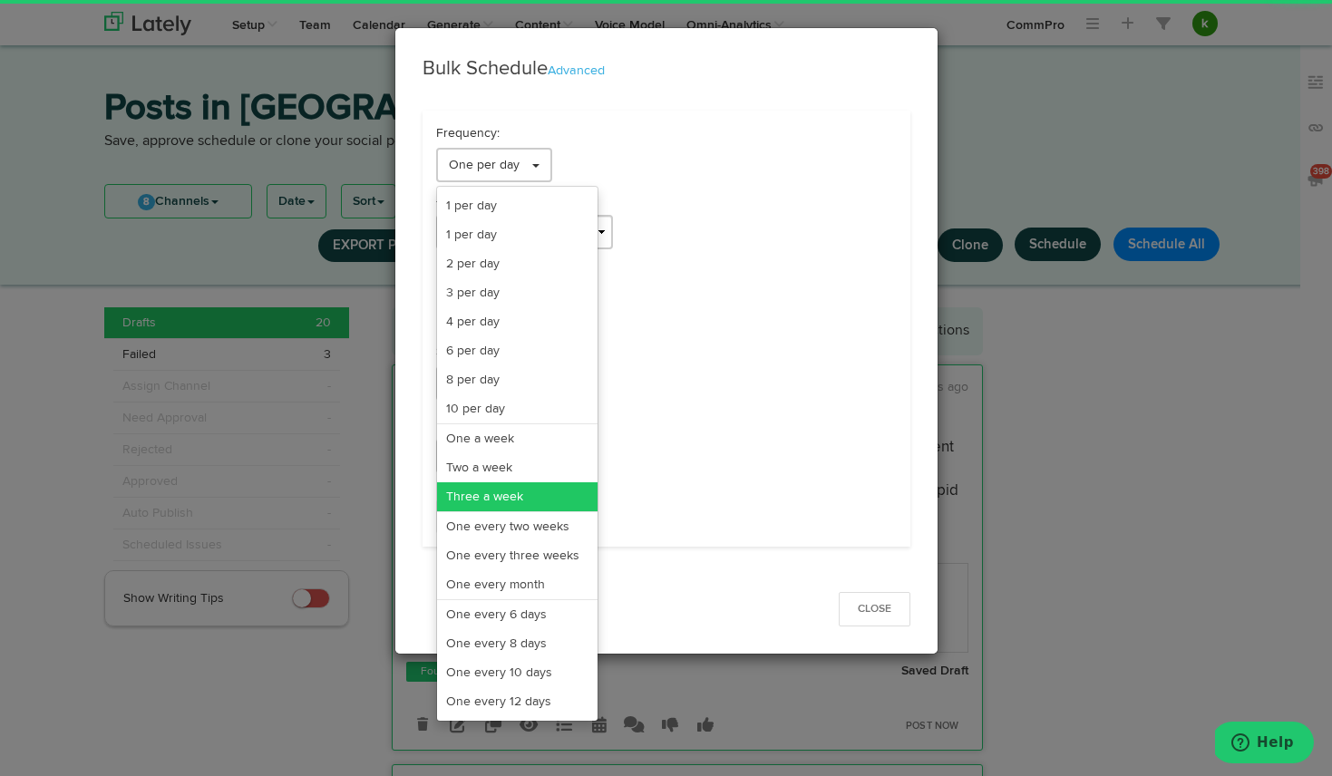
click at [501, 491] on link "Three a week" at bounding box center [517, 496] width 161 height 29
select select "11"
select select "3"
select select "PM"
select select "7"
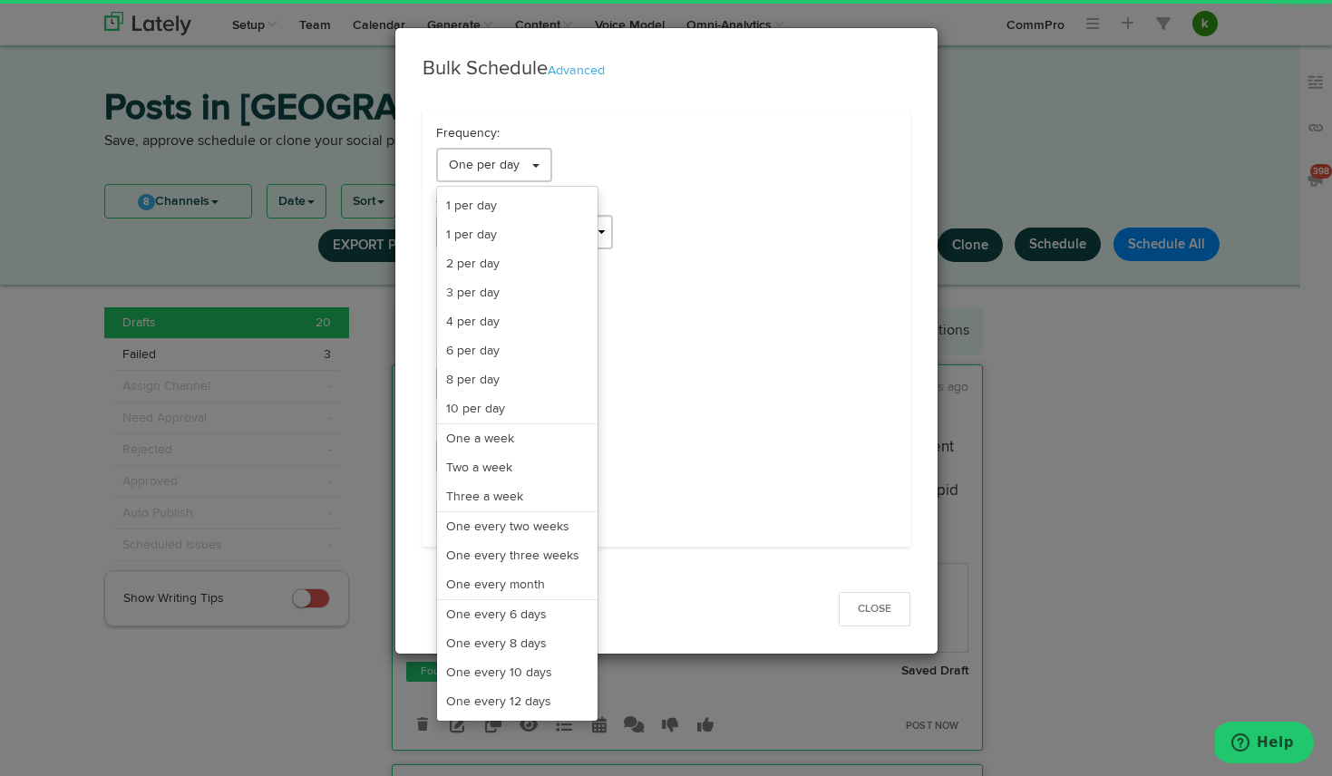
select select "PM"
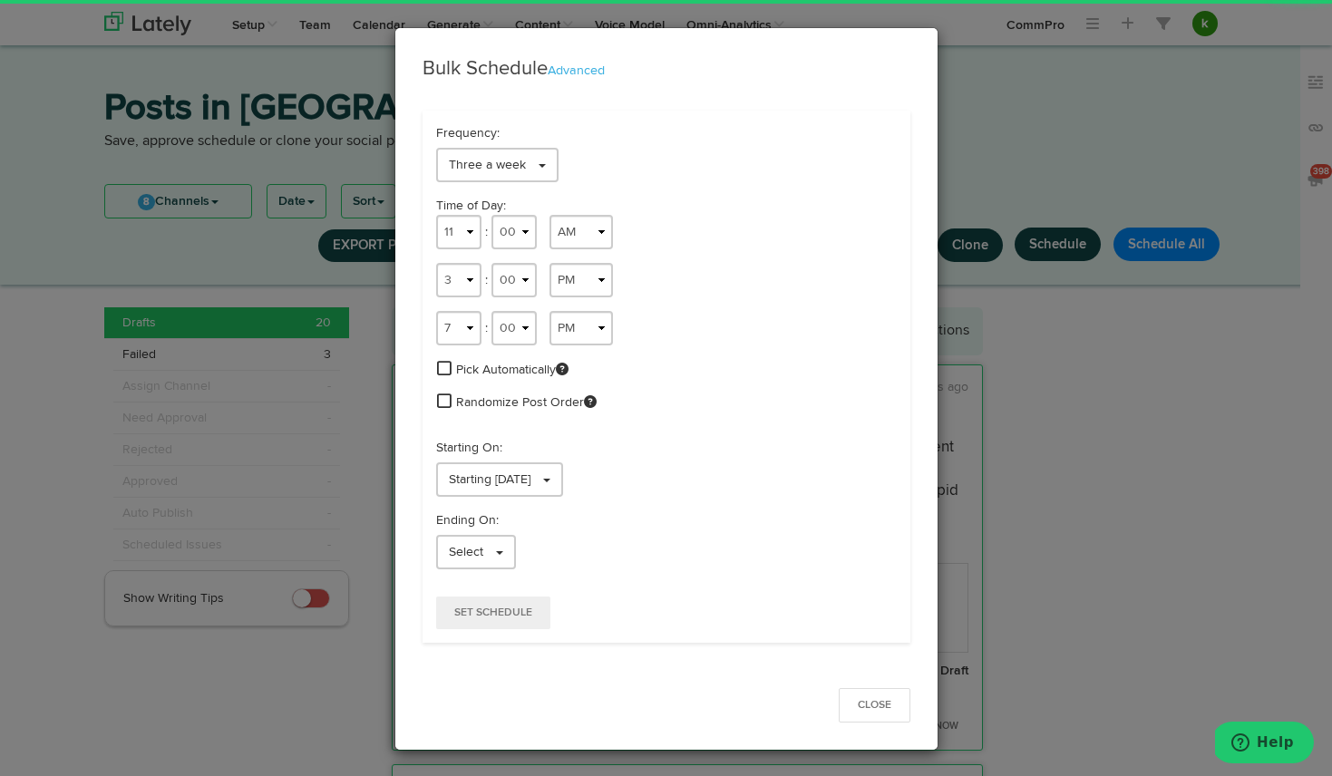
click at [442, 371] on span at bounding box center [444, 368] width 15 height 16
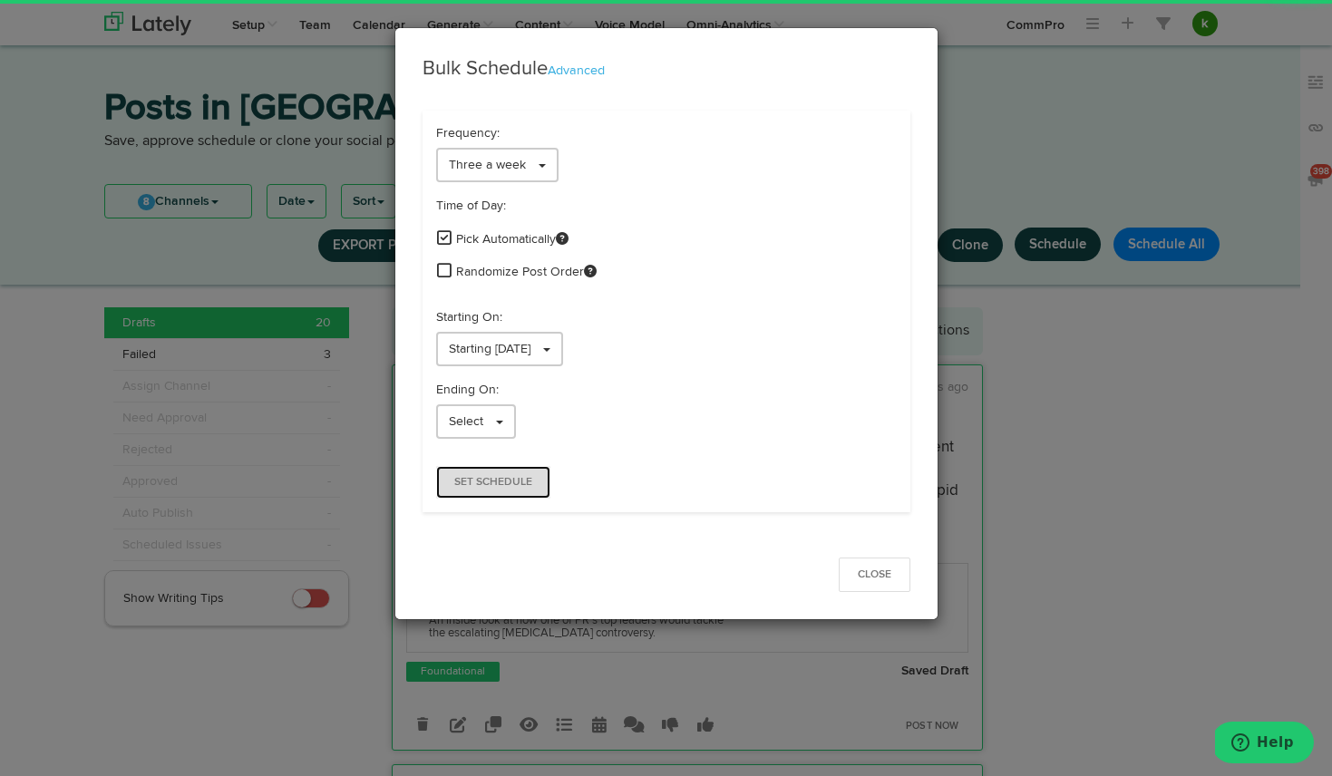
click at [510, 485] on span "Set Schedule" at bounding box center [493, 482] width 78 height 11
